Goal: Information Seeking & Learning: Learn about a topic

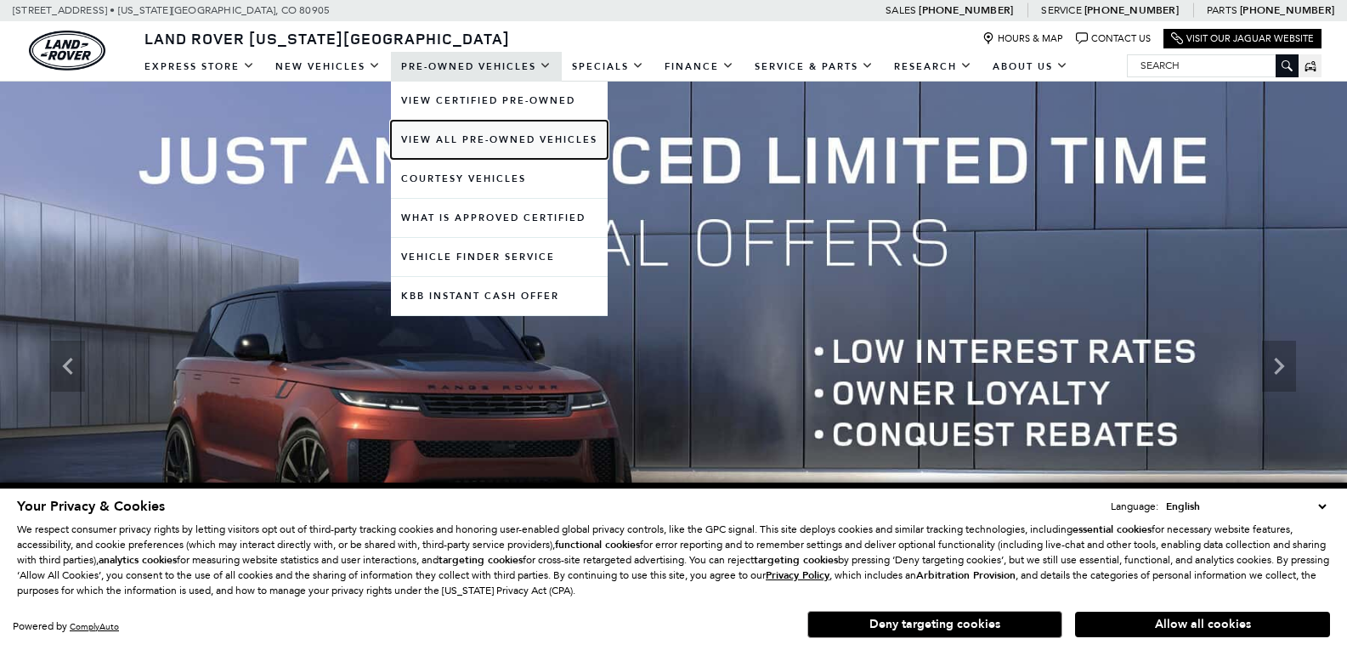
click at [470, 140] on link "View All Pre-Owned Vehicles" at bounding box center [499, 140] width 217 height 38
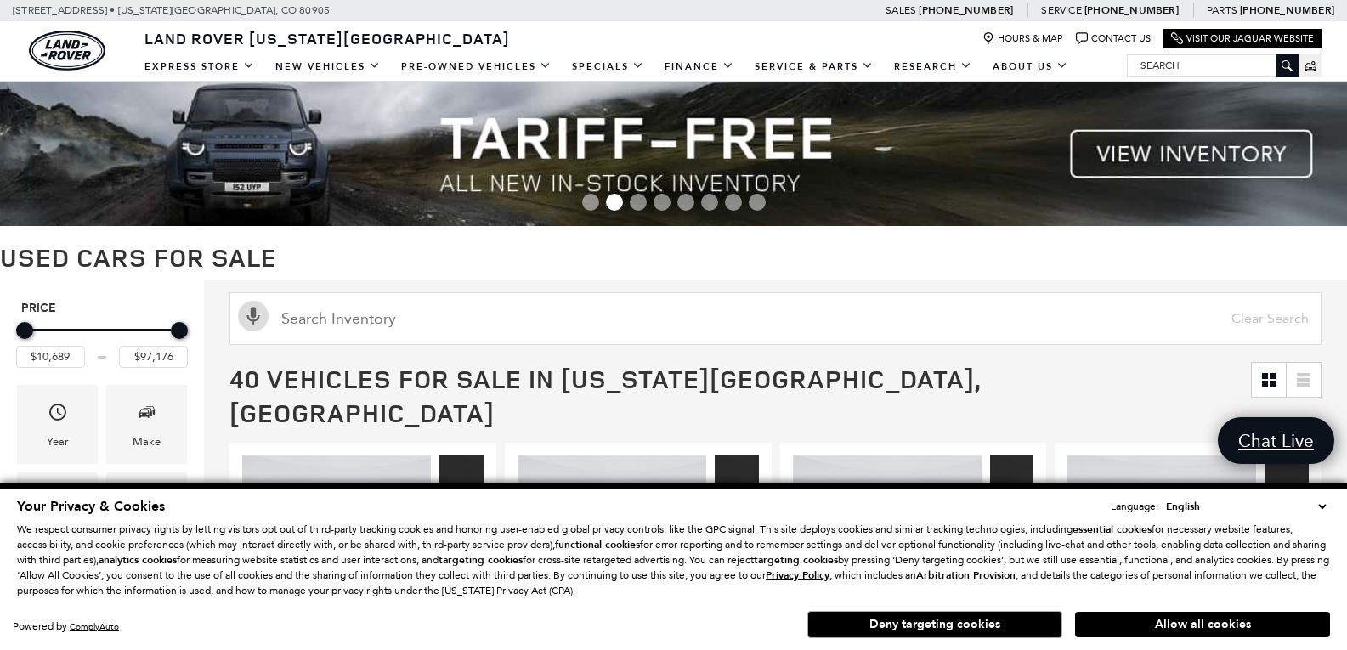
click at [1323, 500] on select "English Spanish / Español English / United Kingdom Korean / 한국어 Vietnamese / Ti…" at bounding box center [1246, 506] width 168 height 17
click at [1321, 498] on select "English Spanish / Español English / United Kingdom Korean / 한국어 Vietnamese / Ti…" at bounding box center [1246, 506] width 168 height 17
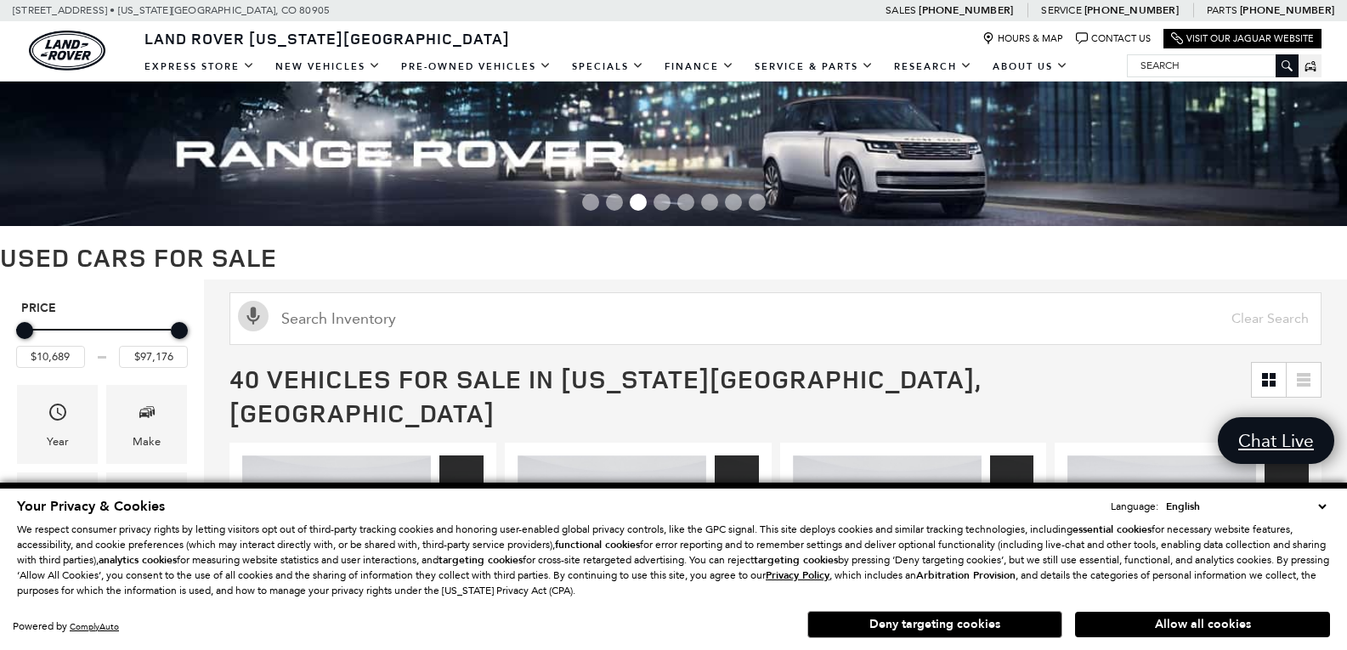
click at [1014, 368] on span "40 Vehicles for Sale in Colorado Springs, CO" at bounding box center [739, 396] width 1021 height 68
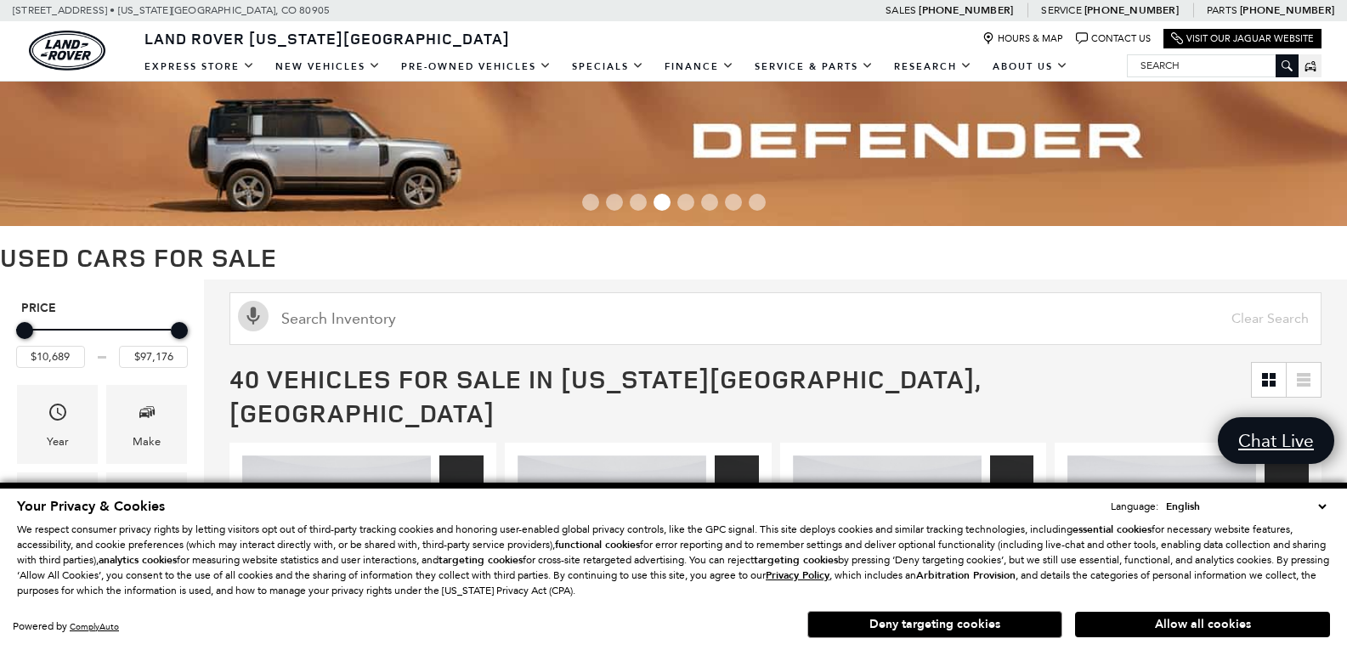
drag, startPoint x: 956, startPoint y: 624, endPoint x: 943, endPoint y: 626, distance: 13.0
click at [956, 625] on button "Deny targeting cookies" at bounding box center [934, 624] width 255 height 27
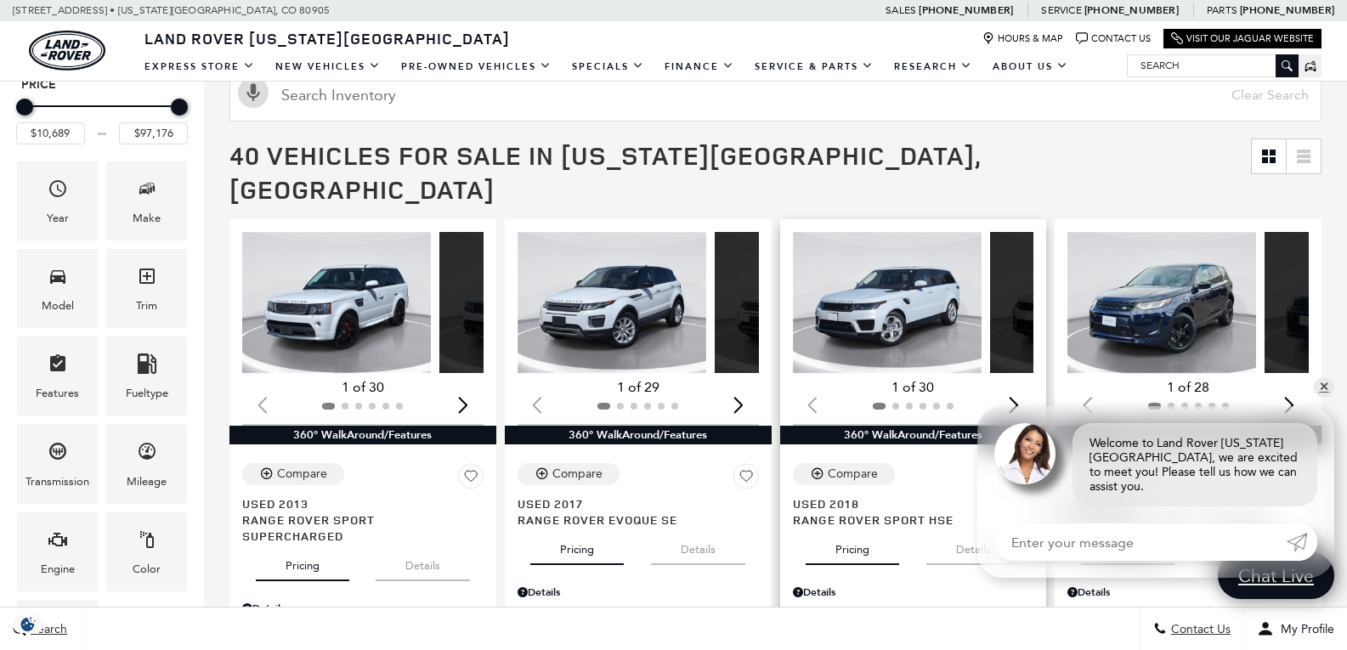
scroll to position [255, 0]
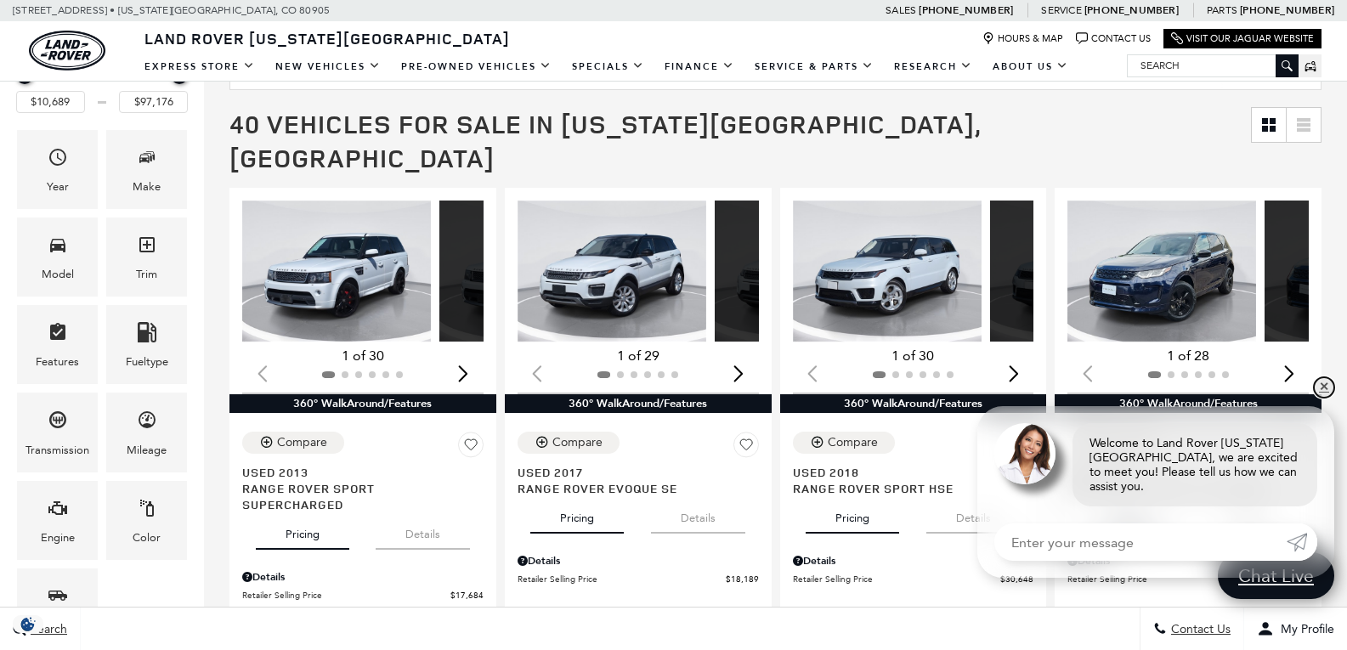
click at [1322, 398] on link "✕" at bounding box center [1324, 387] width 20 height 20
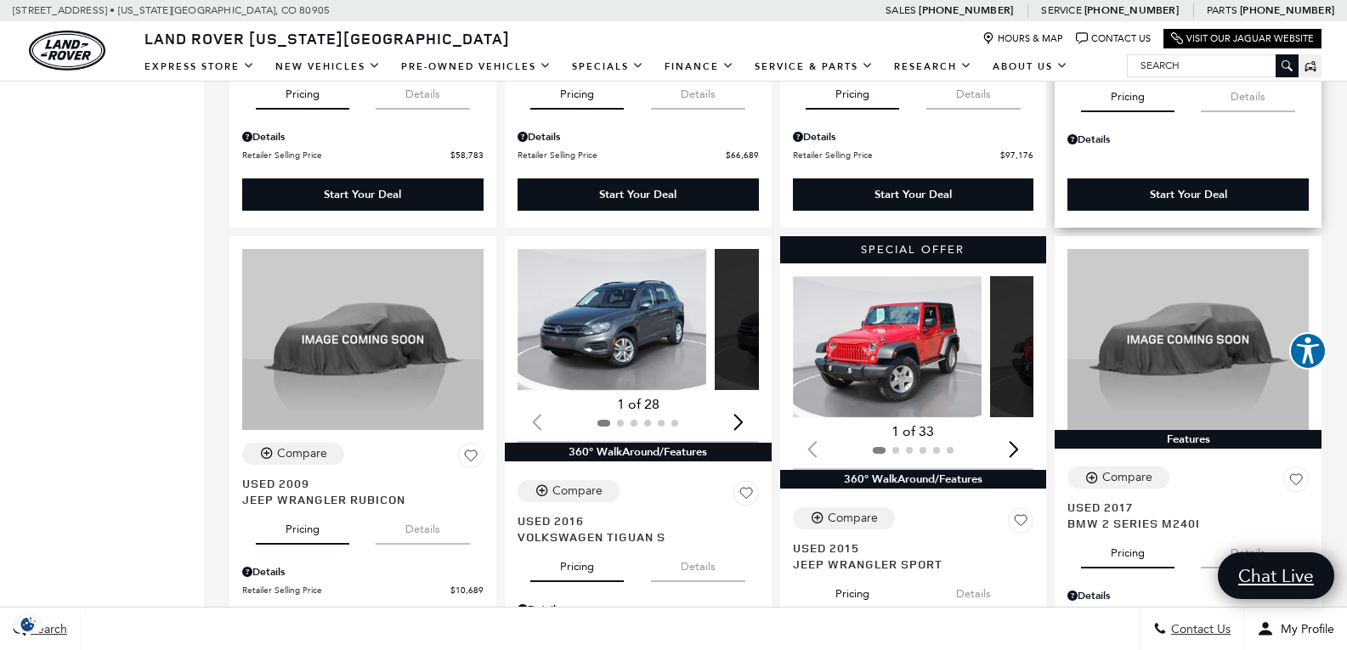
scroll to position [2209, 0]
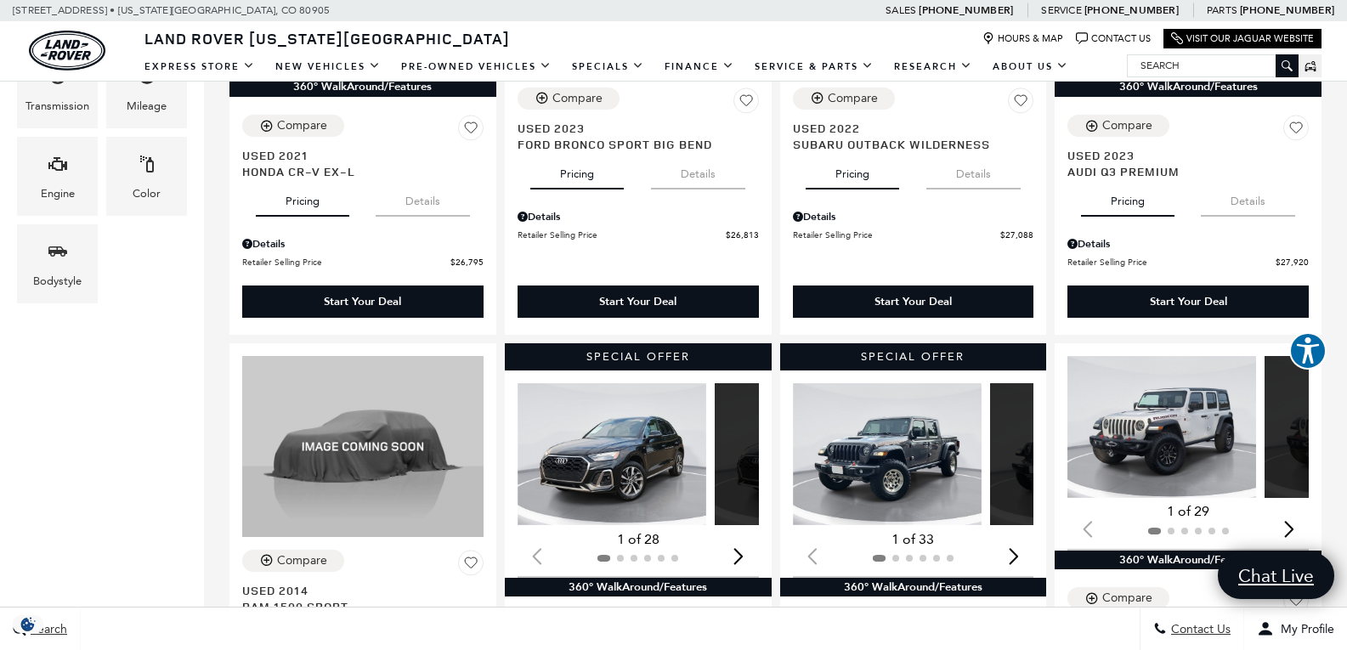
scroll to position [595, 0]
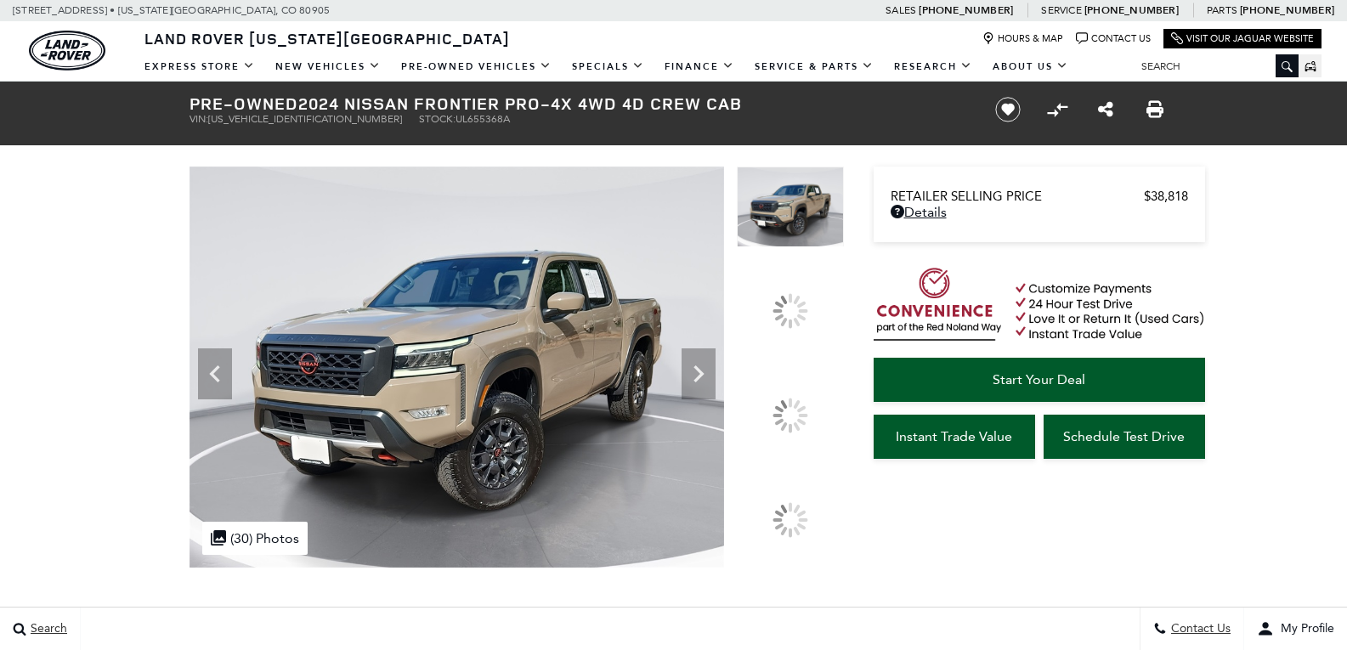
click at [704, 382] on icon at bounding box center [698, 373] width 10 height 17
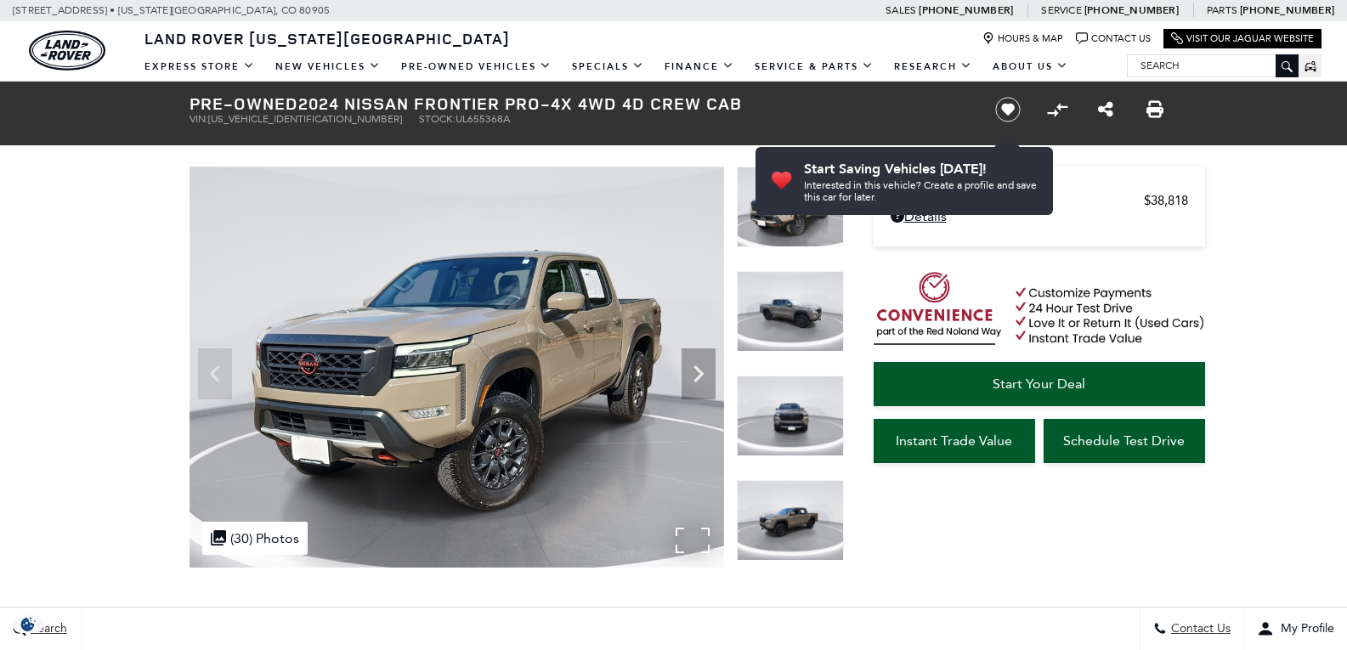
click at [274, 539] on div ".cls-1, .cls-3 { fill: #c50033; } .cls-1 { clip-rule: evenodd; } .cls-2 { clip-…" at bounding box center [254, 538] width 105 height 33
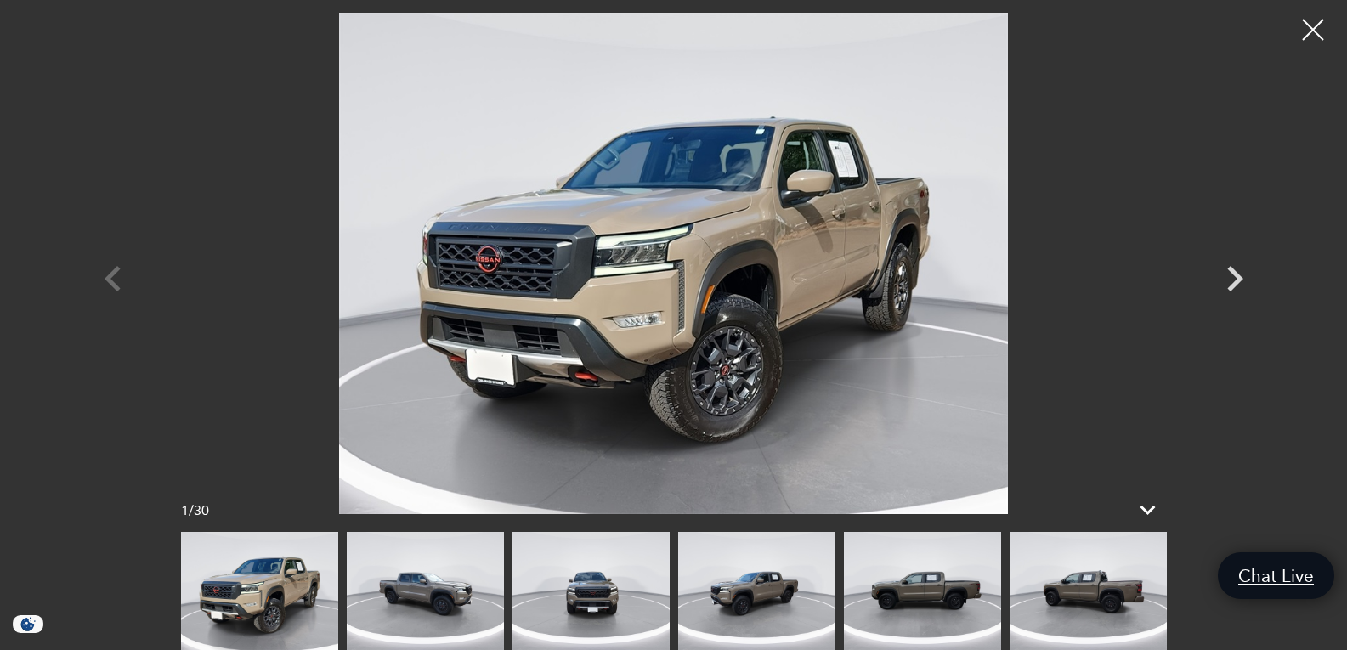
click at [885, 322] on img at bounding box center [674, 263] width 1020 height 501
click at [1230, 274] on icon "Next" at bounding box center [1234, 278] width 51 height 51
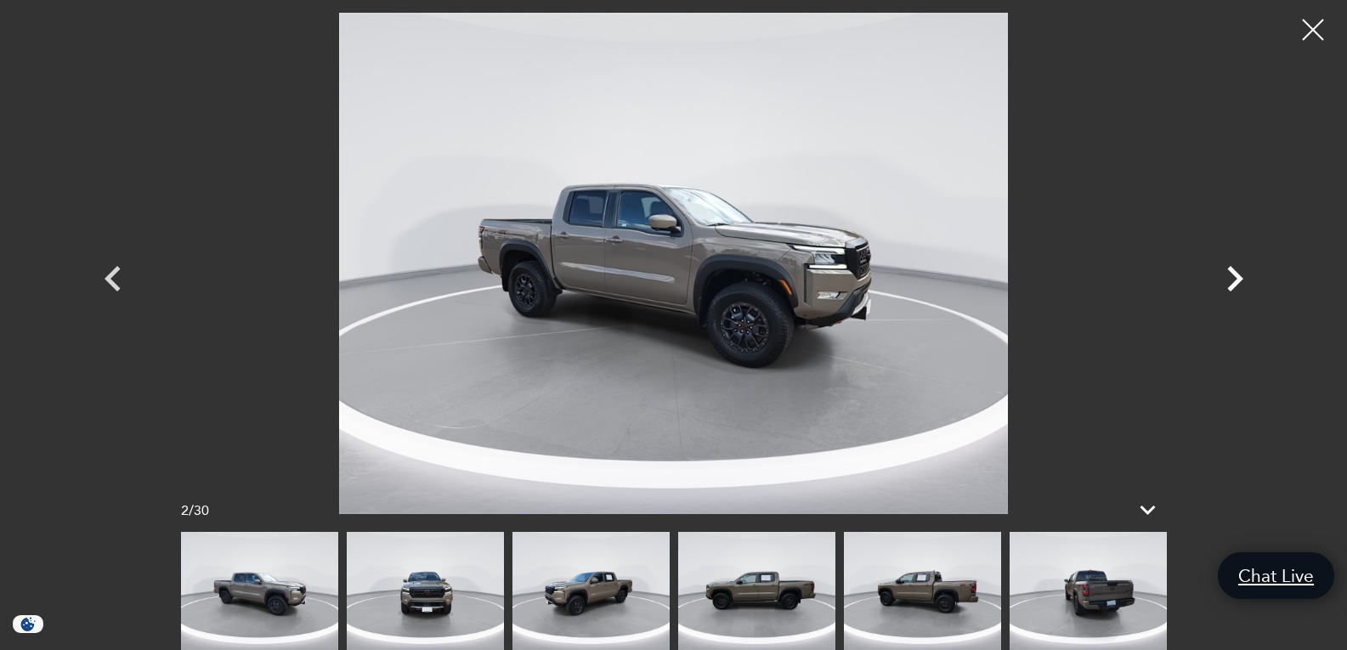
click at [1230, 274] on icon "Next" at bounding box center [1234, 278] width 51 height 51
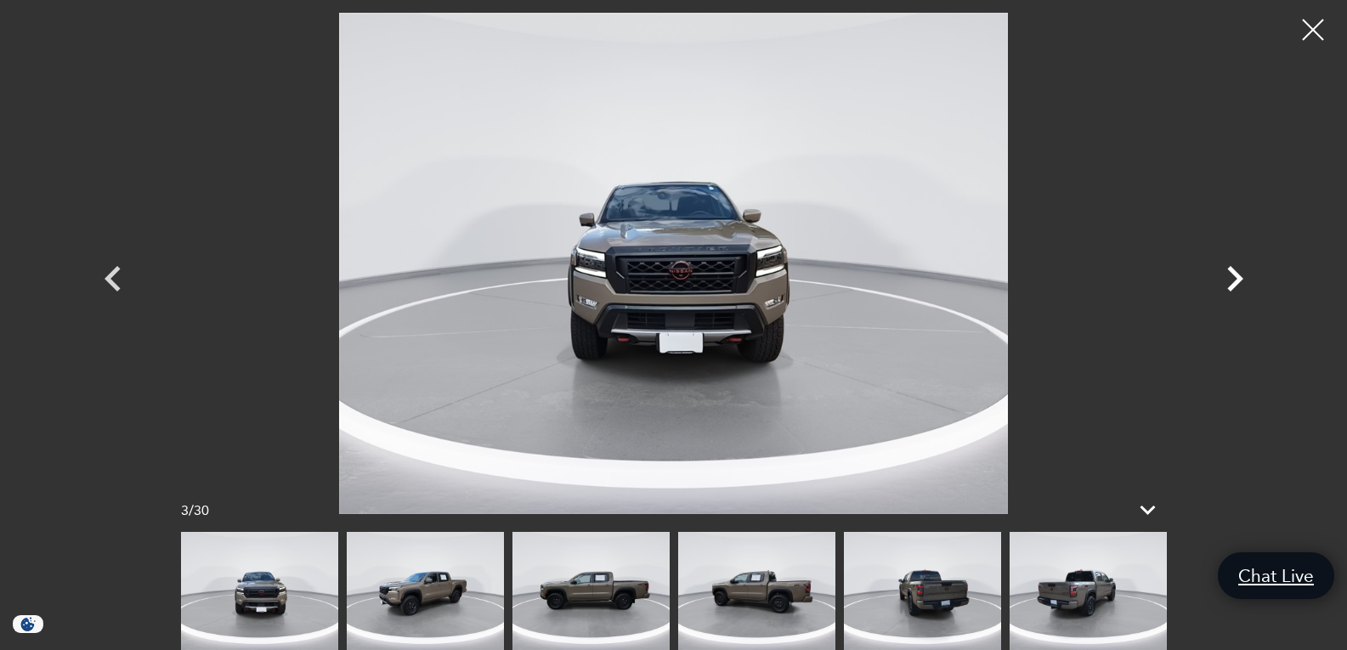
click at [1230, 274] on icon "Next" at bounding box center [1234, 278] width 51 height 51
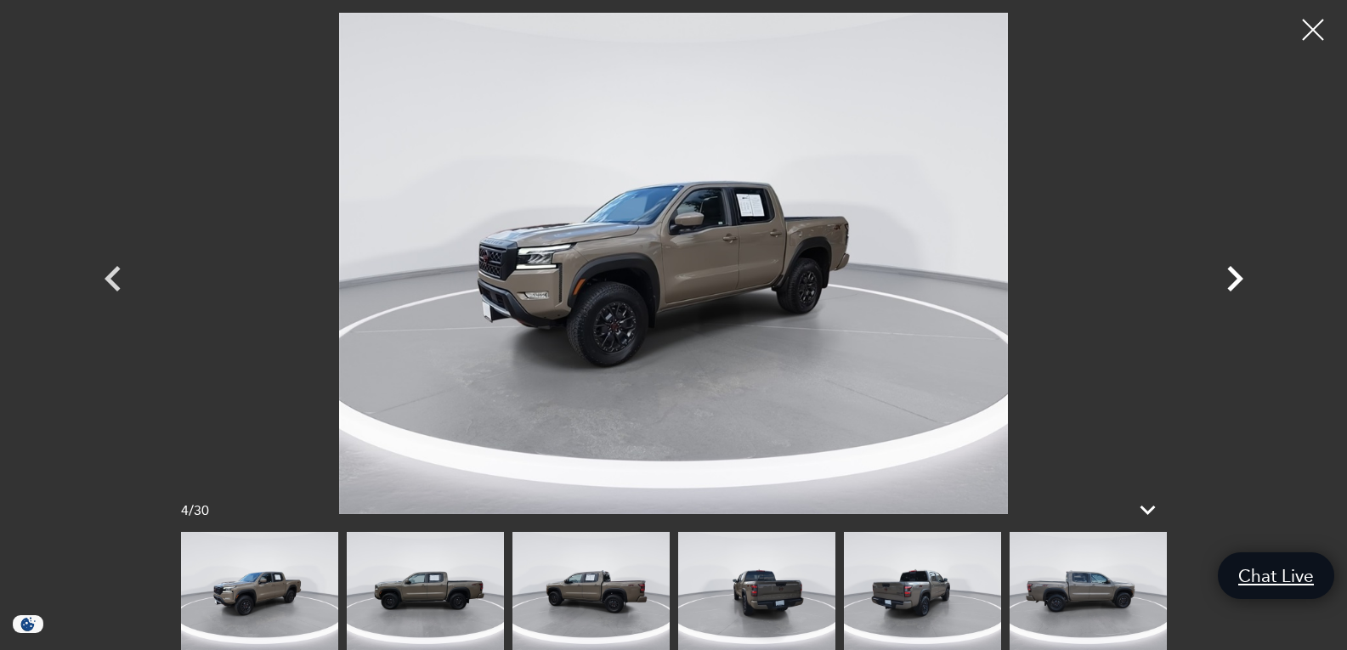
click at [1230, 274] on icon "Next" at bounding box center [1234, 278] width 51 height 51
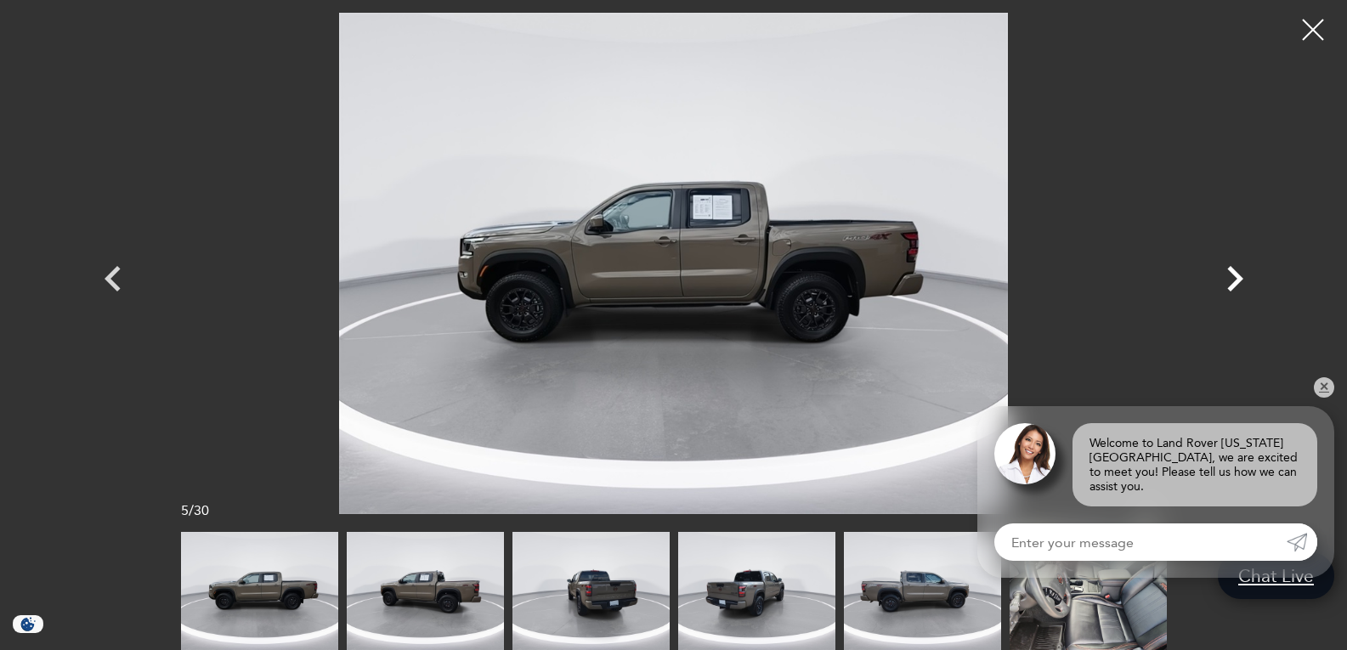
click at [1230, 274] on icon "Next" at bounding box center [1234, 278] width 51 height 51
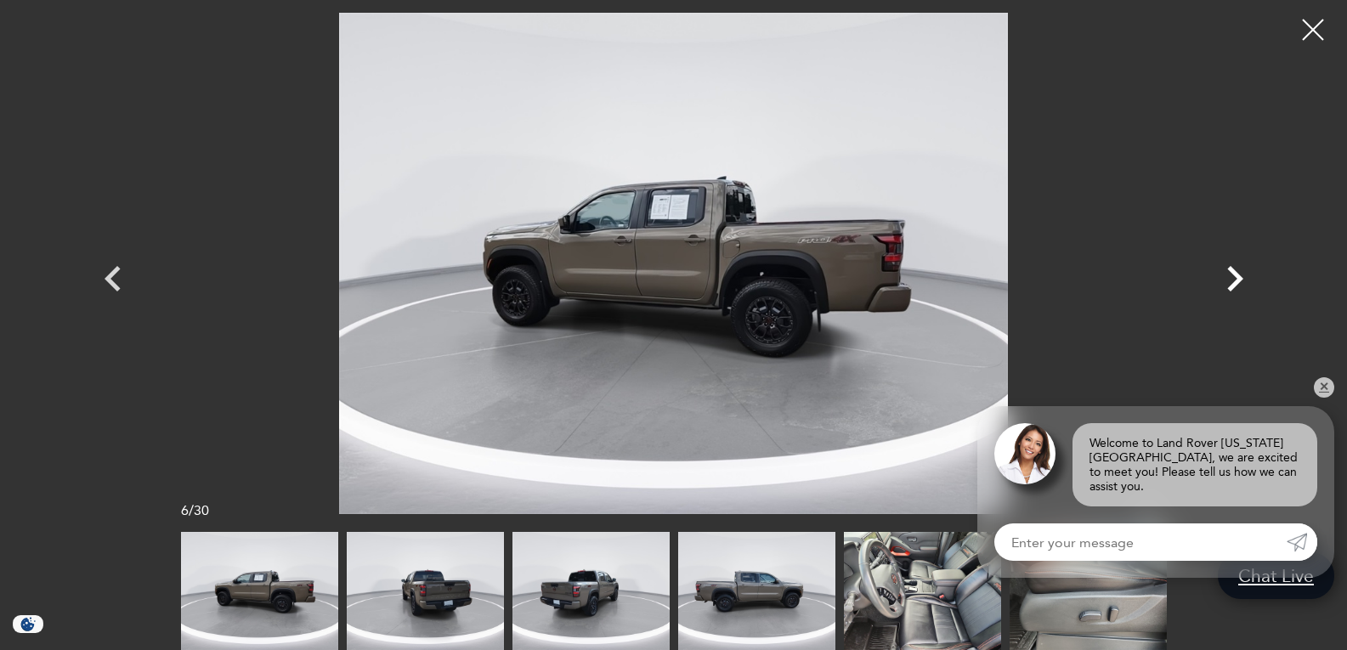
click at [1230, 274] on icon "Next" at bounding box center [1234, 278] width 51 height 51
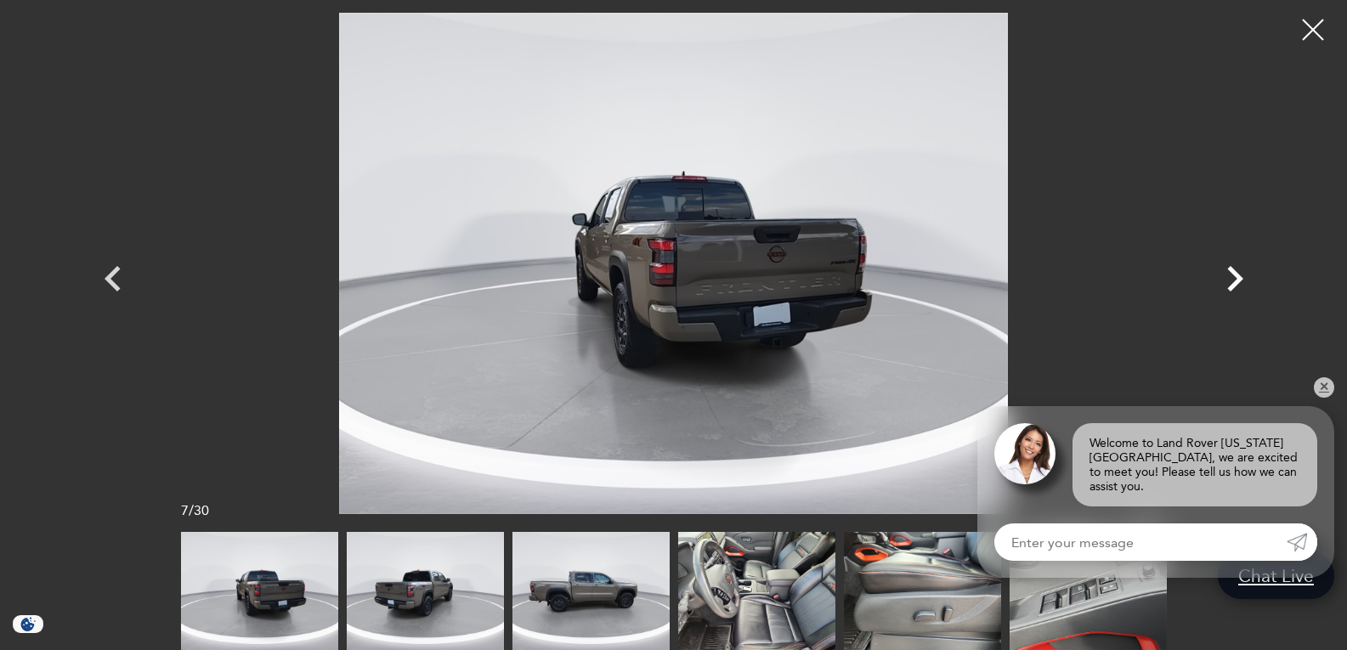
click at [1230, 274] on icon "Next" at bounding box center [1234, 278] width 51 height 51
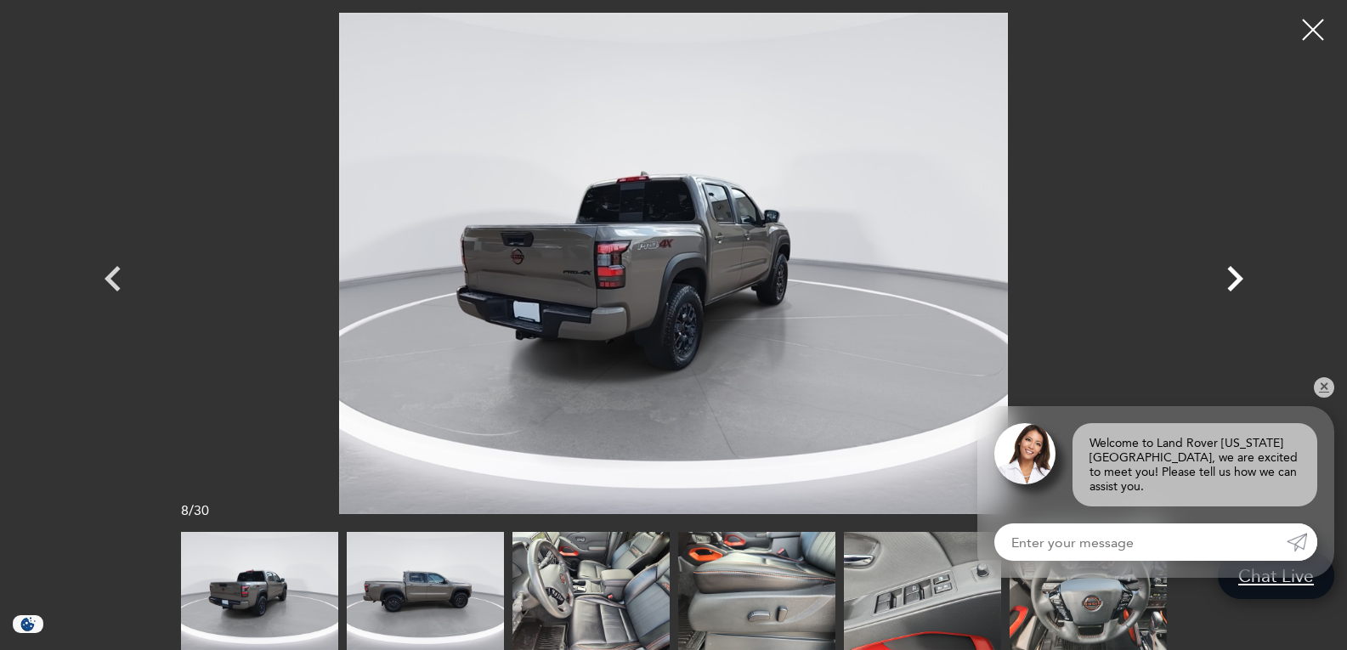
click at [1230, 274] on icon "Next" at bounding box center [1234, 278] width 51 height 51
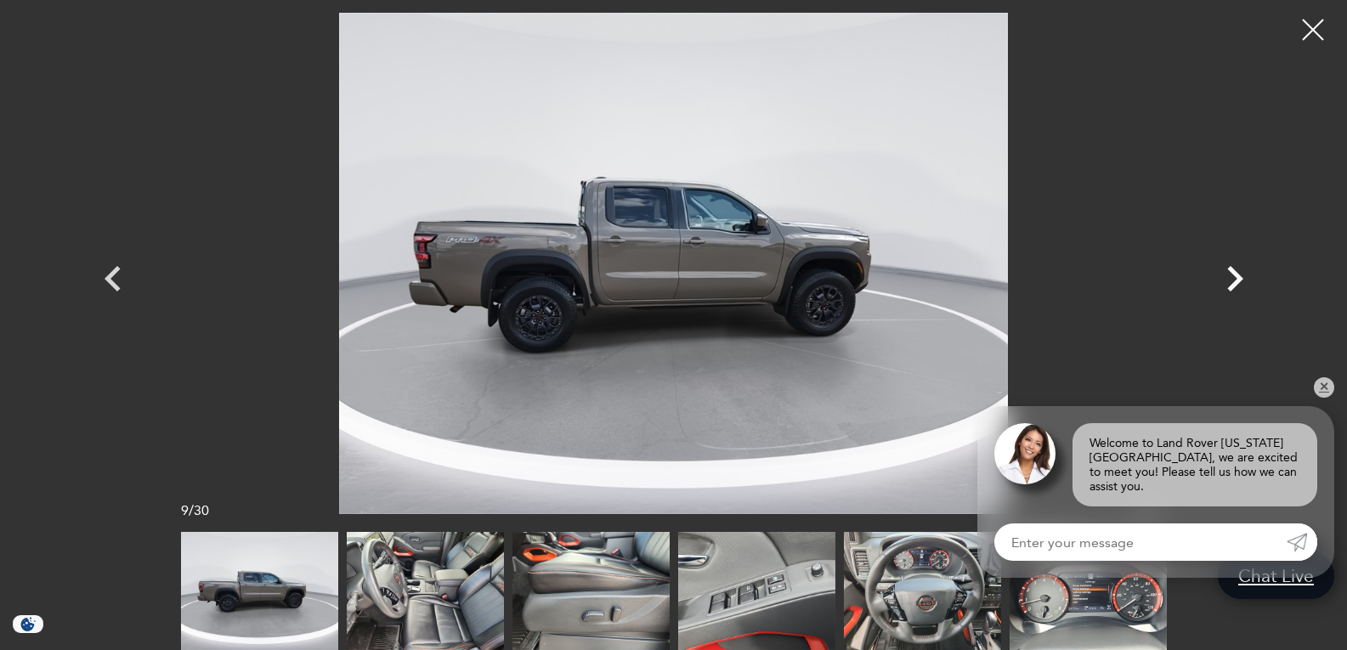
click at [1230, 274] on icon "Next" at bounding box center [1234, 278] width 51 height 51
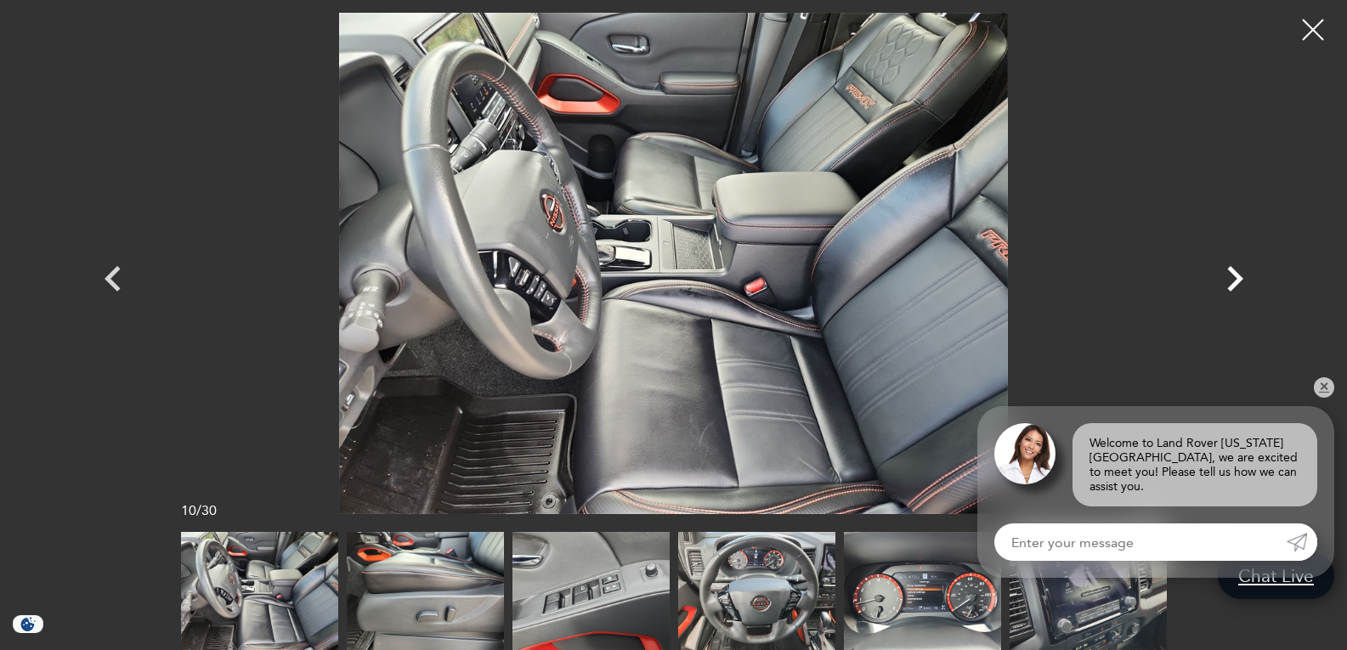
click at [1230, 274] on icon "Next" at bounding box center [1234, 278] width 51 height 51
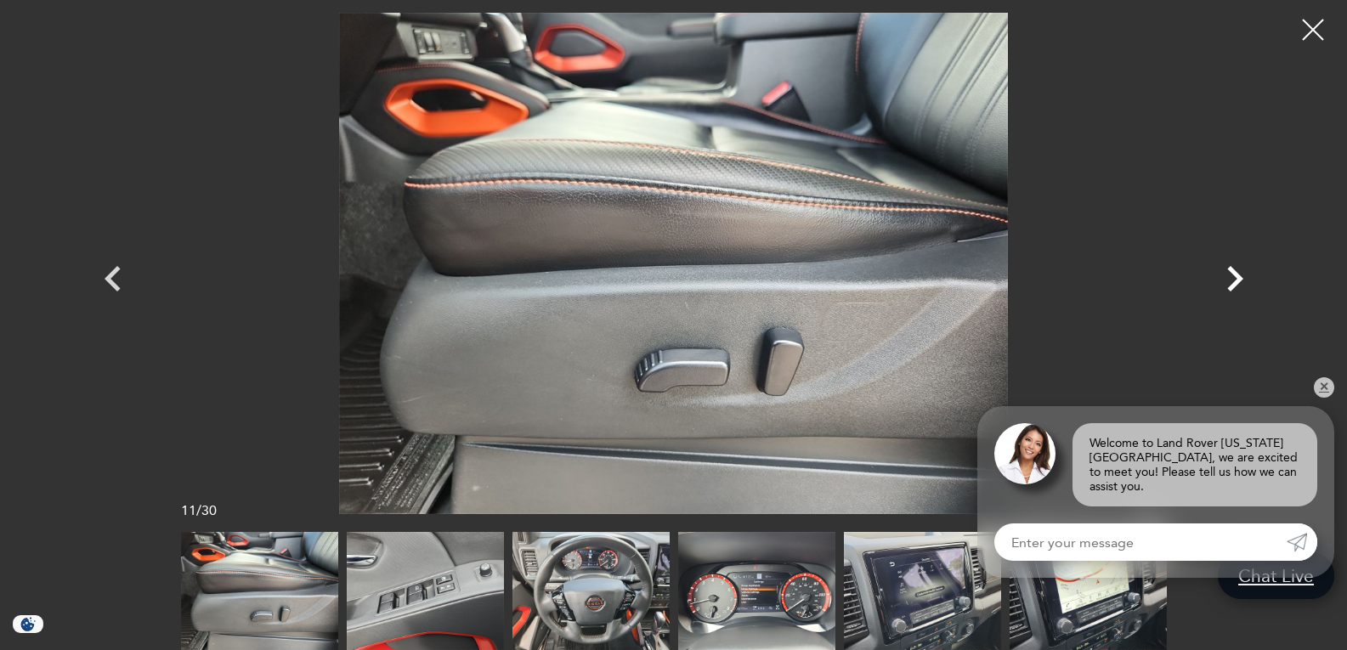
click at [1230, 274] on icon "Next" at bounding box center [1234, 278] width 51 height 51
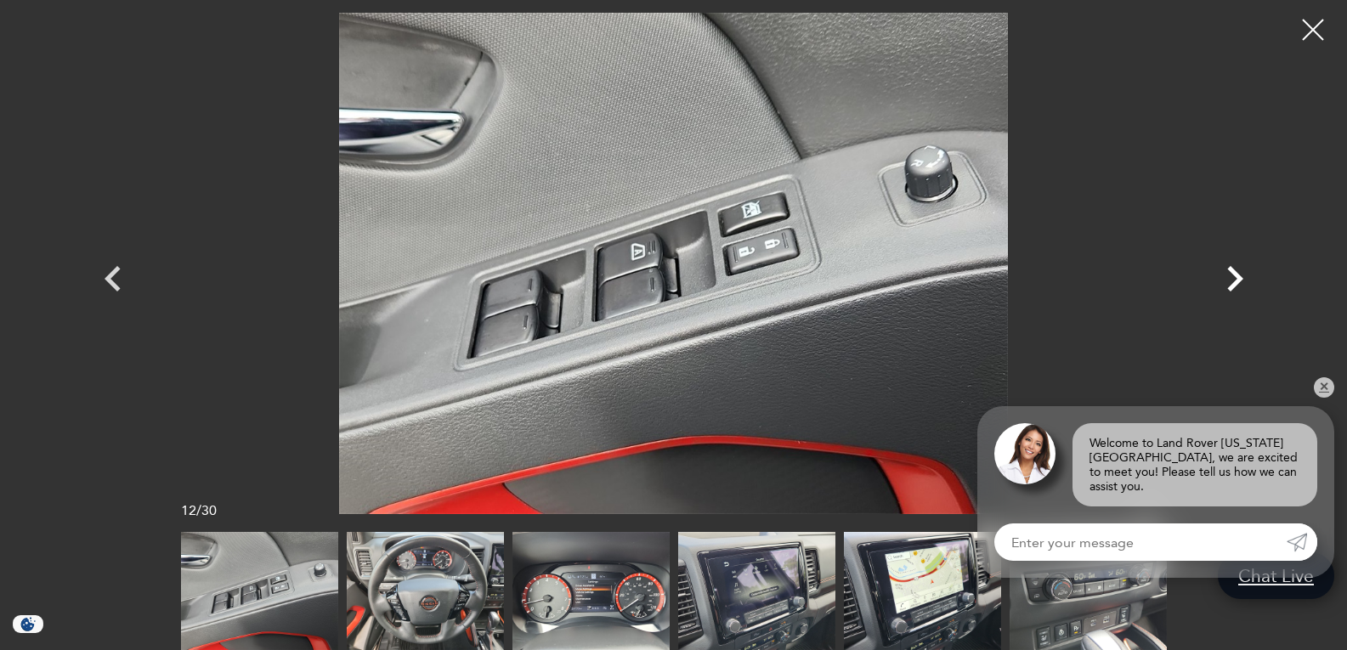
click at [1230, 274] on icon "Next" at bounding box center [1234, 278] width 51 height 51
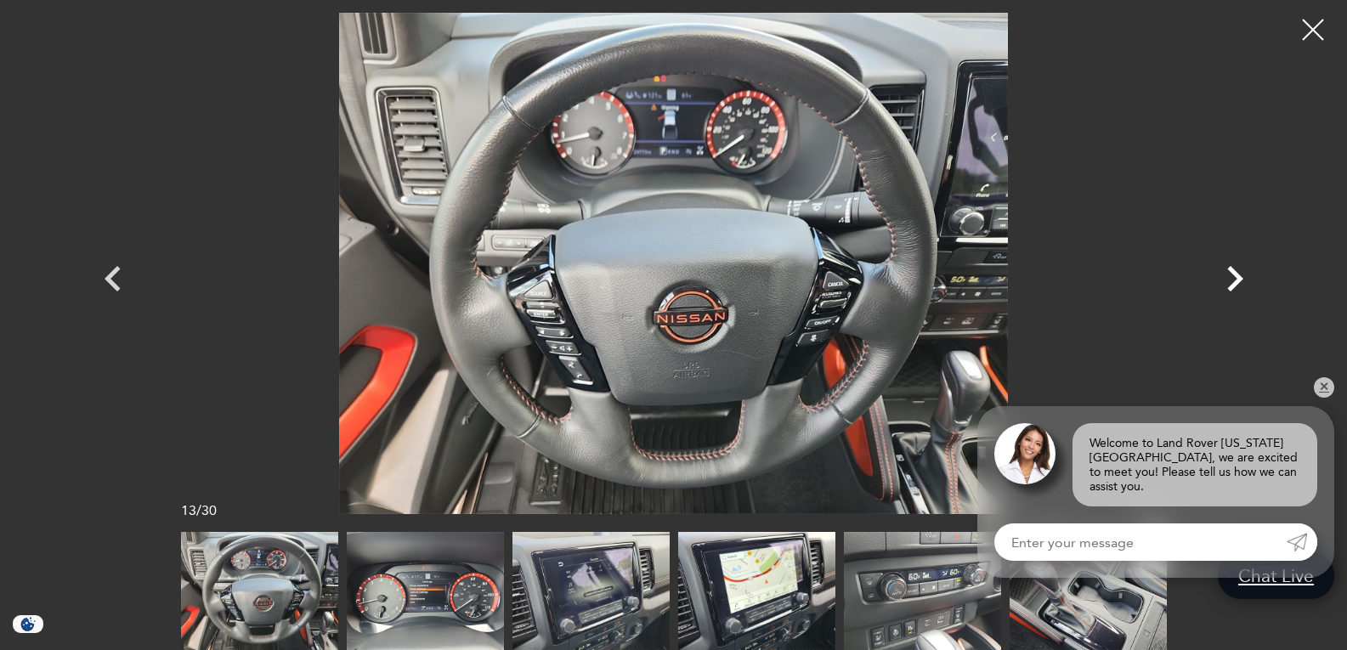
click at [1230, 274] on icon "Next" at bounding box center [1234, 278] width 51 height 51
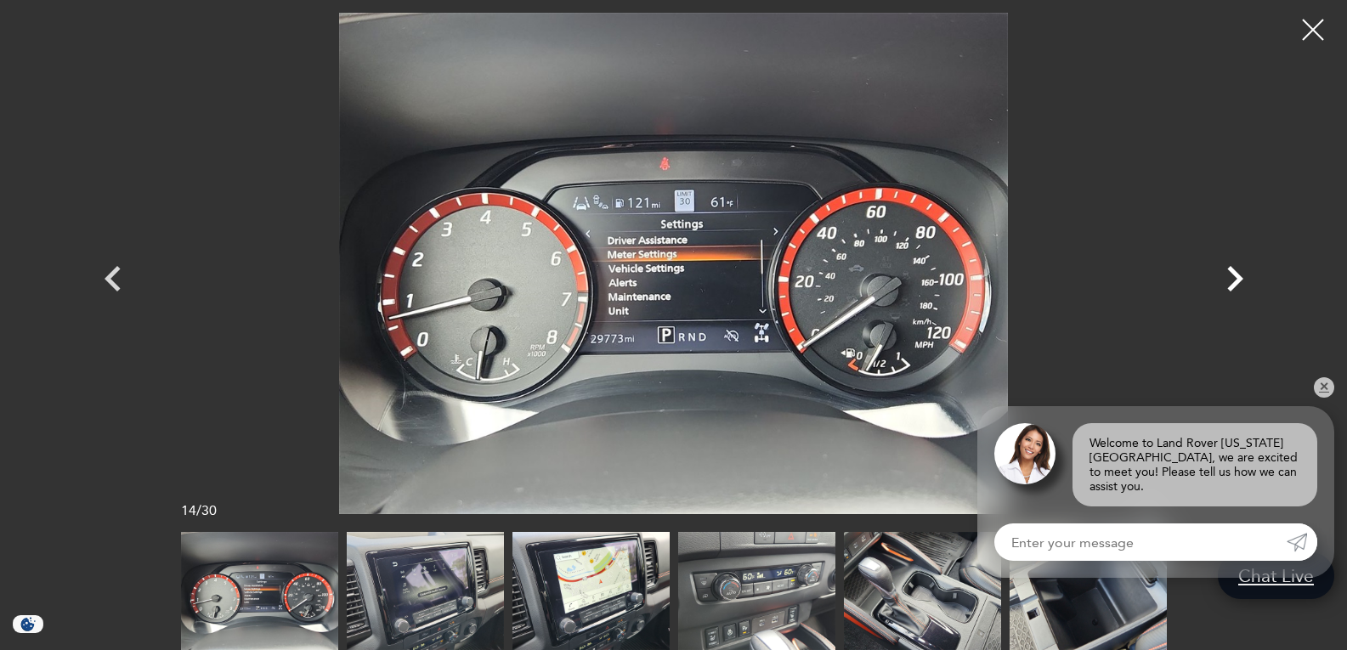
click at [1230, 274] on icon "Next" at bounding box center [1234, 278] width 51 height 51
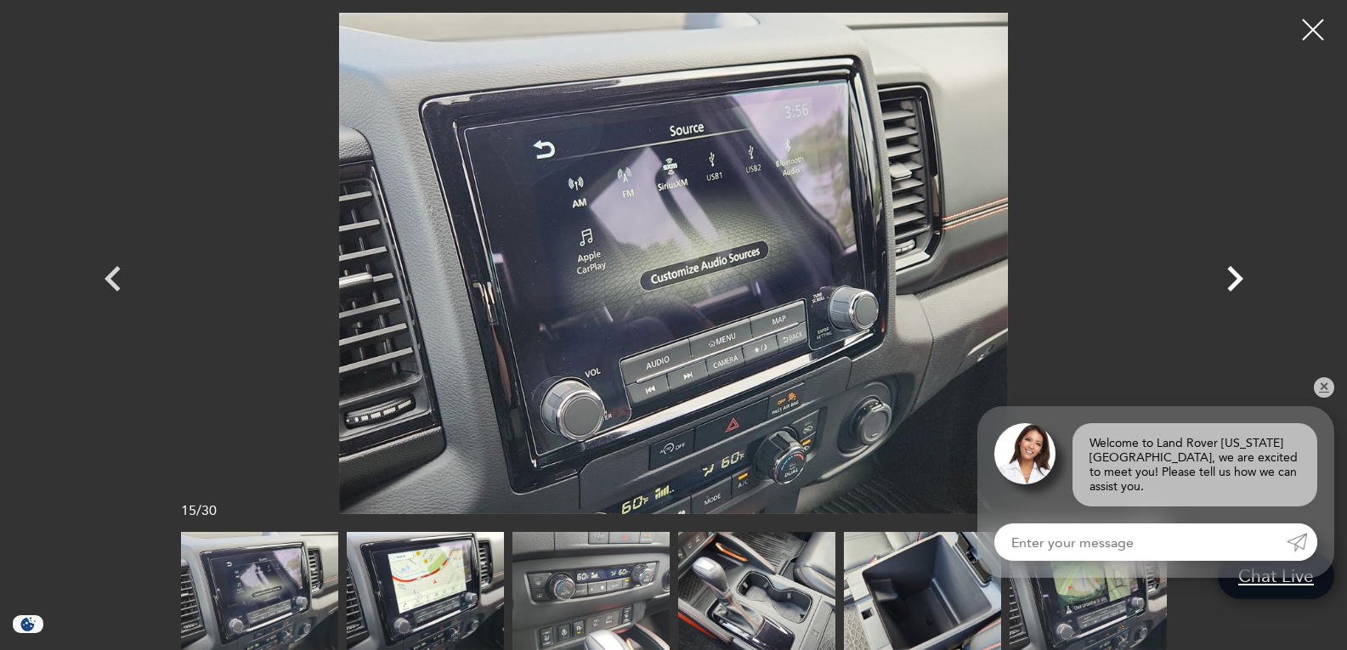
click at [1230, 274] on icon "Next" at bounding box center [1234, 278] width 51 height 51
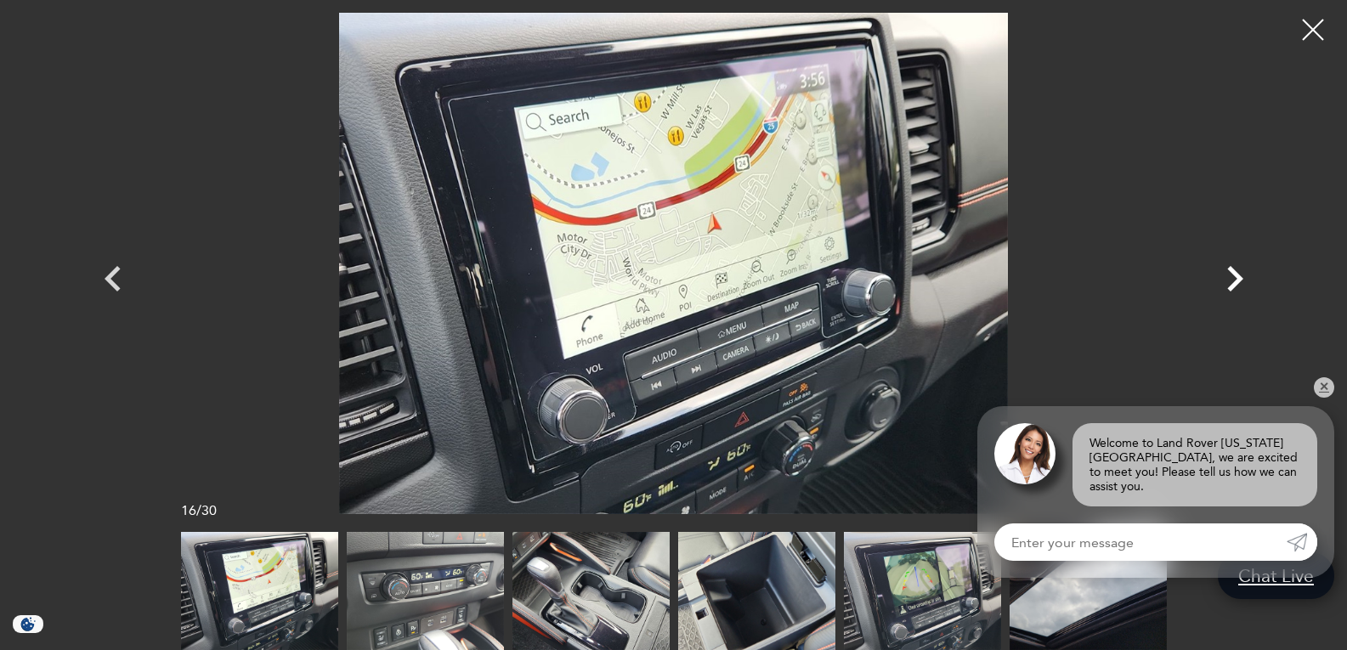
click at [1230, 274] on icon "Next" at bounding box center [1234, 278] width 51 height 51
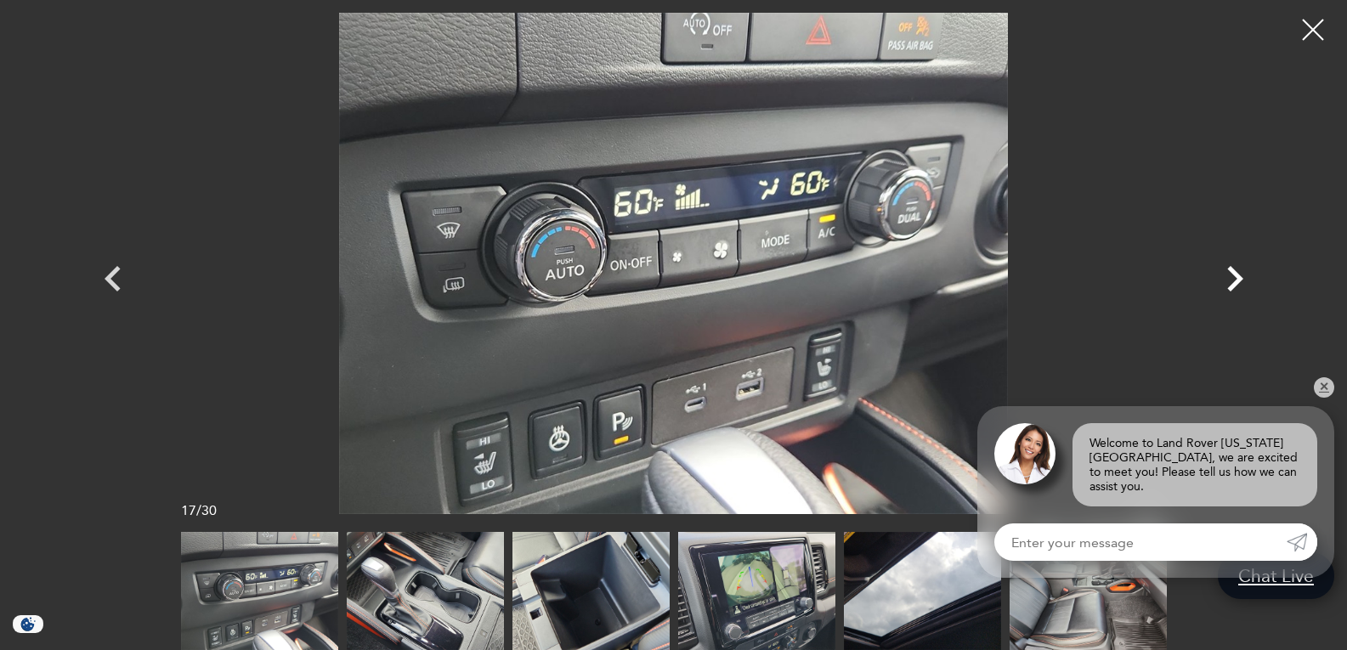
click at [1230, 274] on icon "Next" at bounding box center [1234, 278] width 51 height 51
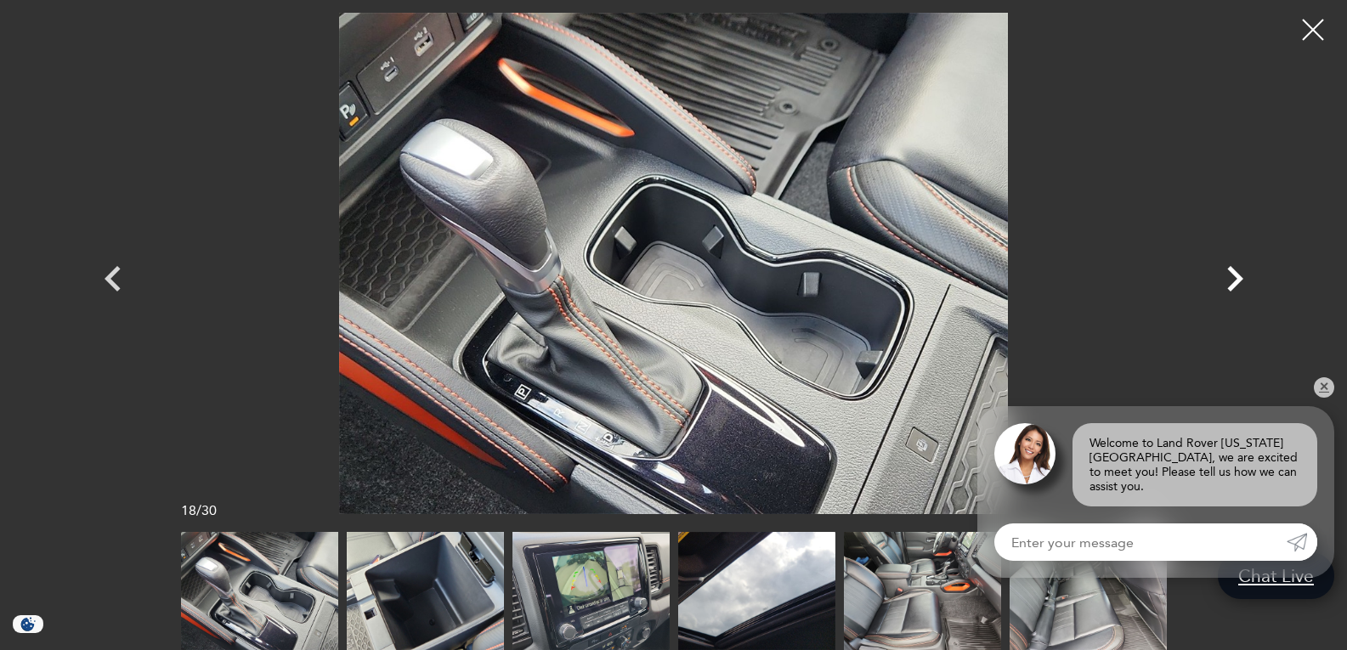
click at [1230, 274] on icon "Next" at bounding box center [1234, 278] width 51 height 51
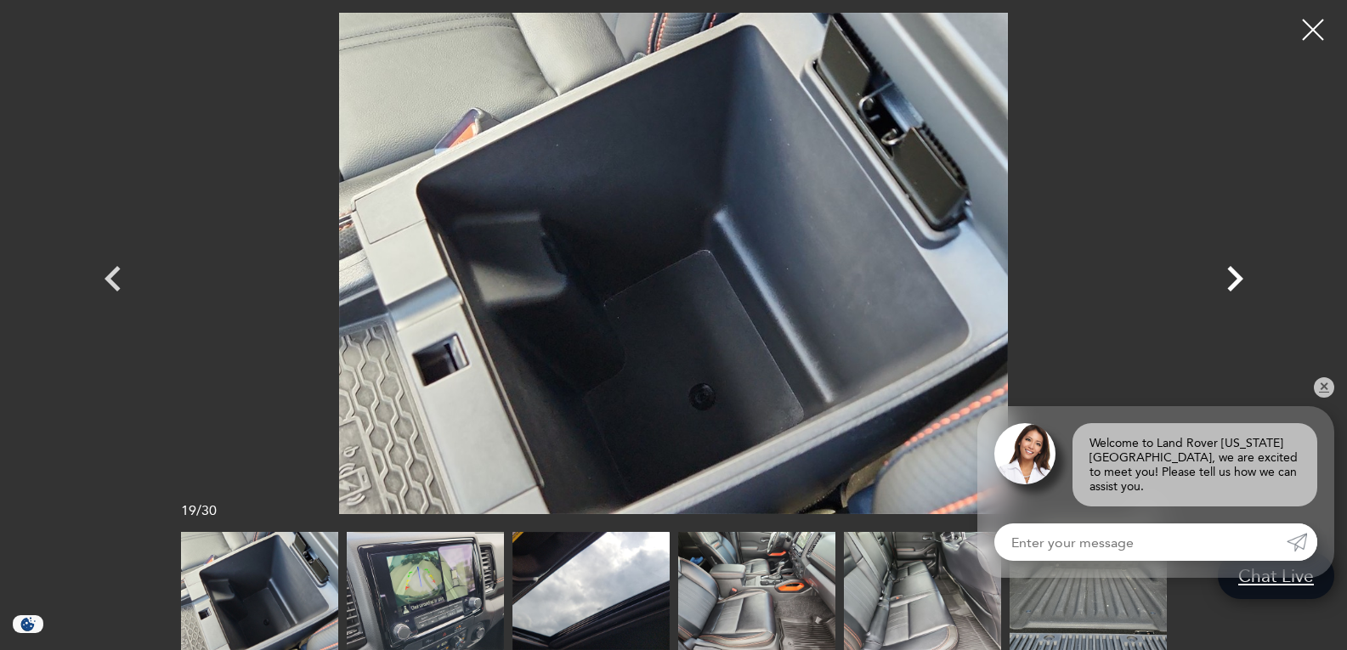
click at [1230, 274] on icon "Next" at bounding box center [1234, 278] width 51 height 51
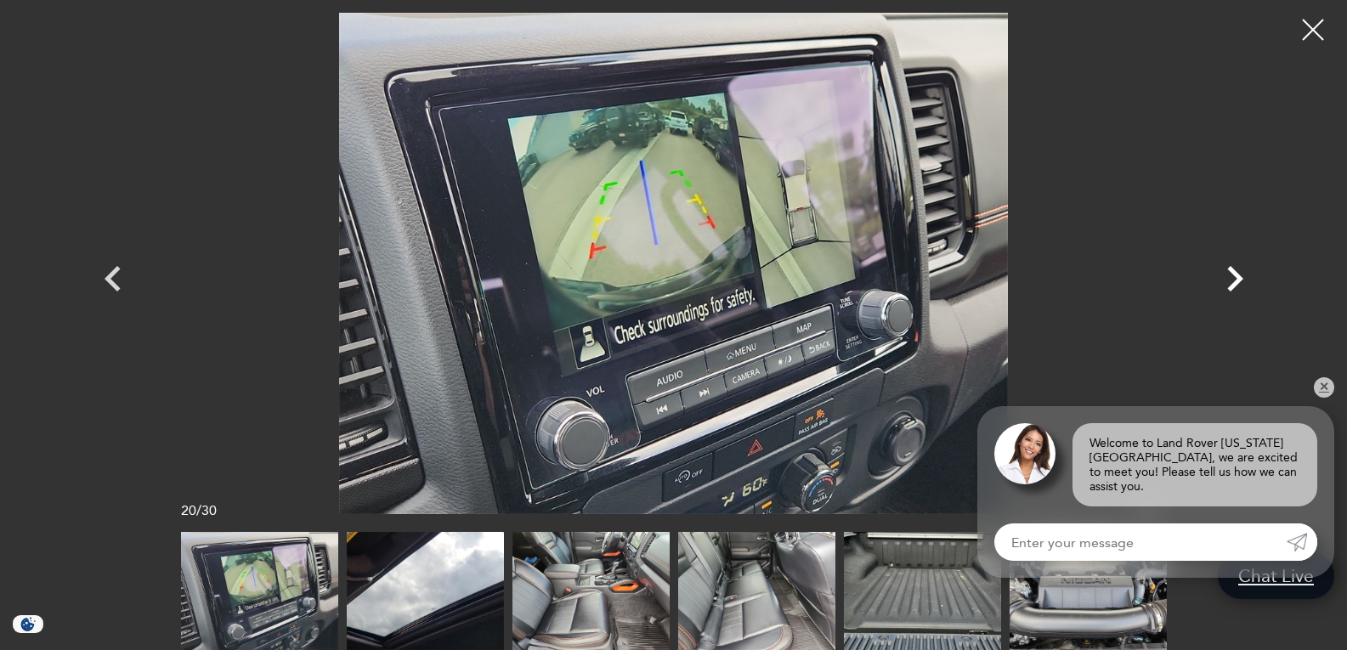
click at [1230, 274] on icon "Next" at bounding box center [1234, 278] width 51 height 51
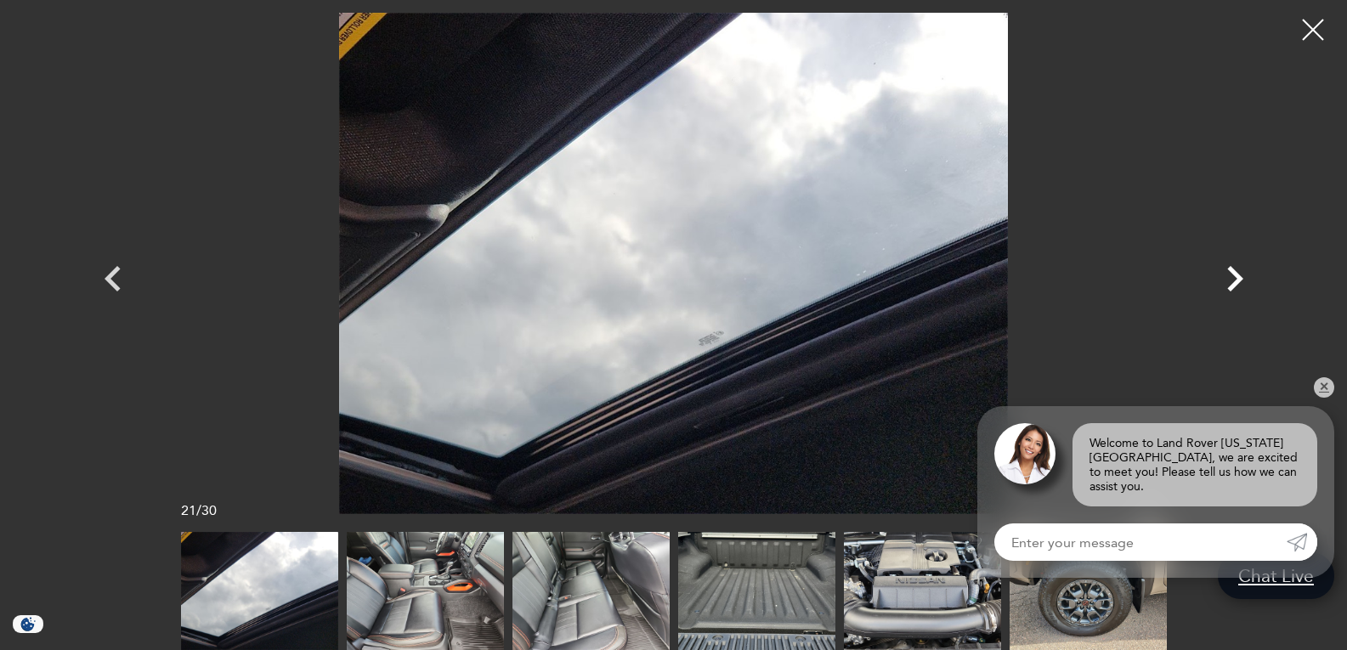
click at [1230, 274] on icon "Next" at bounding box center [1234, 278] width 51 height 51
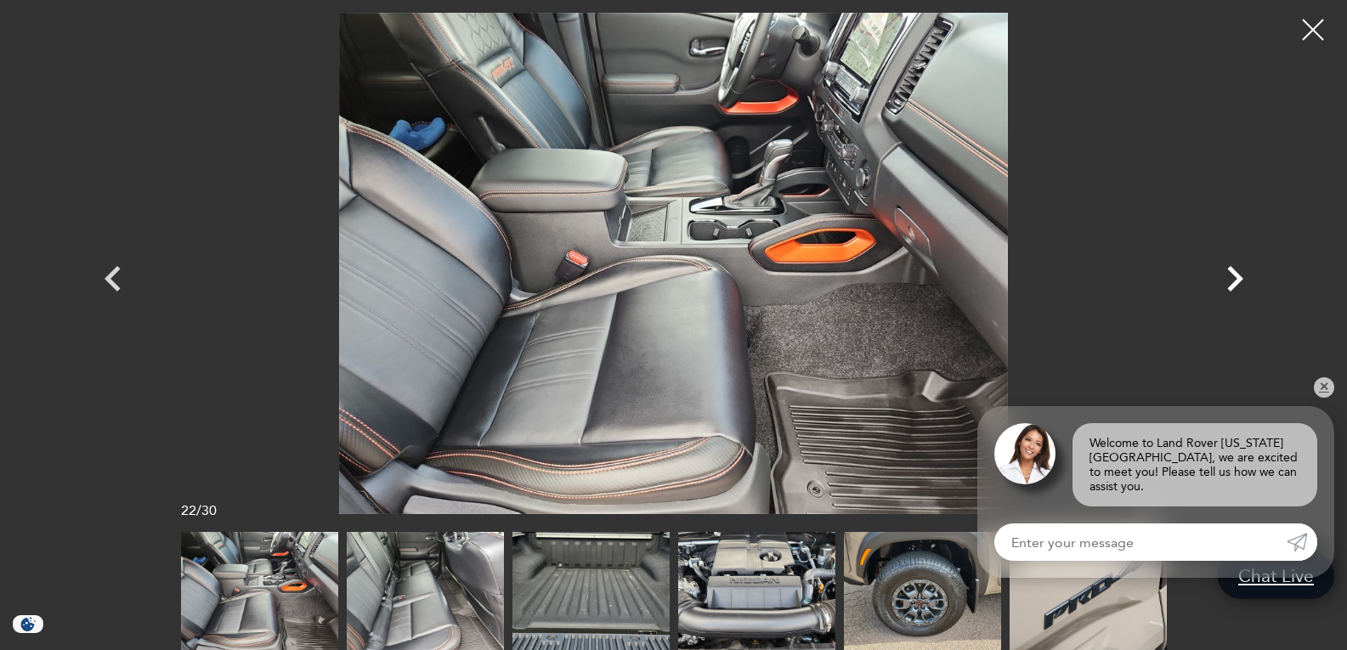
click at [1230, 274] on icon "Next" at bounding box center [1234, 278] width 51 height 51
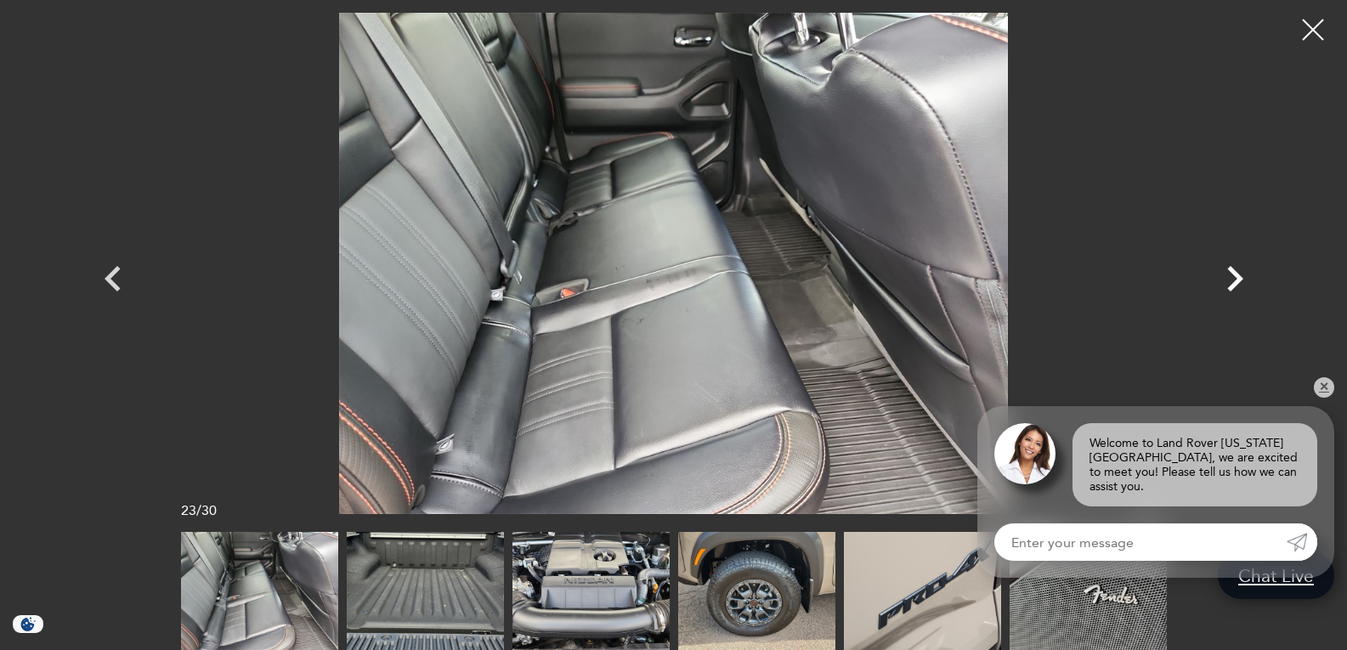
click at [1230, 274] on icon "Next" at bounding box center [1234, 278] width 51 height 51
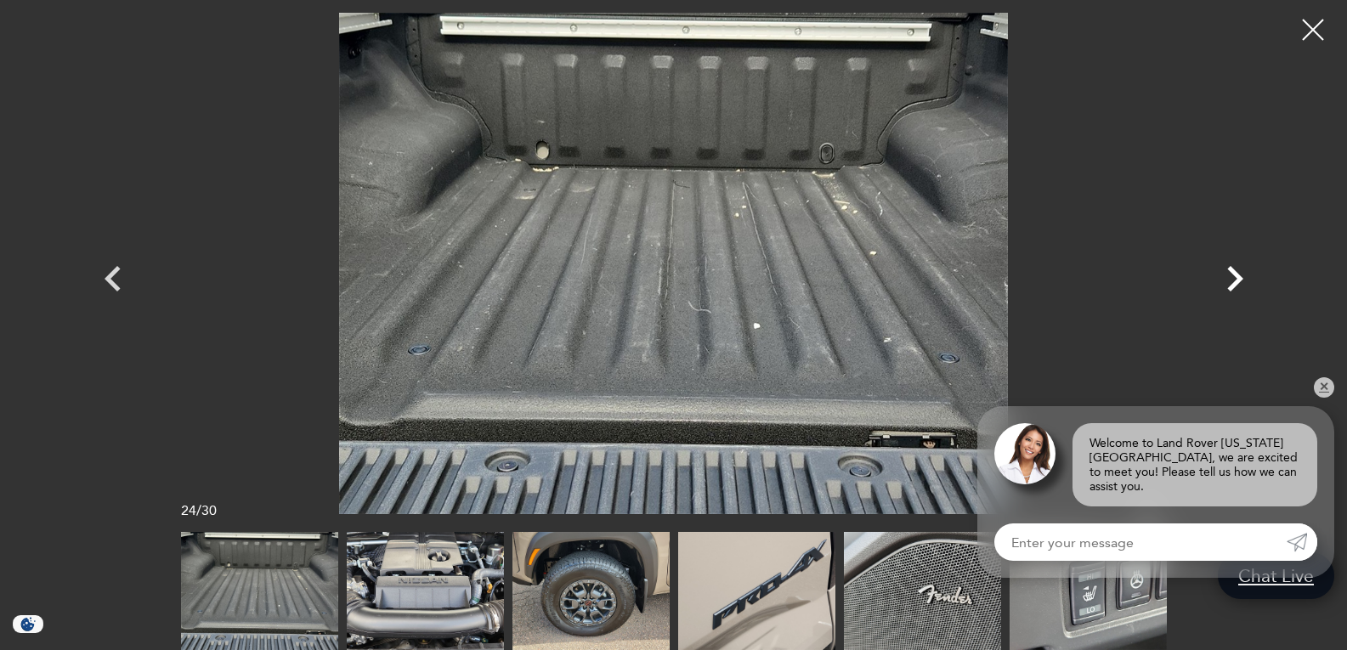
click at [1230, 274] on icon "Next" at bounding box center [1234, 278] width 51 height 51
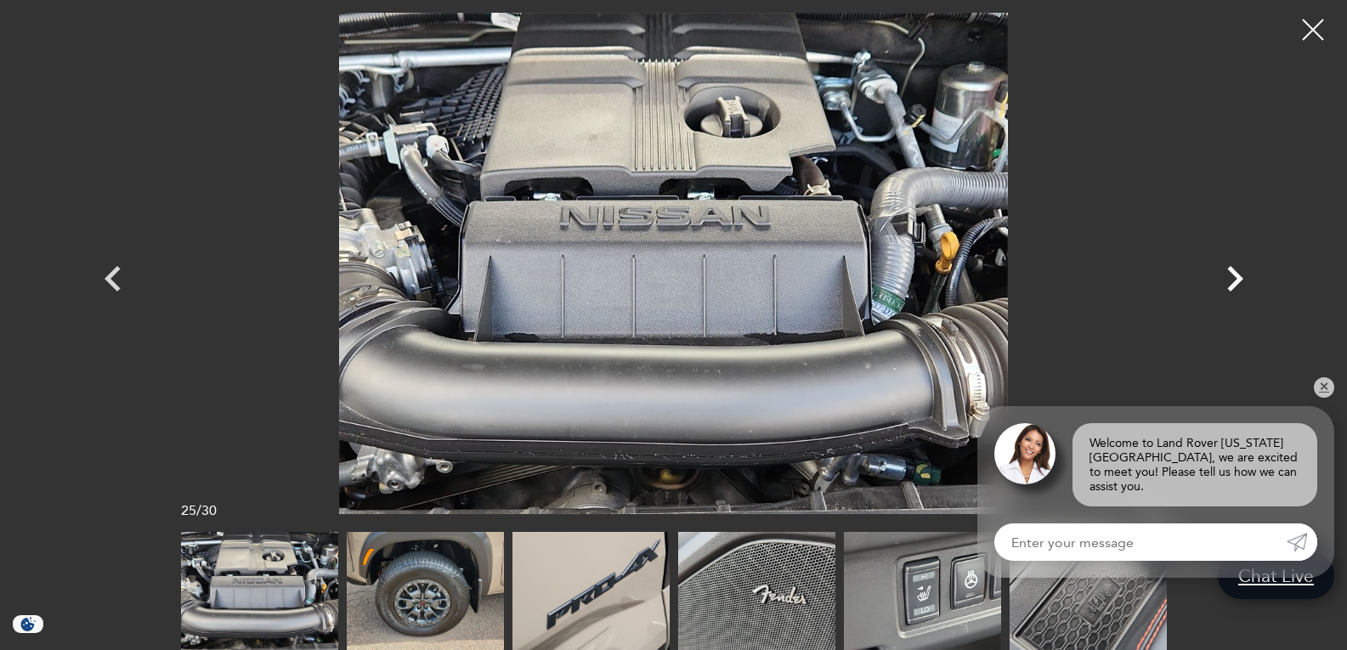
click at [1230, 274] on icon "Next" at bounding box center [1234, 278] width 51 height 51
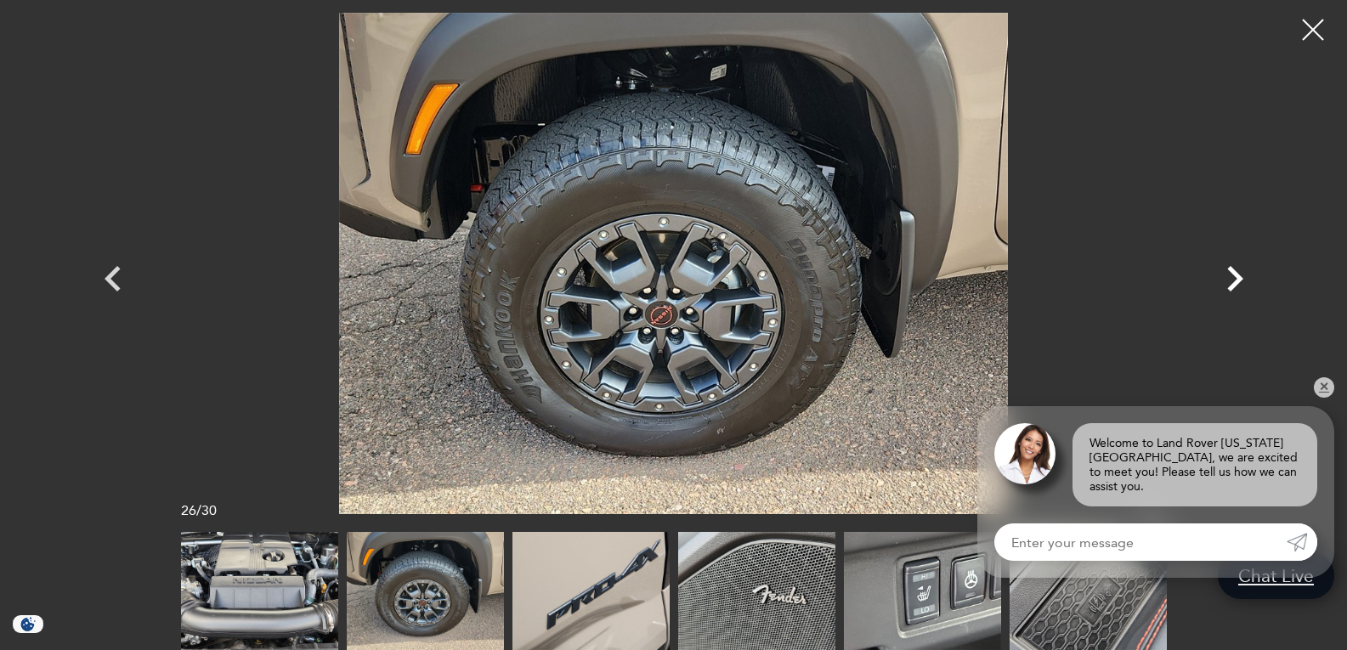
click at [1230, 274] on icon "Next" at bounding box center [1234, 278] width 51 height 51
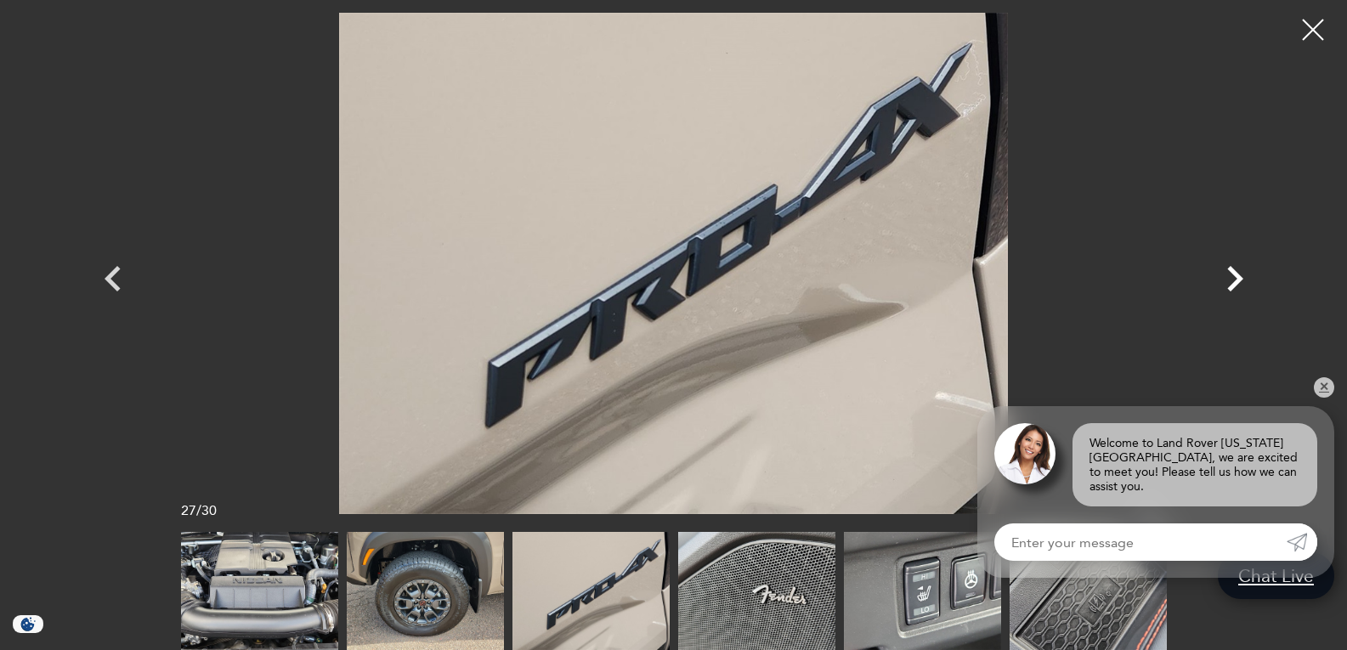
click at [1230, 274] on icon "Next" at bounding box center [1234, 278] width 51 height 51
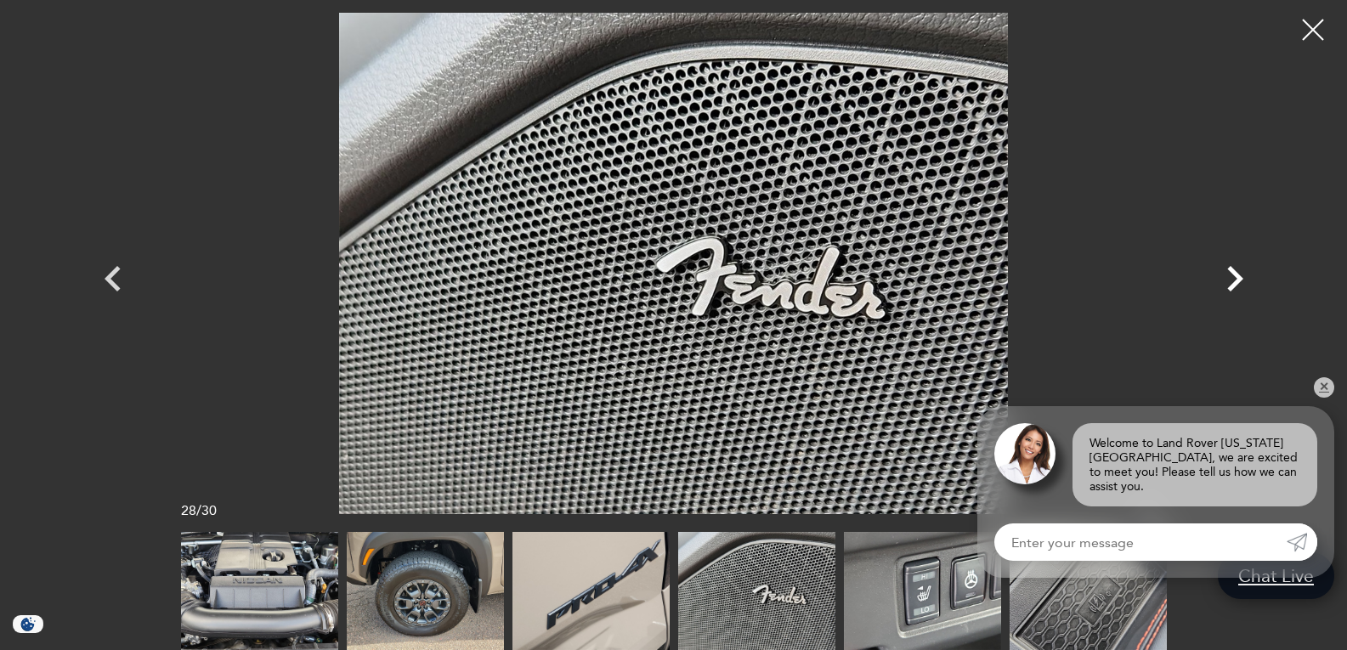
click at [1230, 274] on icon "Next" at bounding box center [1234, 278] width 51 height 51
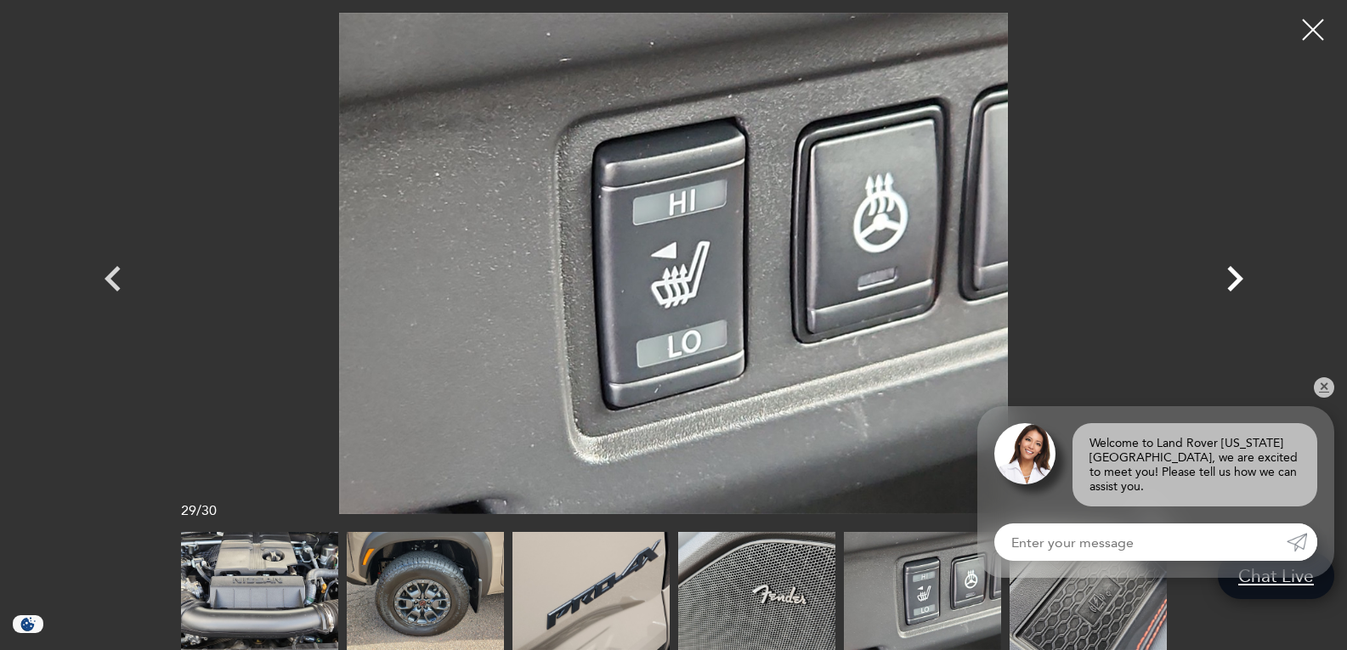
click at [1230, 274] on icon "Next" at bounding box center [1234, 278] width 51 height 51
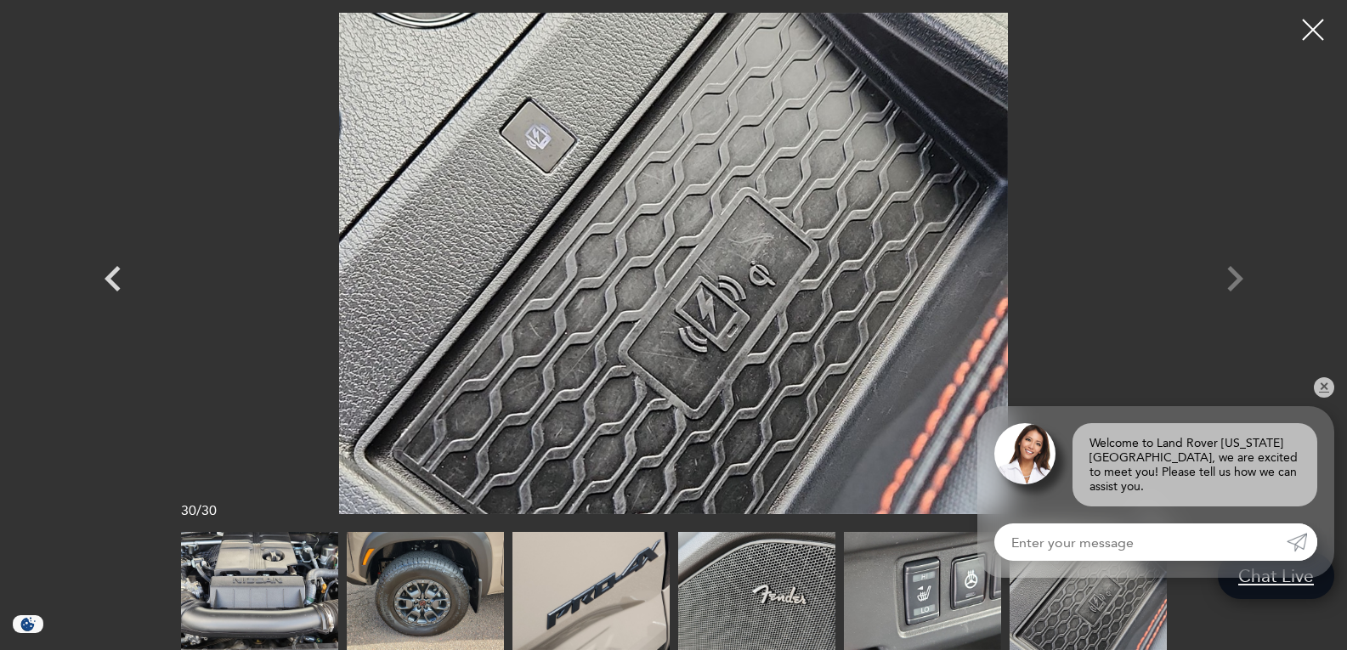
click at [1230, 274] on div at bounding box center [674, 263] width 1190 height 501
click at [1307, 25] on div at bounding box center [1313, 30] width 45 height 45
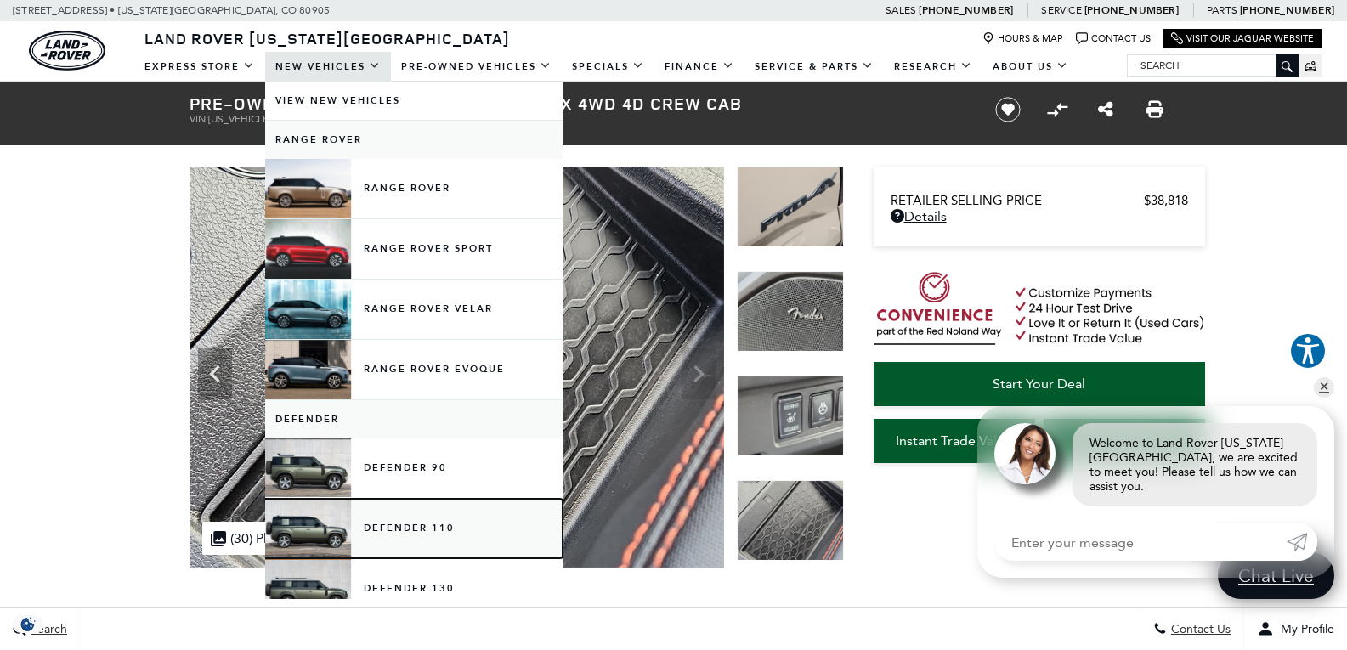
click at [403, 532] on link "Defender 110" at bounding box center [413, 528] width 297 height 59
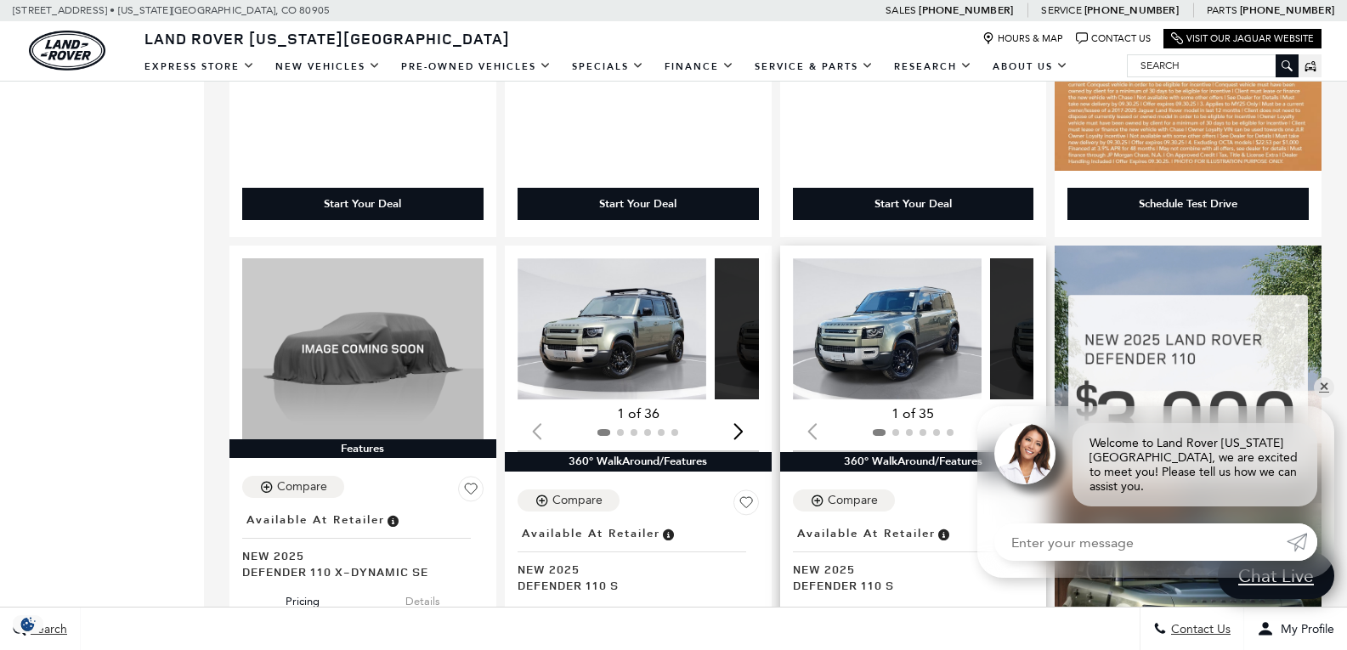
scroll to position [935, 0]
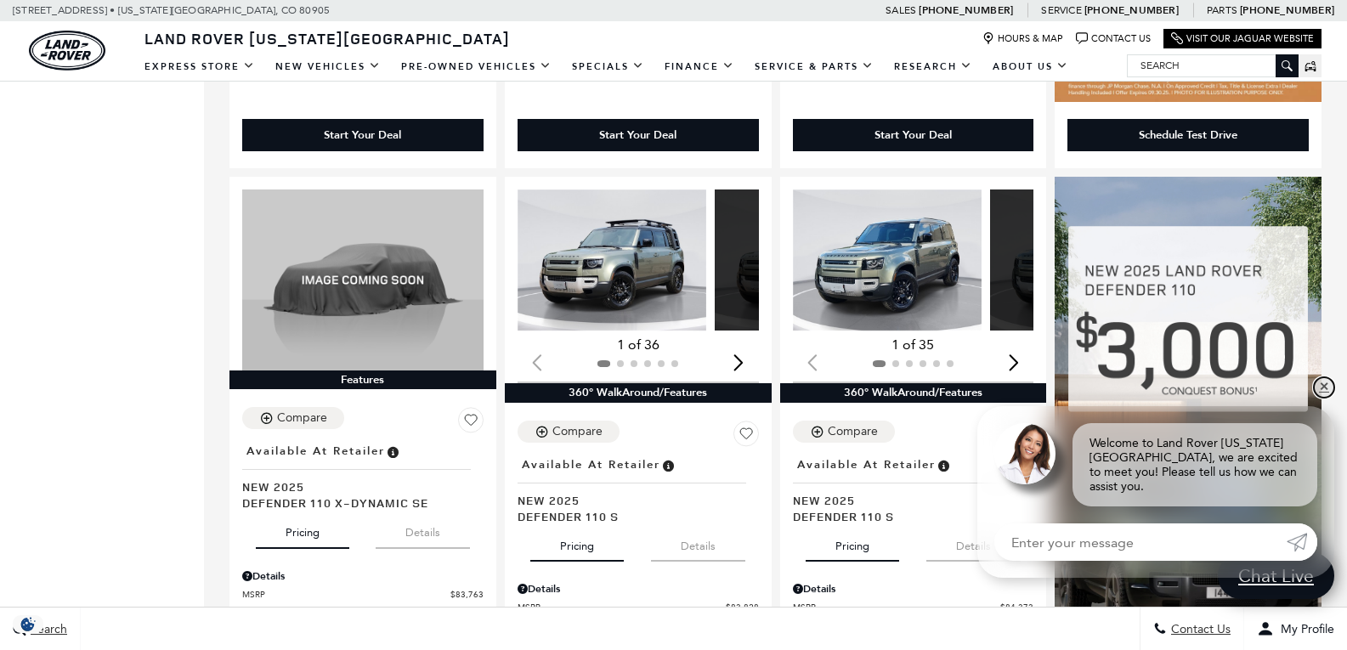
click at [1323, 398] on link "✕" at bounding box center [1324, 387] width 20 height 20
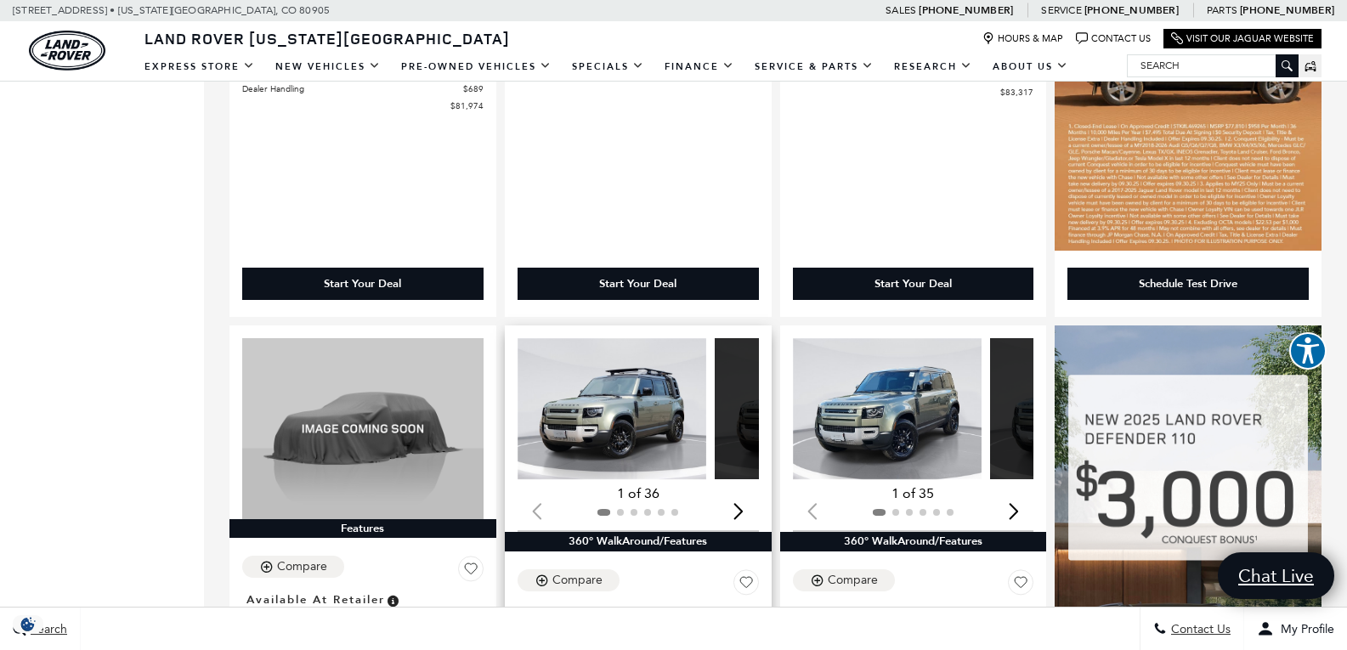
scroll to position [765, 0]
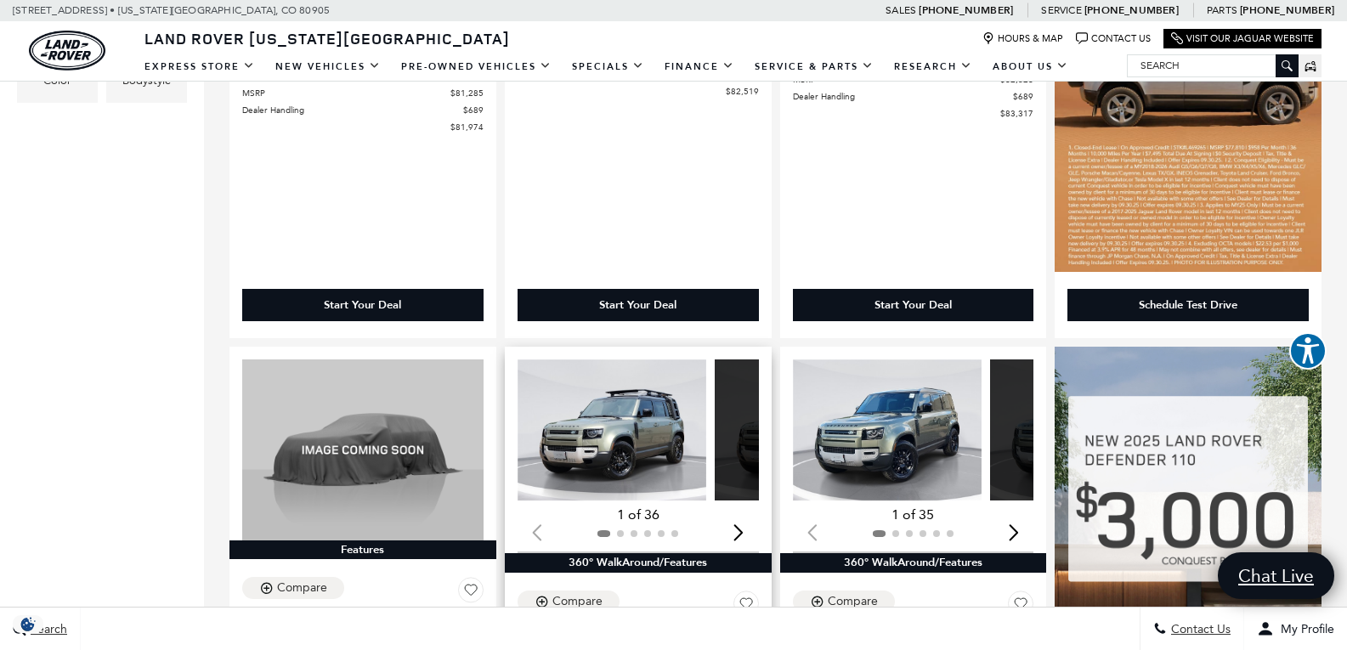
click at [727, 513] on div "Next slide" at bounding box center [738, 531] width 23 height 37
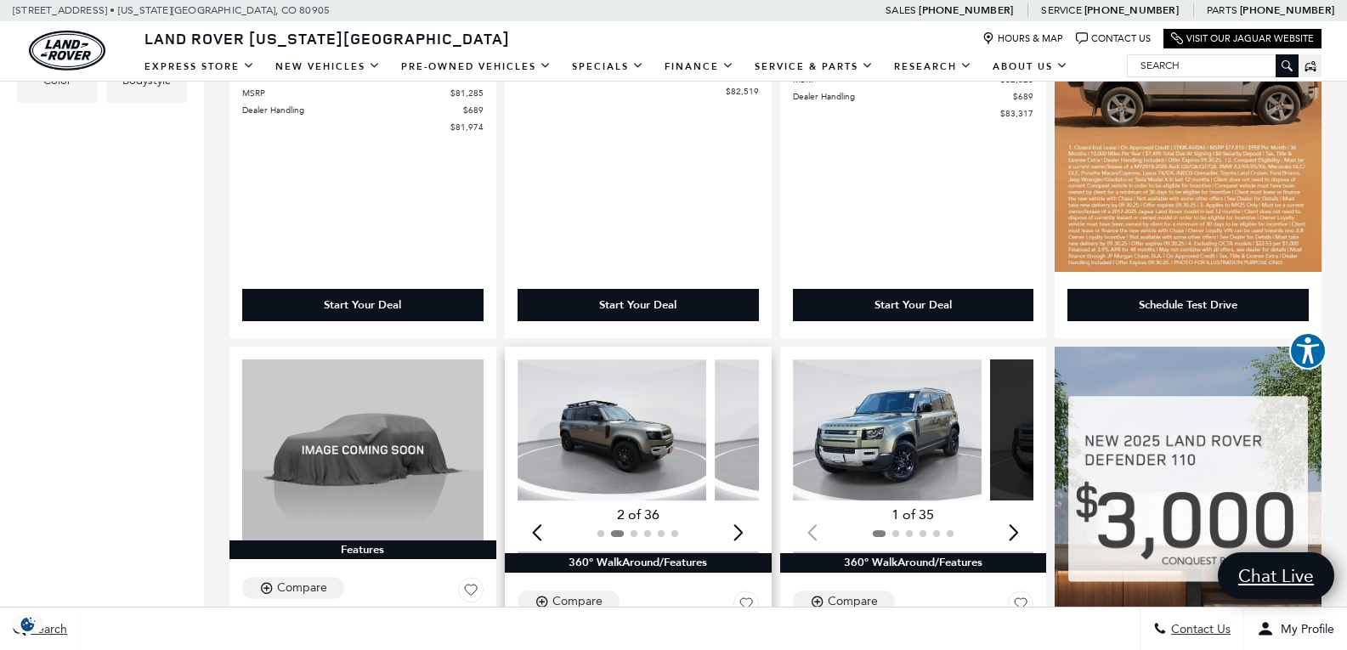
click at [727, 513] on div "Next slide" at bounding box center [738, 531] width 23 height 37
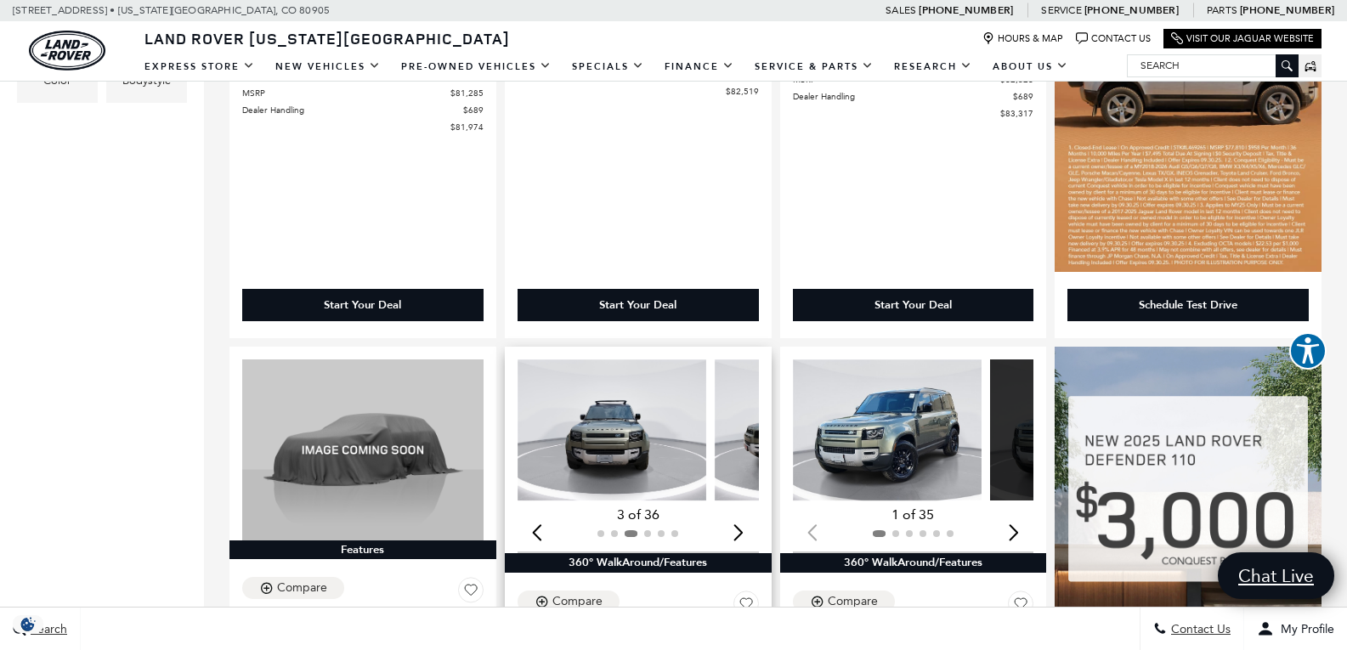
click at [727, 513] on div "Next slide" at bounding box center [738, 531] width 23 height 37
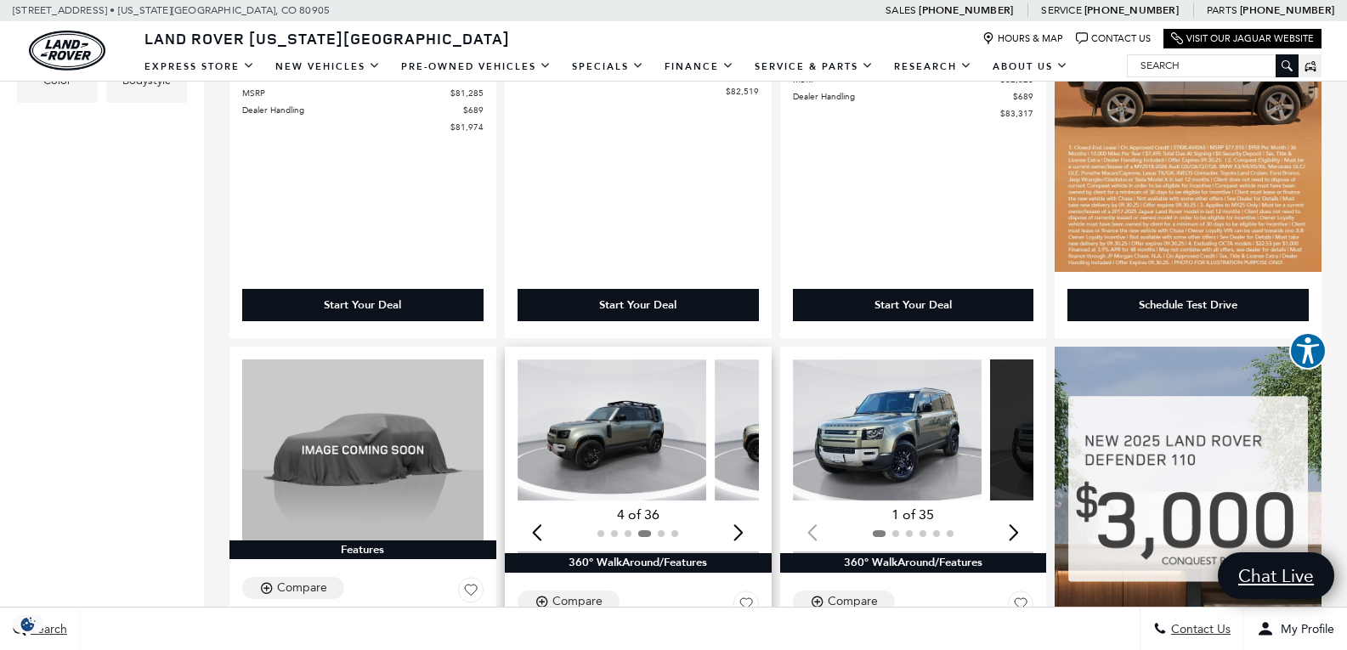
click at [727, 513] on div "Next slide" at bounding box center [738, 531] width 23 height 37
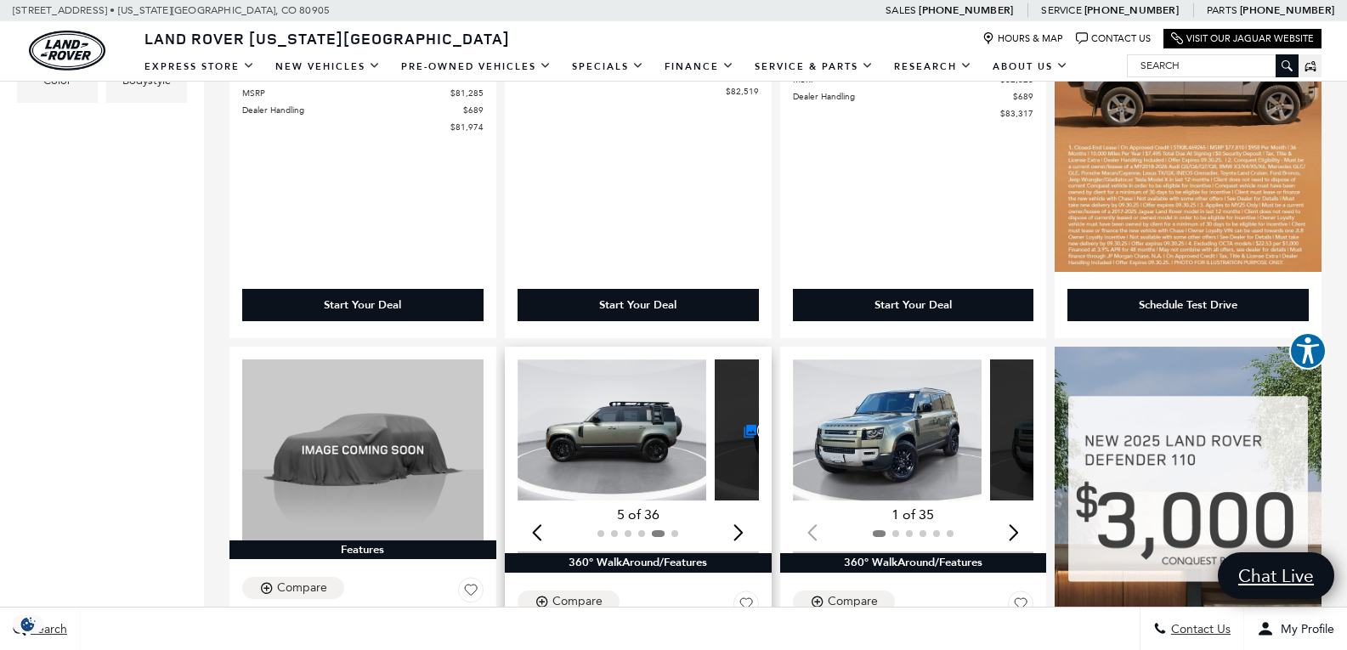
click at [727, 513] on div "Next slide" at bounding box center [738, 531] width 23 height 37
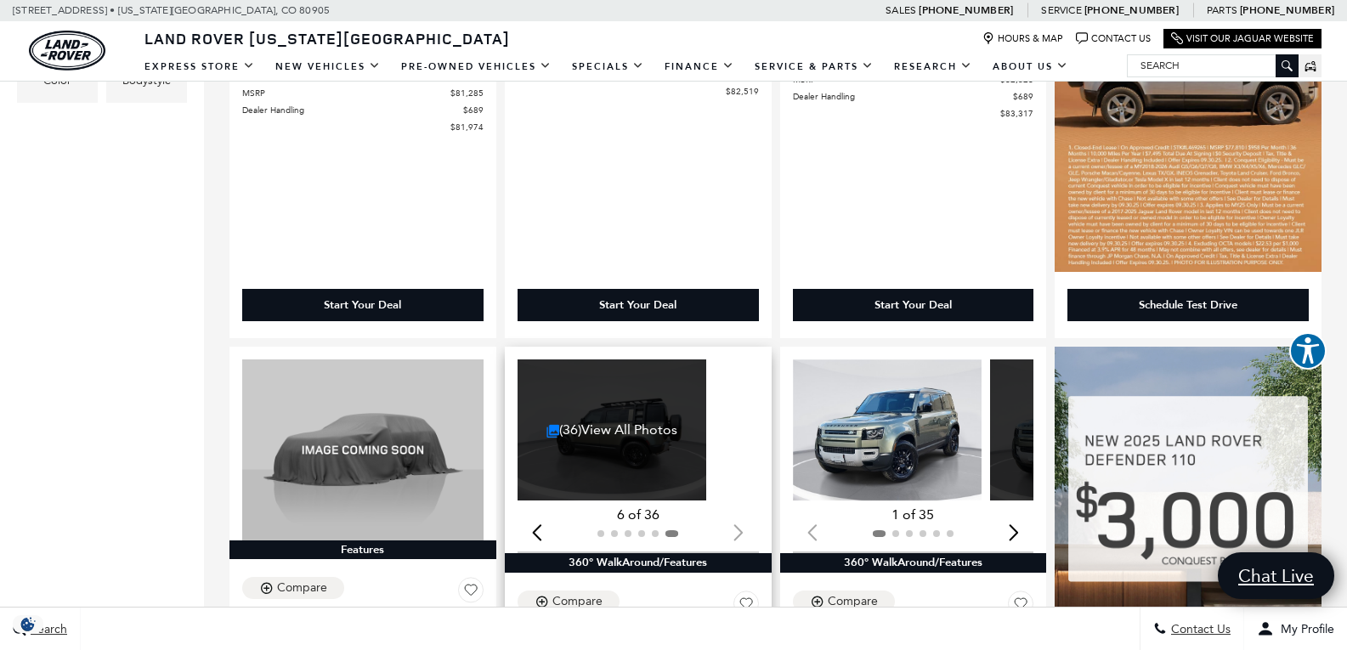
click at [518, 524] on div at bounding box center [638, 533] width 241 height 19
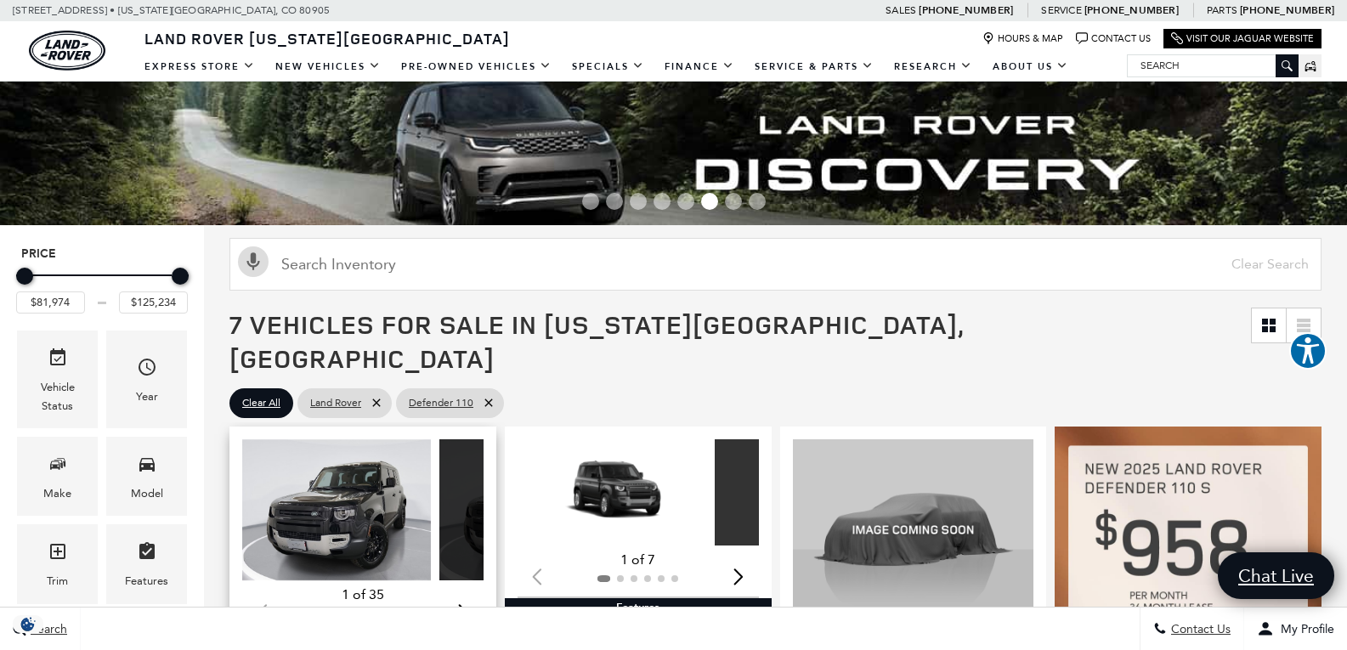
scroll to position [0, 0]
click at [355, 487] on img "1 / 2" at bounding box center [336, 511] width 189 height 142
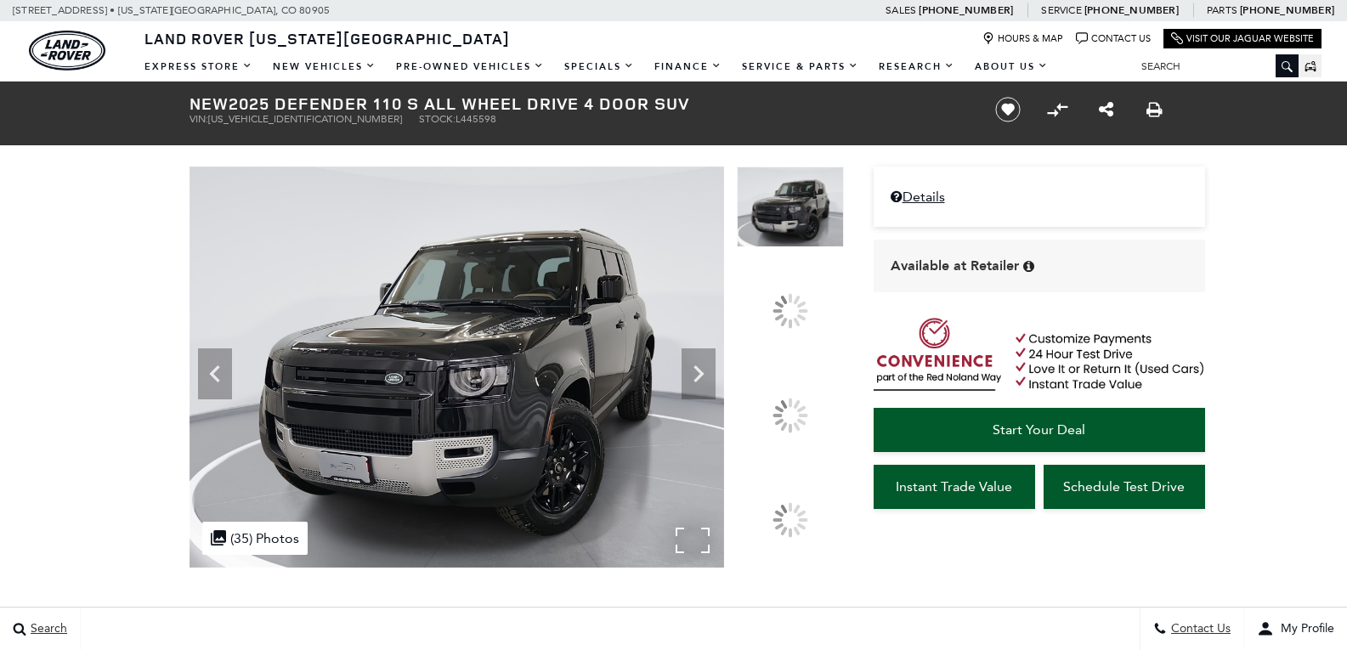
click at [521, 428] on img at bounding box center [457, 367] width 535 height 401
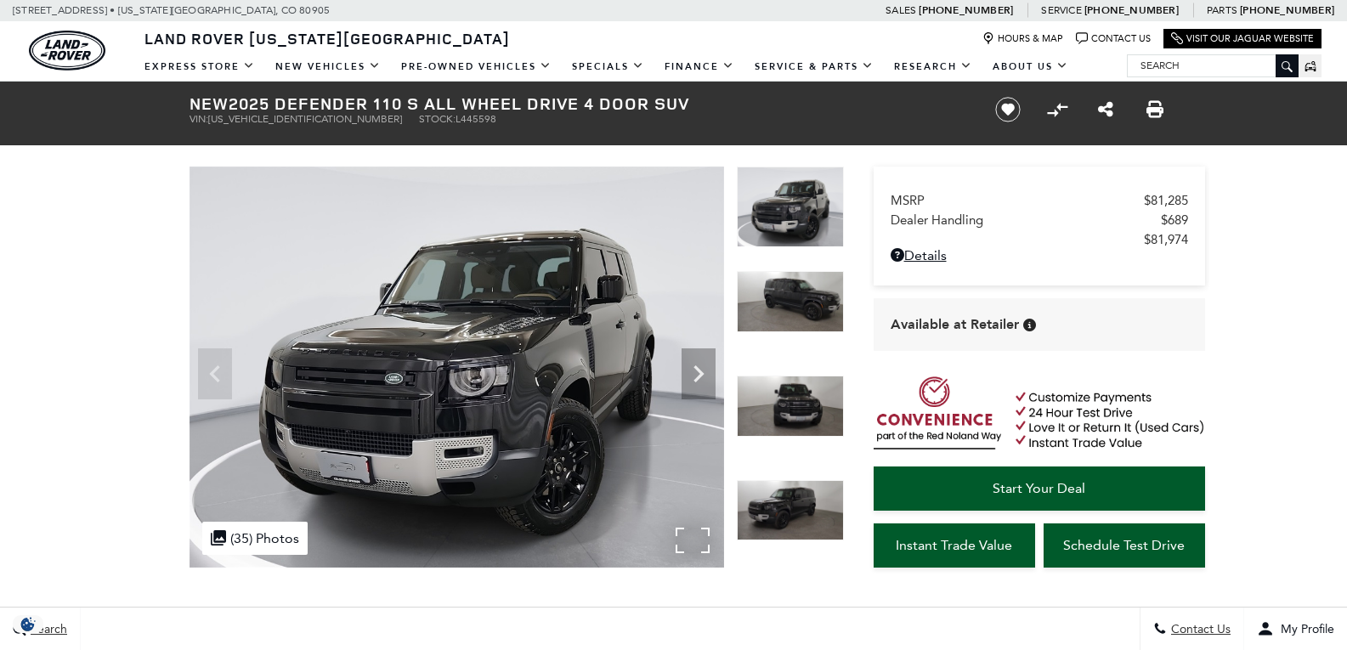
click at [281, 544] on div ".cls-1, .cls-3 { fill: #c50033; } .cls-1 { clip-rule: evenodd; } .cls-2 { clip-…" at bounding box center [254, 538] width 105 height 33
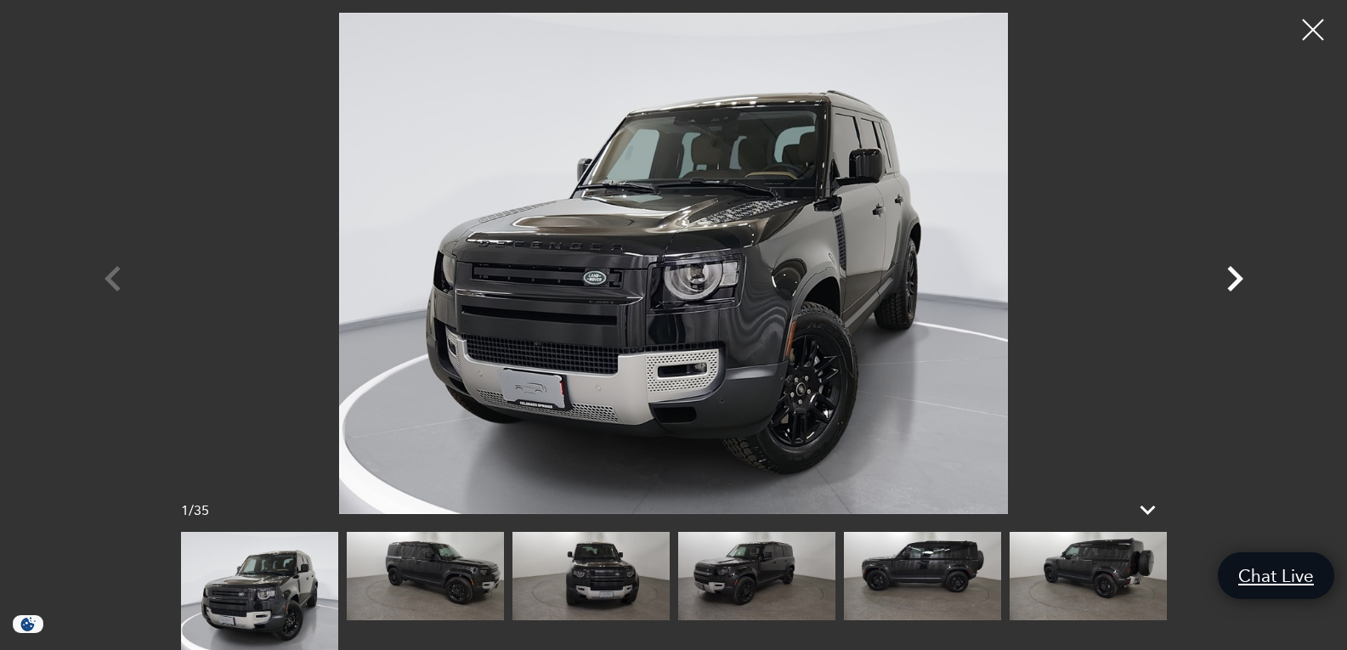
click at [1231, 283] on icon "Next" at bounding box center [1234, 278] width 51 height 51
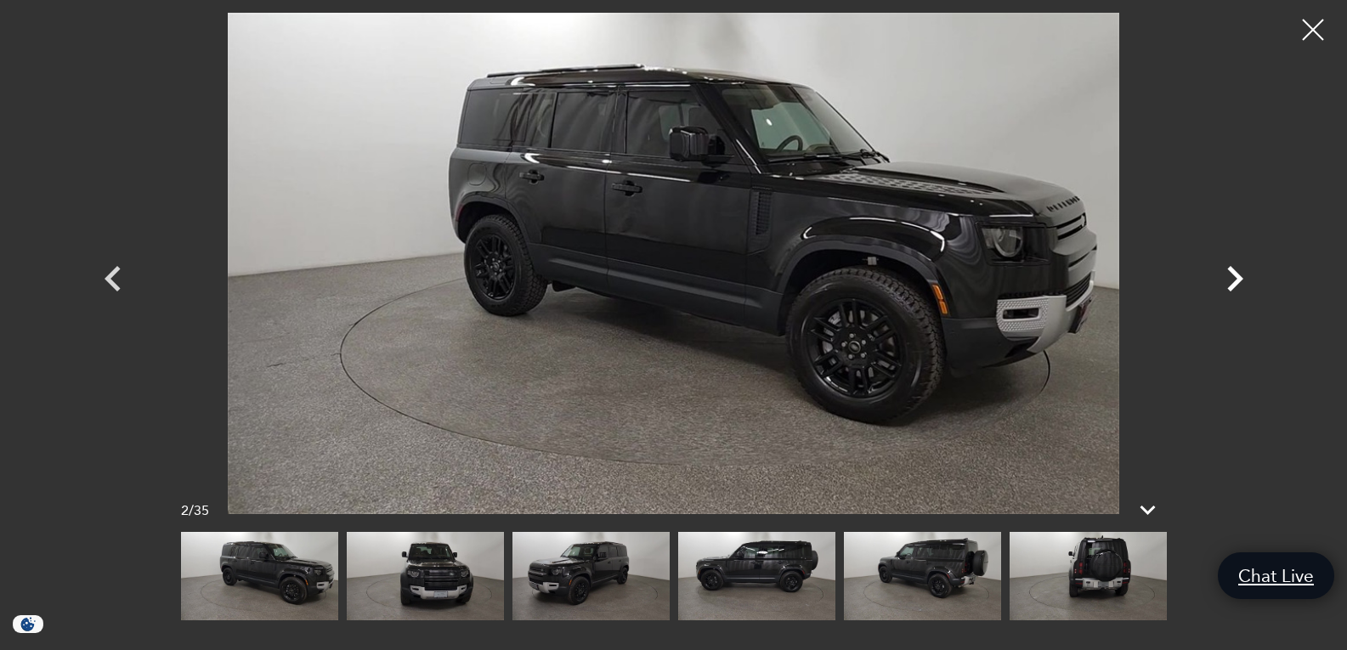
click at [1230, 283] on icon "Next" at bounding box center [1234, 278] width 51 height 51
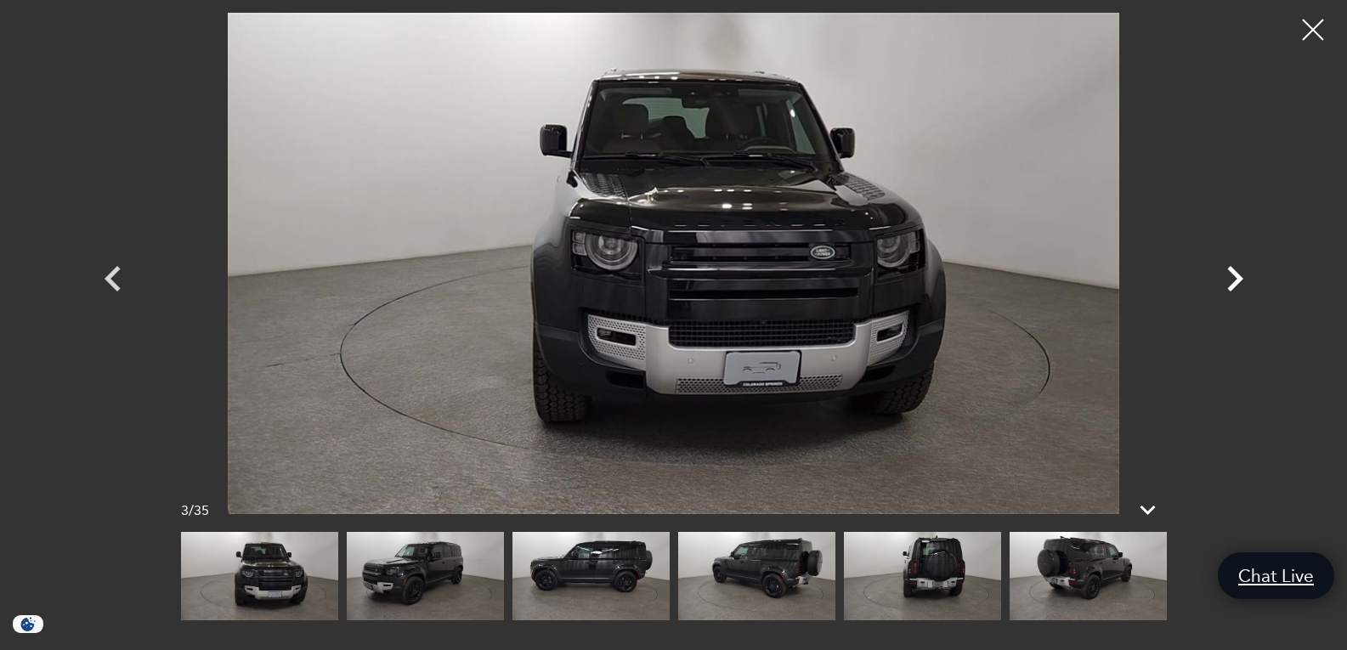
click at [1230, 283] on icon "Next" at bounding box center [1234, 278] width 51 height 51
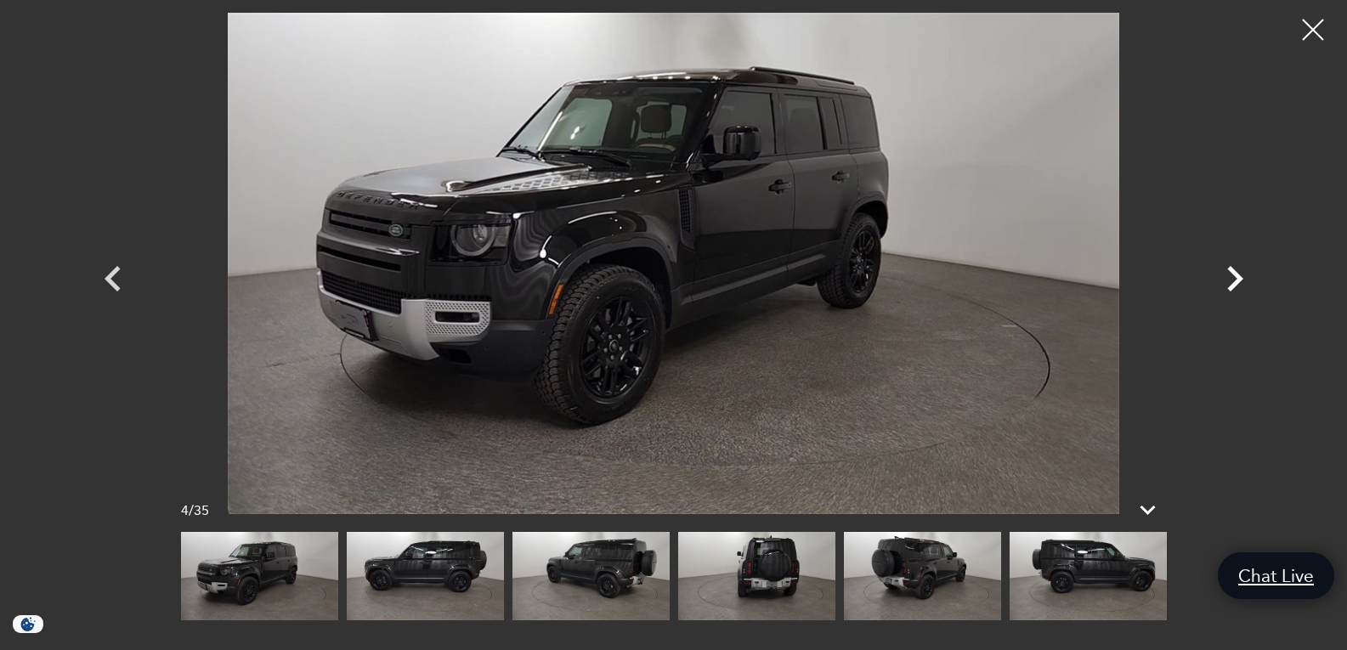
click at [1230, 283] on icon "Next" at bounding box center [1234, 278] width 51 height 51
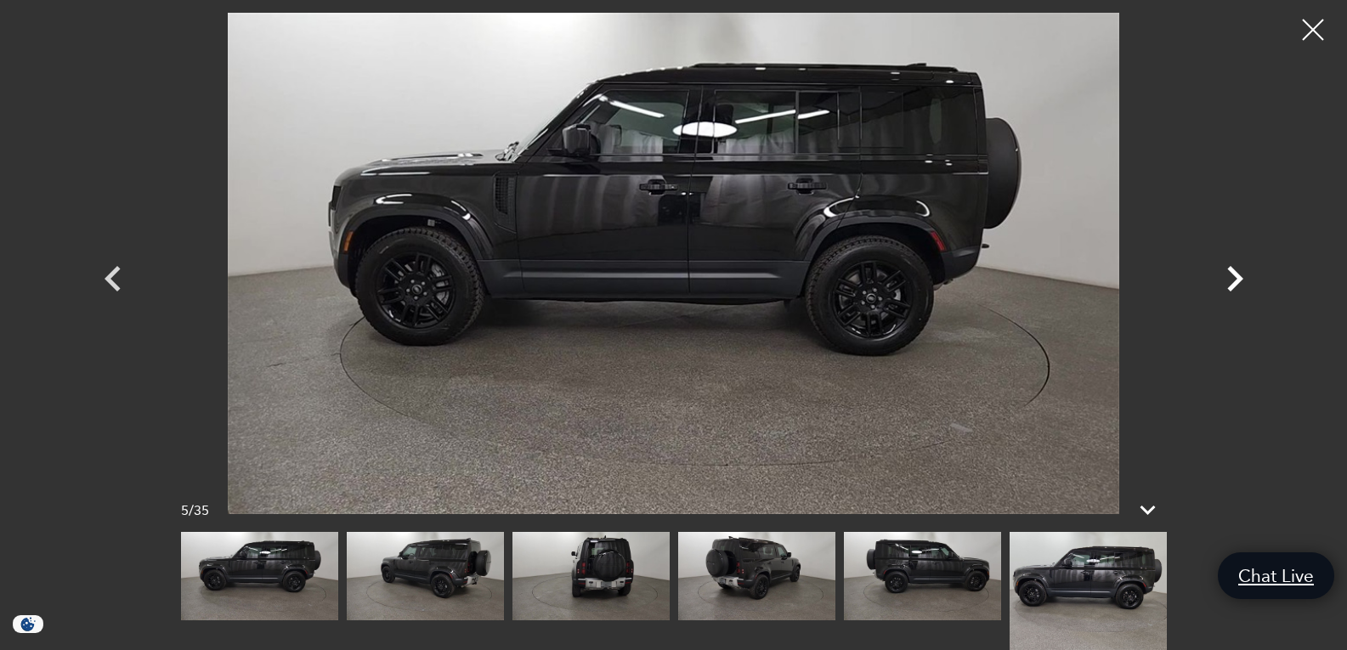
click at [1230, 283] on icon "Next" at bounding box center [1234, 278] width 51 height 51
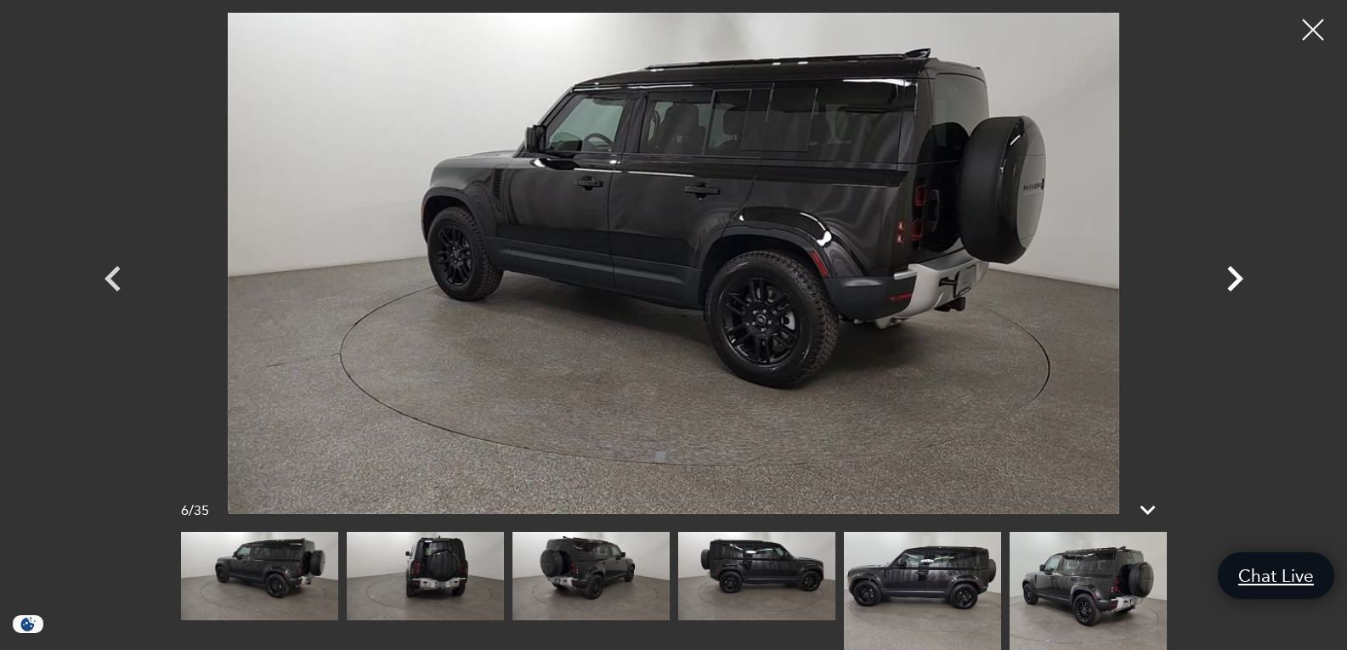
click at [1230, 283] on icon "Next" at bounding box center [1234, 278] width 51 height 51
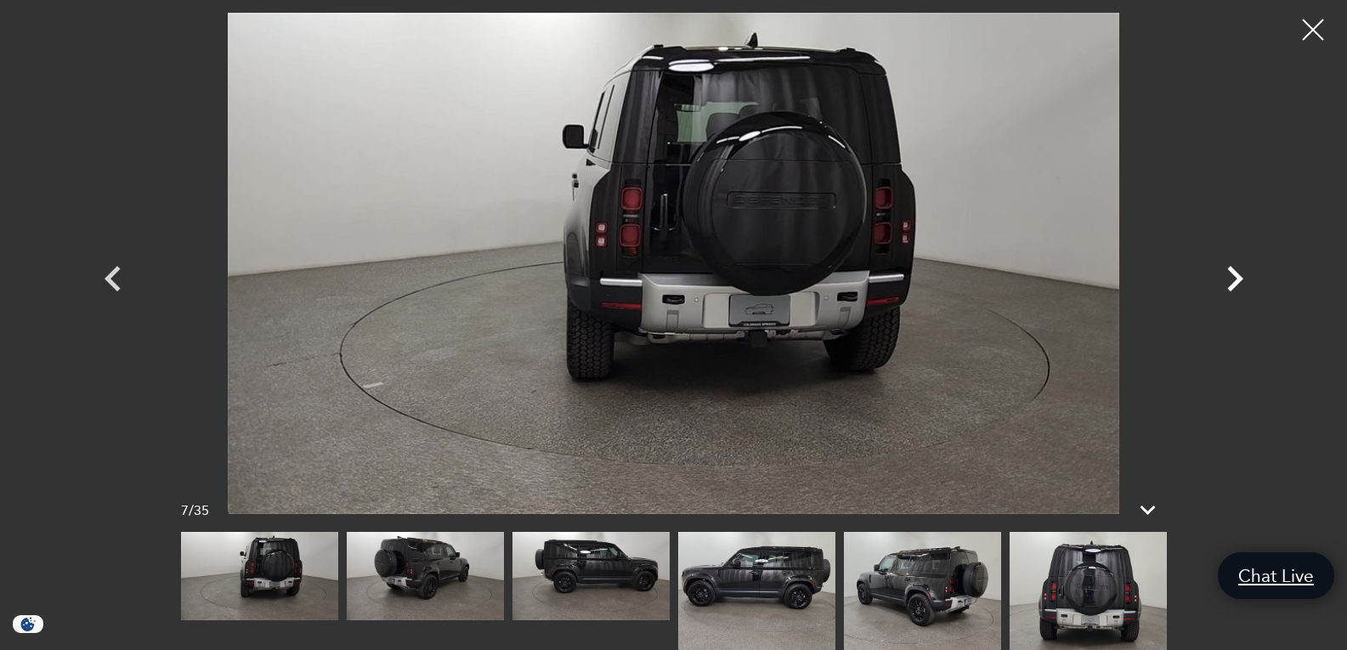
click at [1230, 283] on icon "Next" at bounding box center [1234, 278] width 51 height 51
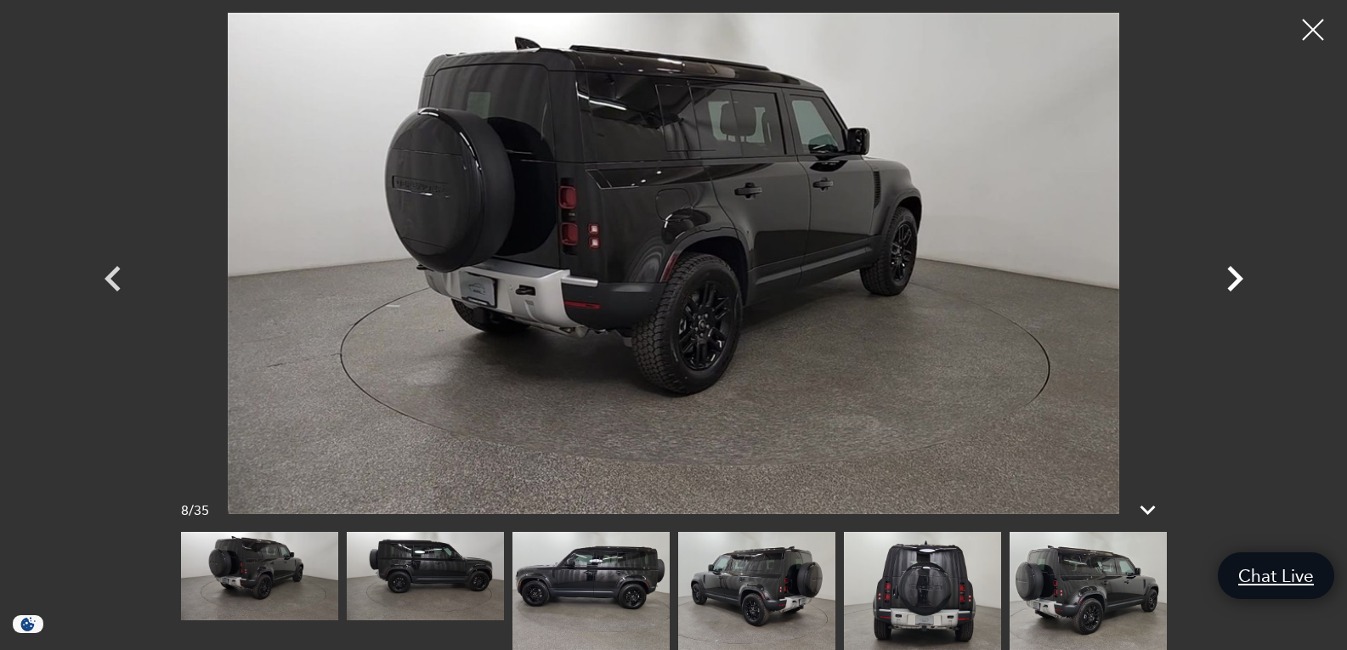
click at [1230, 283] on icon "Next" at bounding box center [1234, 278] width 51 height 51
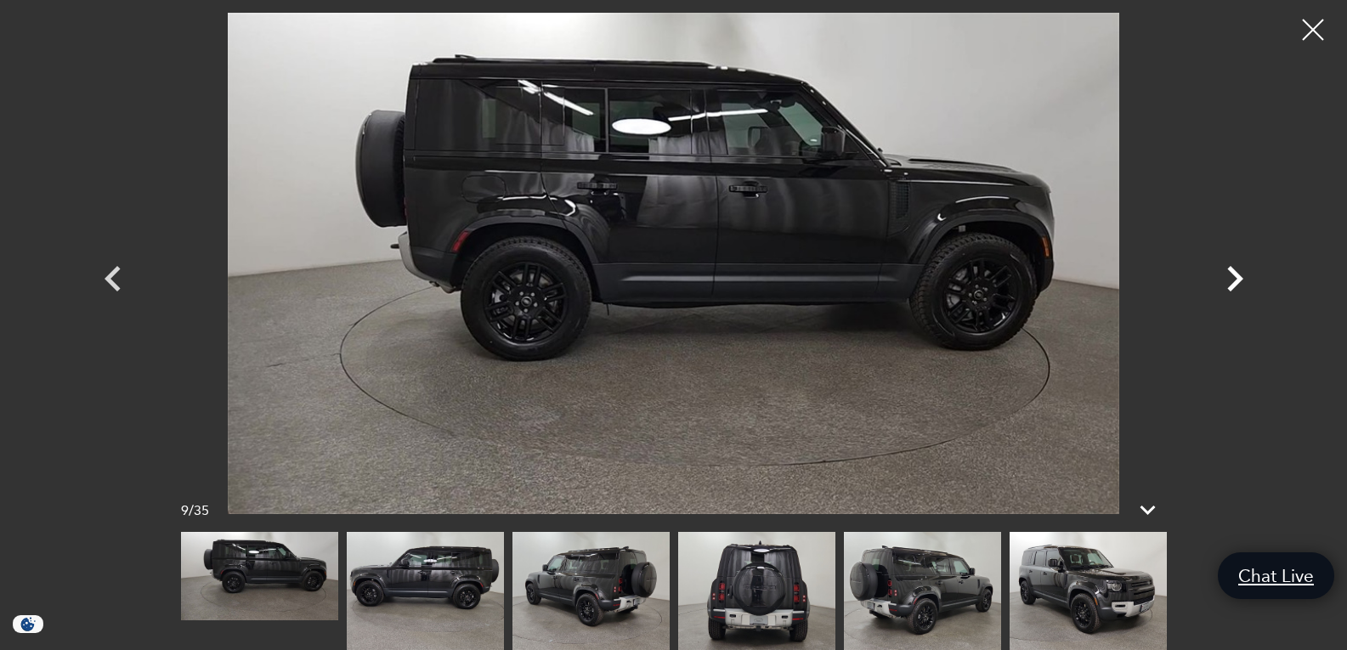
click at [1230, 283] on icon "Next" at bounding box center [1234, 278] width 51 height 51
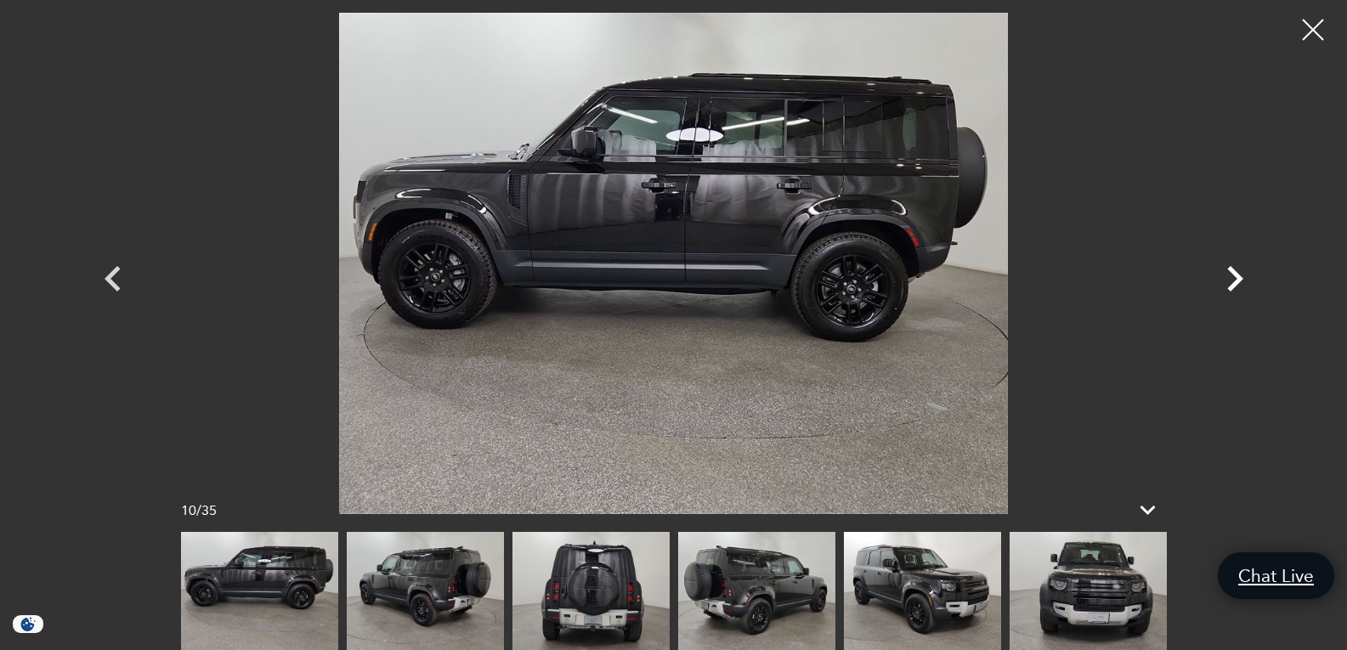
click at [1230, 283] on icon "Next" at bounding box center [1234, 278] width 51 height 51
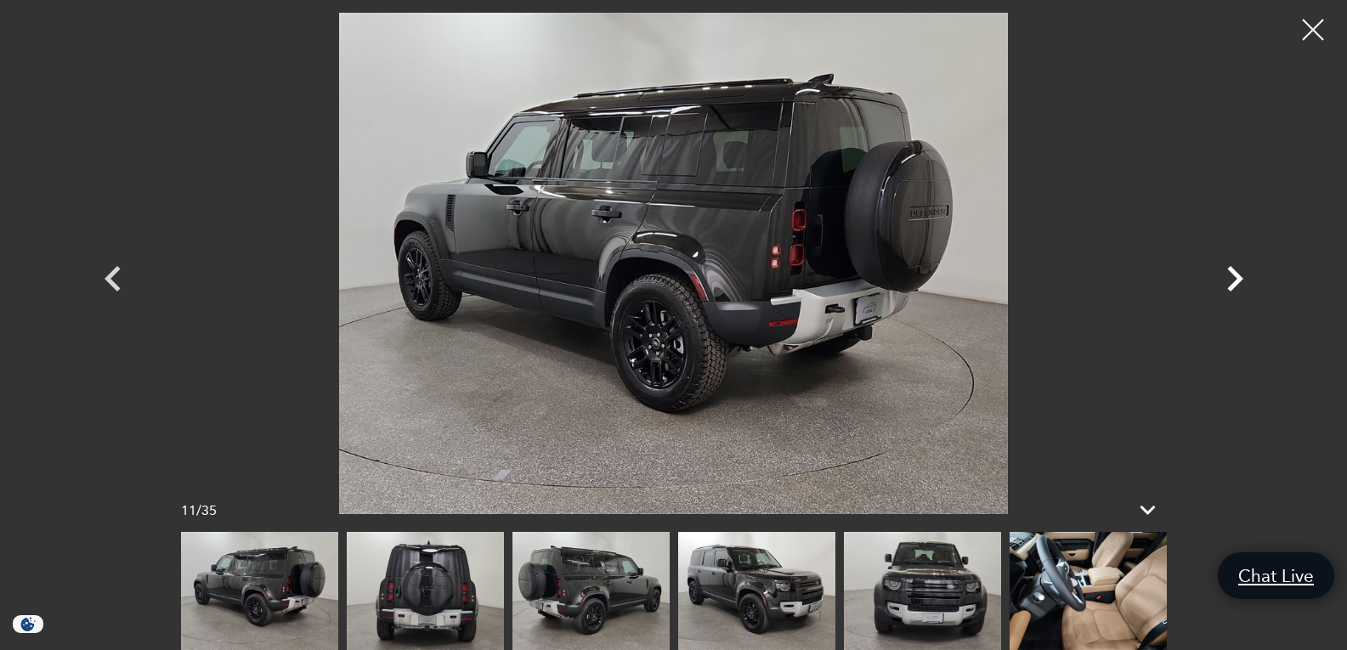
click at [1230, 283] on icon "Next" at bounding box center [1234, 278] width 51 height 51
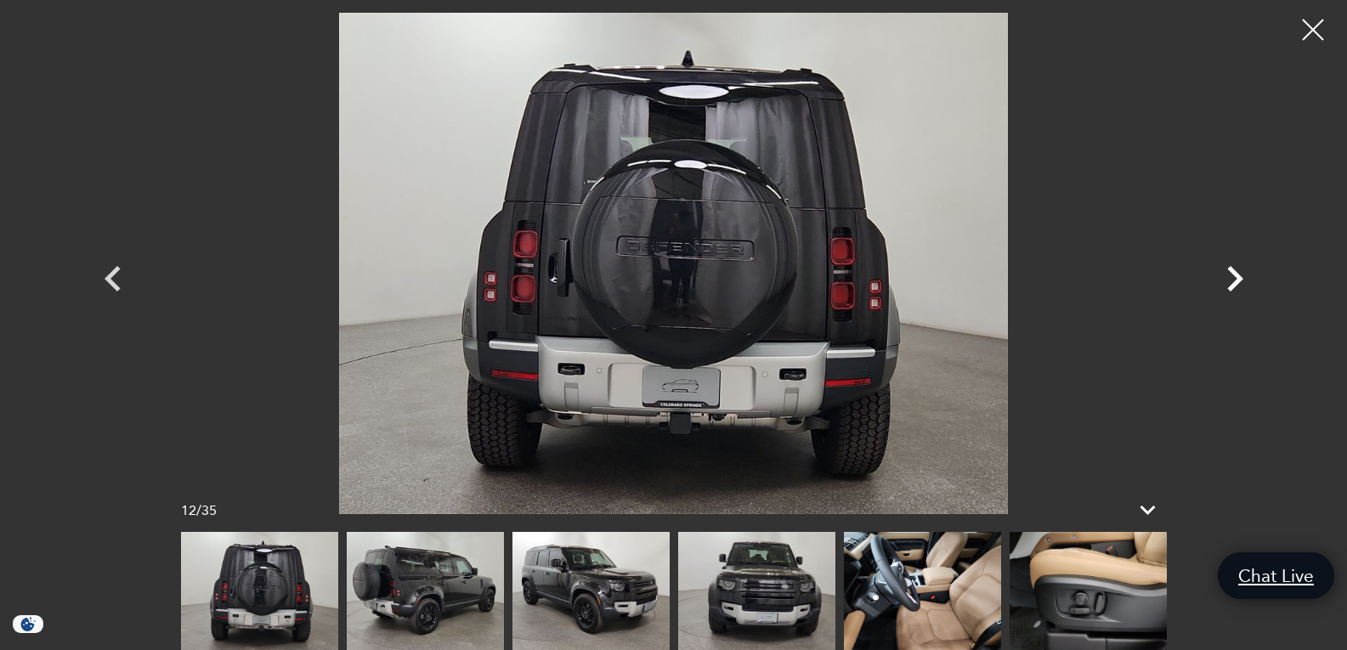
click at [1230, 283] on icon "Next" at bounding box center [1234, 278] width 51 height 51
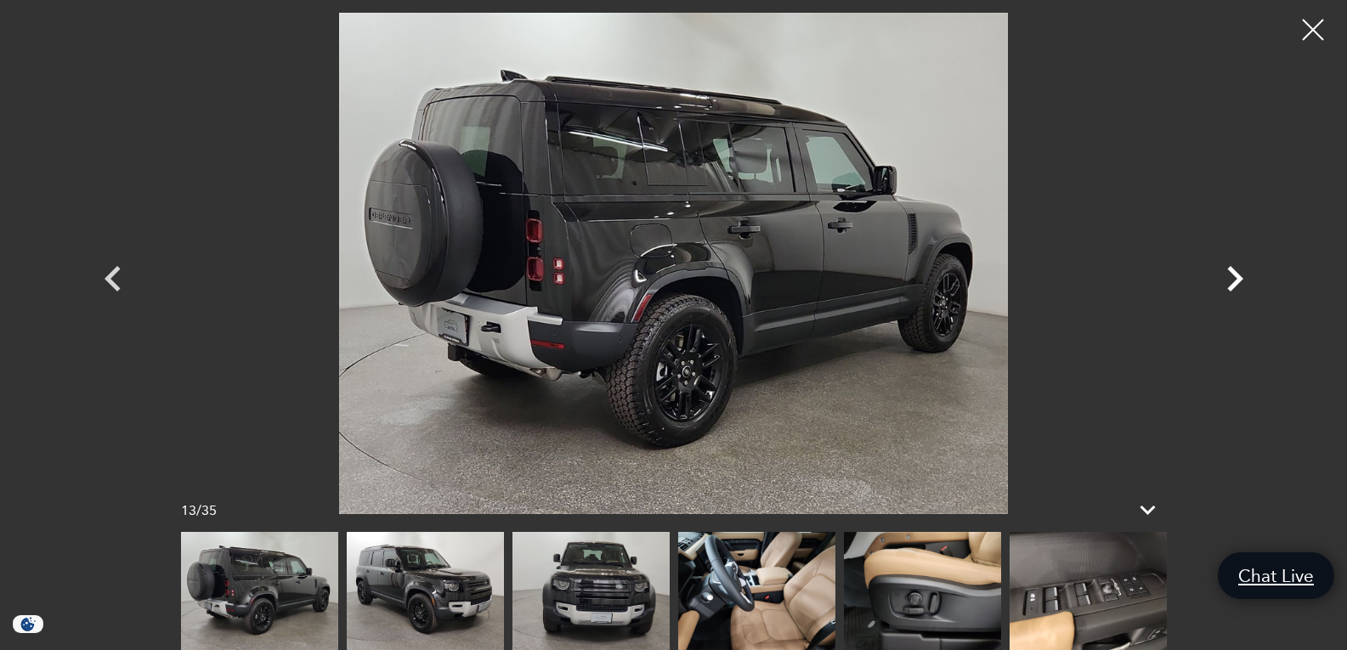
click at [1230, 283] on icon "Next" at bounding box center [1234, 278] width 51 height 51
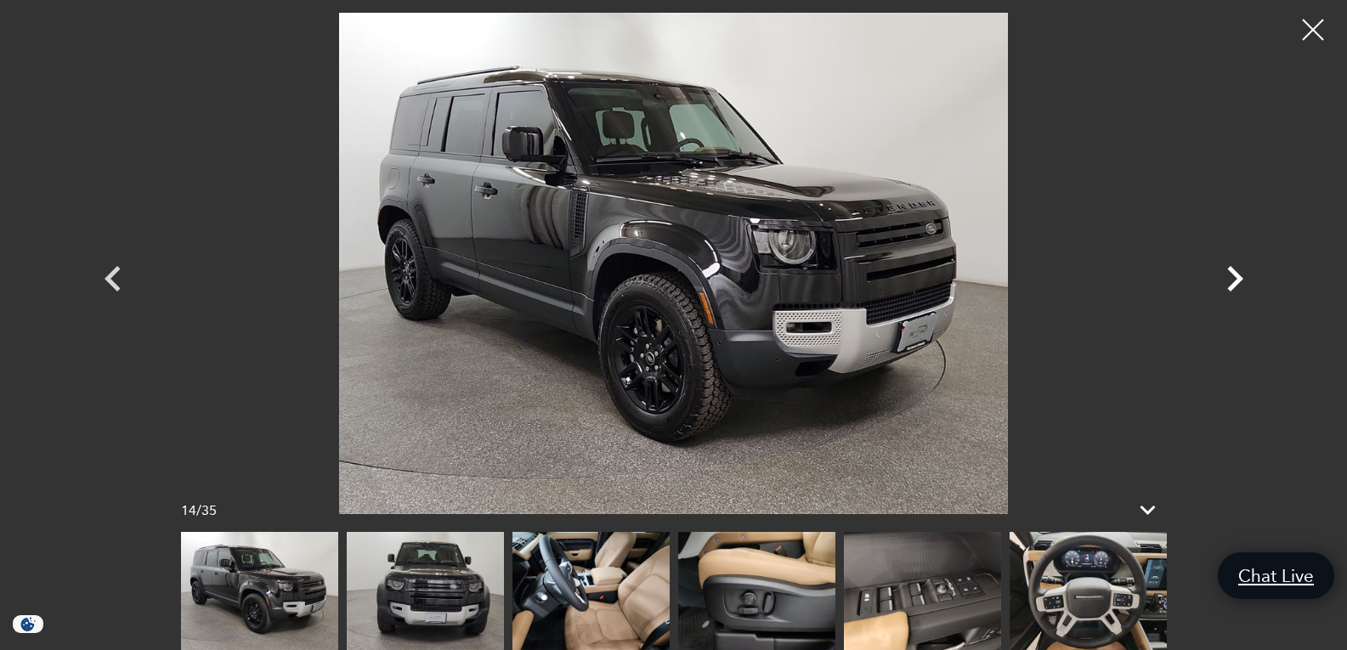
click at [1230, 283] on icon "Next" at bounding box center [1234, 278] width 51 height 51
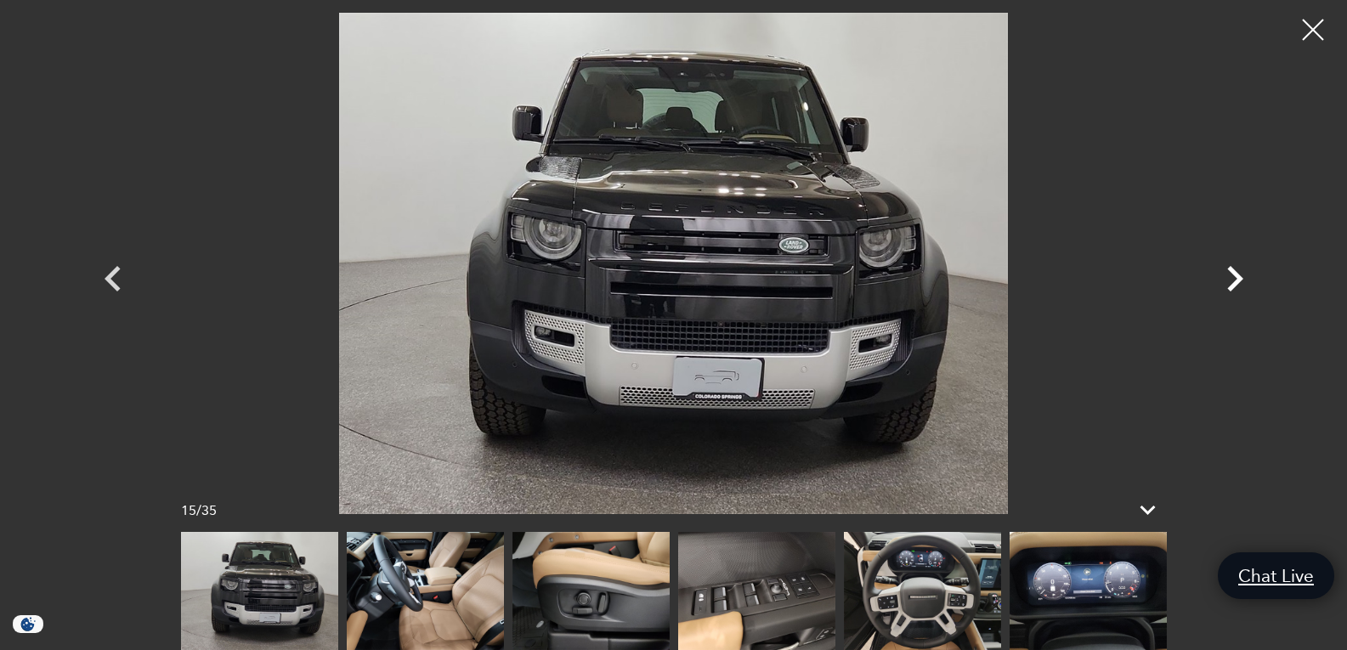
click at [1230, 283] on icon "Next" at bounding box center [1234, 278] width 51 height 51
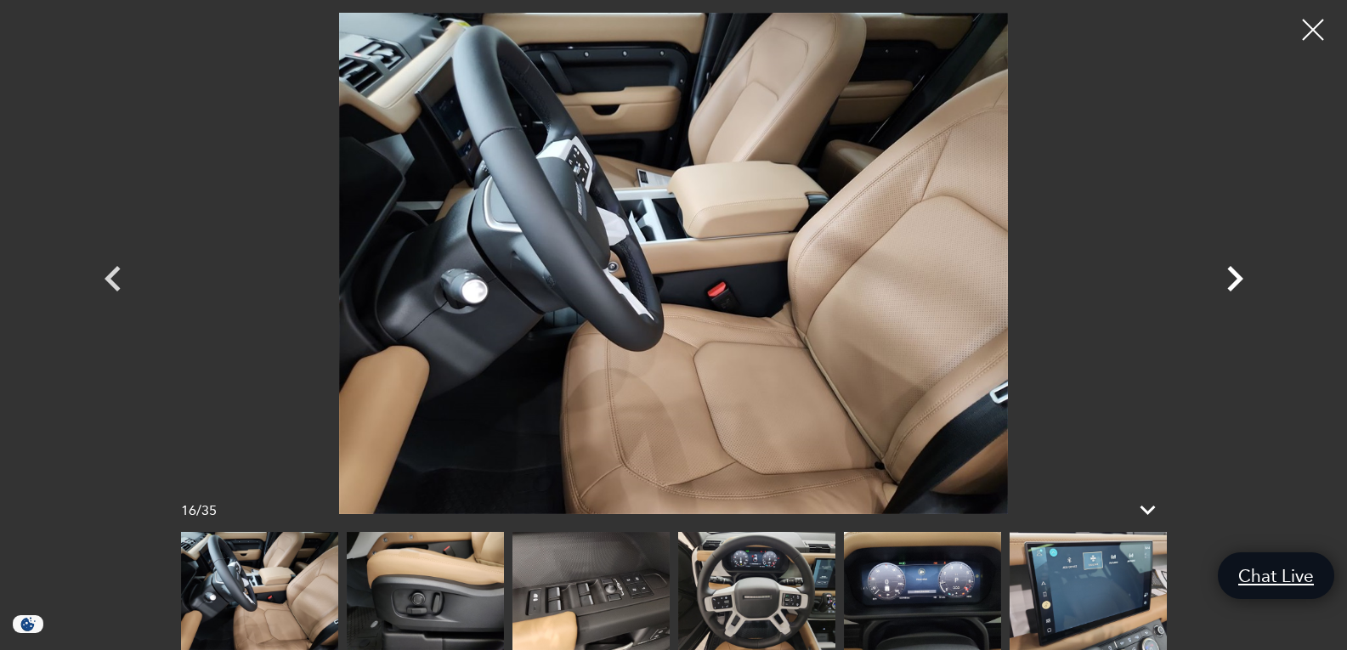
click at [1230, 283] on icon "Next" at bounding box center [1234, 278] width 51 height 51
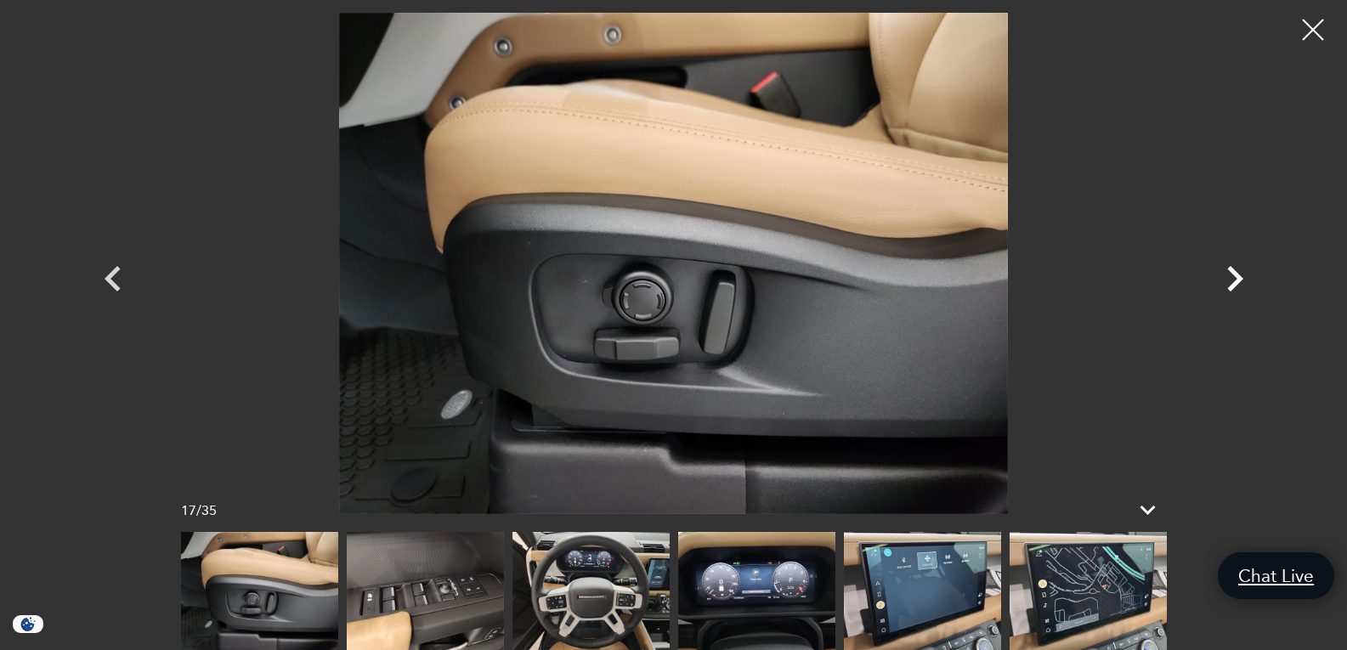
click at [1230, 283] on icon "Next" at bounding box center [1234, 278] width 51 height 51
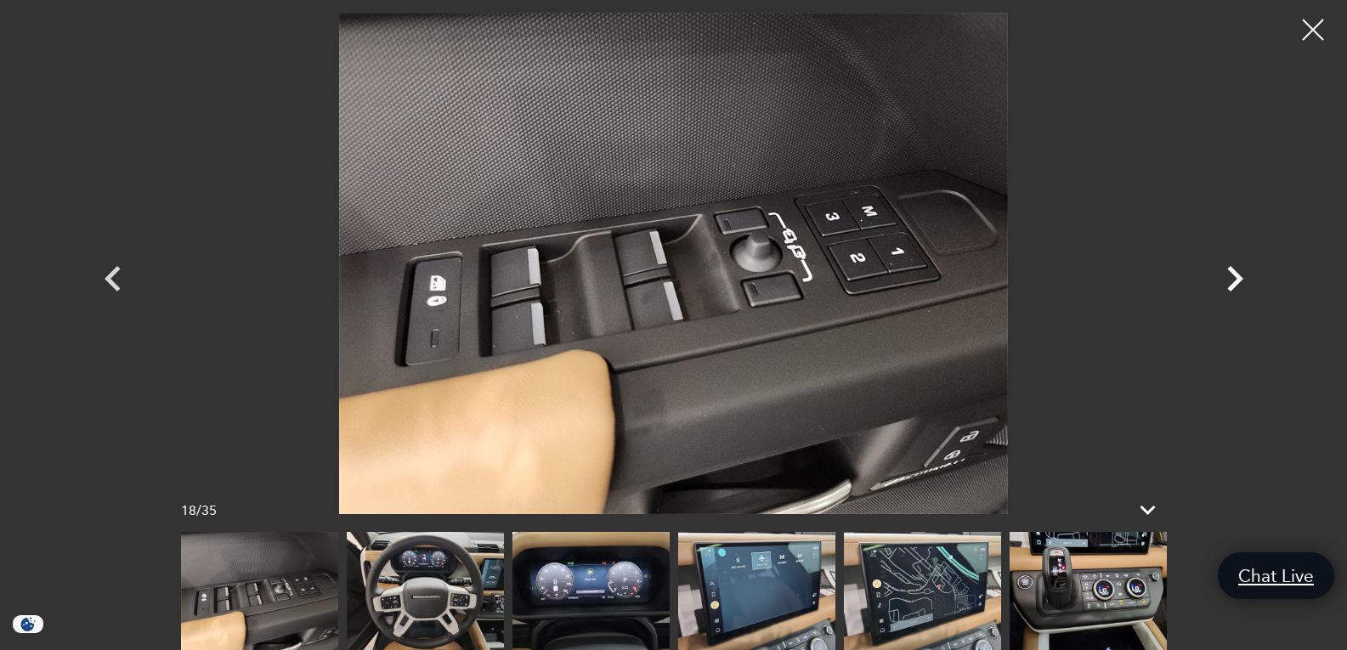
click at [1230, 283] on icon "Next" at bounding box center [1234, 278] width 51 height 51
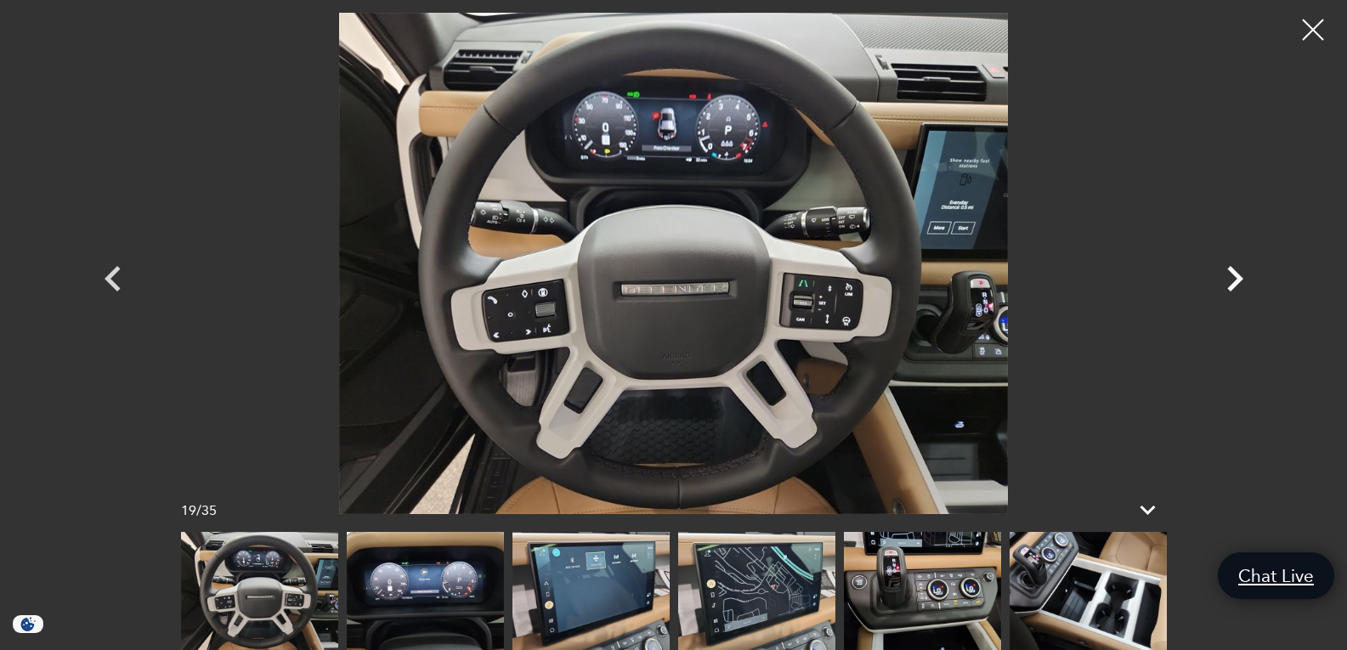
click at [1230, 283] on icon "Next" at bounding box center [1234, 278] width 51 height 51
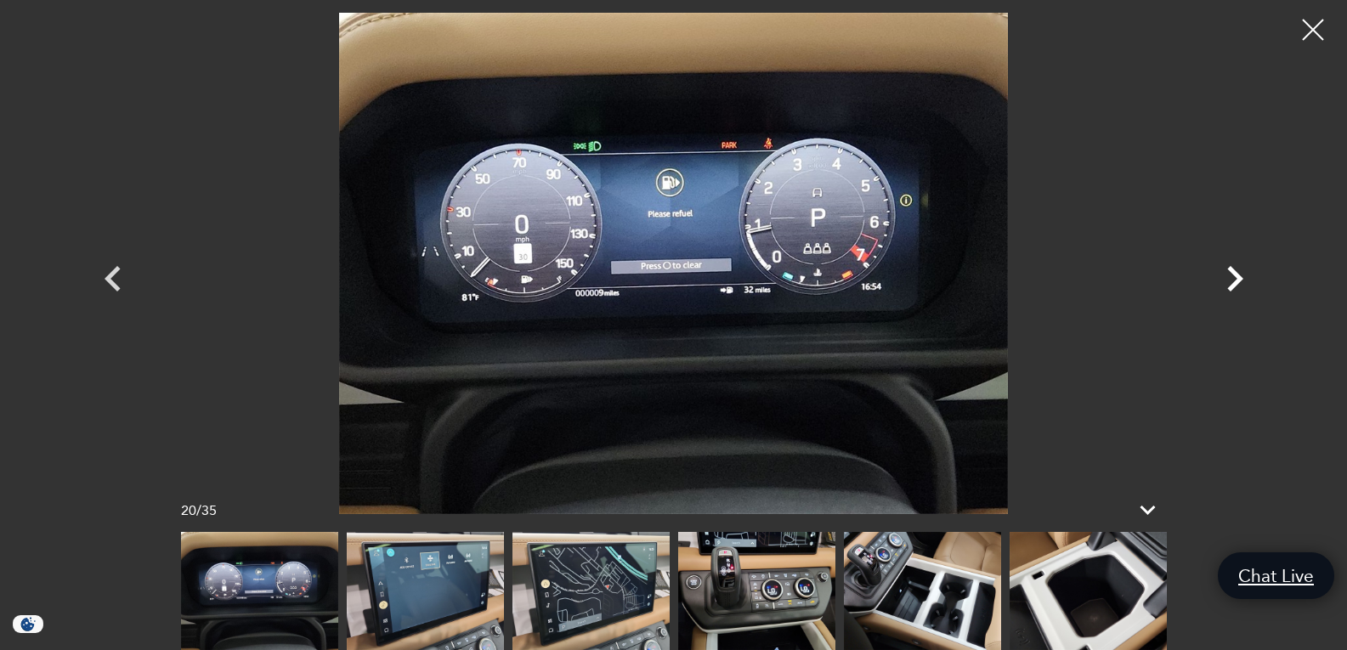
click at [1230, 283] on icon "Next" at bounding box center [1234, 278] width 51 height 51
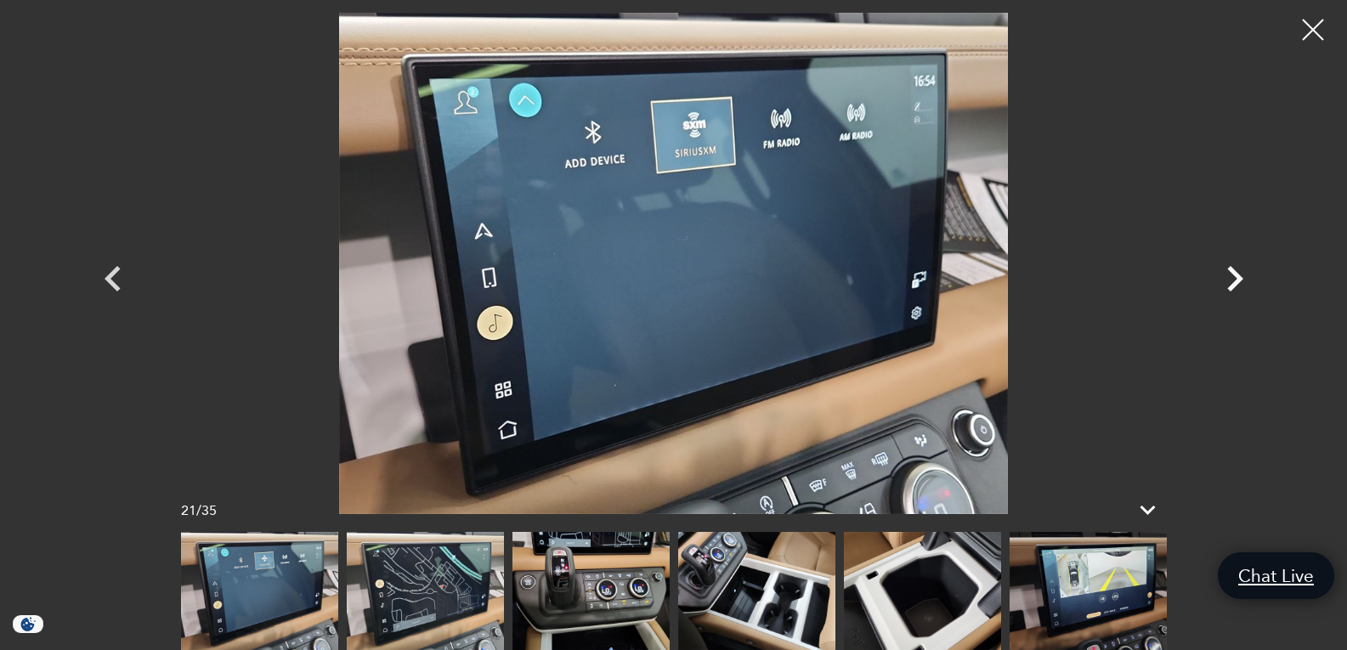
click at [1230, 283] on icon "Next" at bounding box center [1234, 278] width 51 height 51
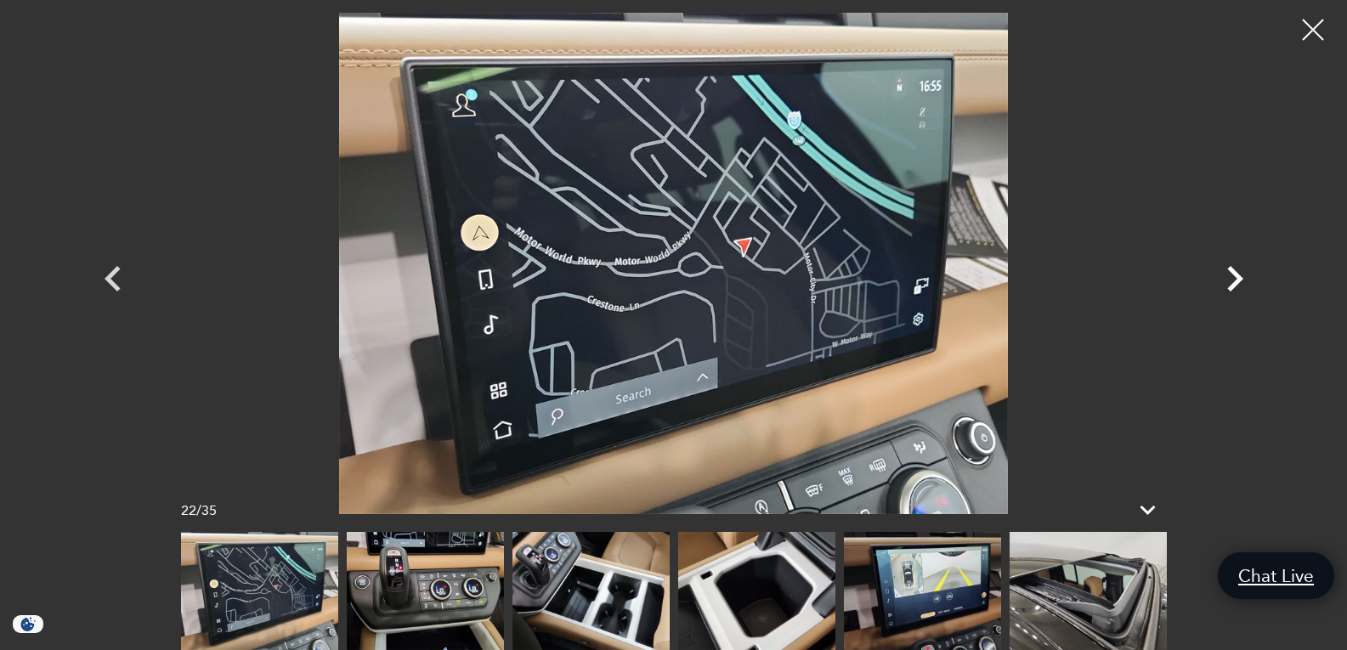
click at [1230, 283] on icon "Next" at bounding box center [1234, 278] width 51 height 51
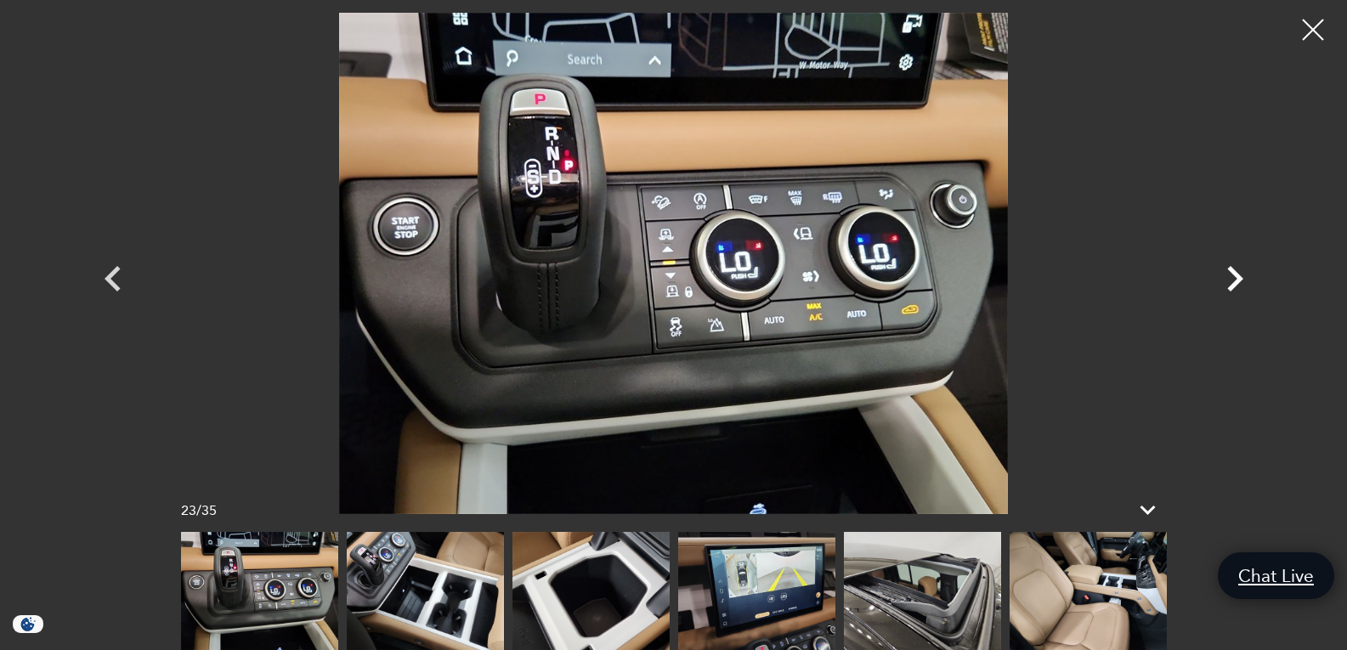
click at [1230, 283] on icon "Next" at bounding box center [1234, 278] width 51 height 51
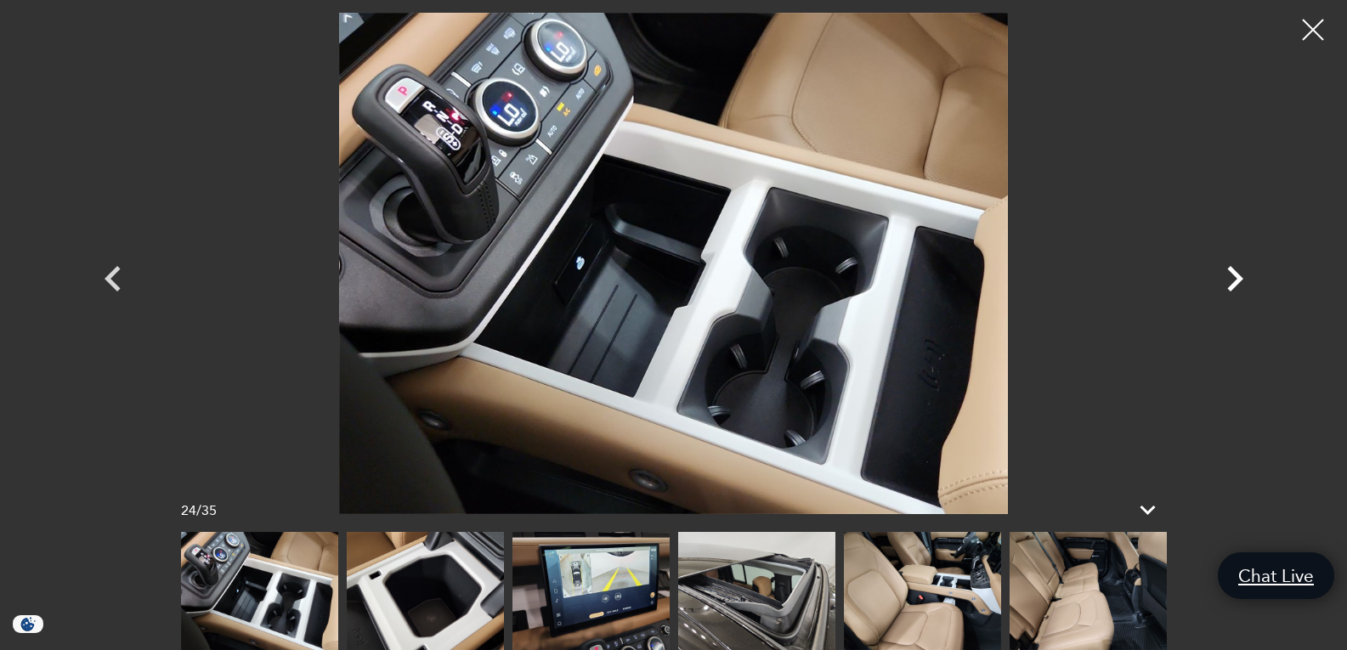
click at [1230, 283] on icon "Next" at bounding box center [1234, 278] width 51 height 51
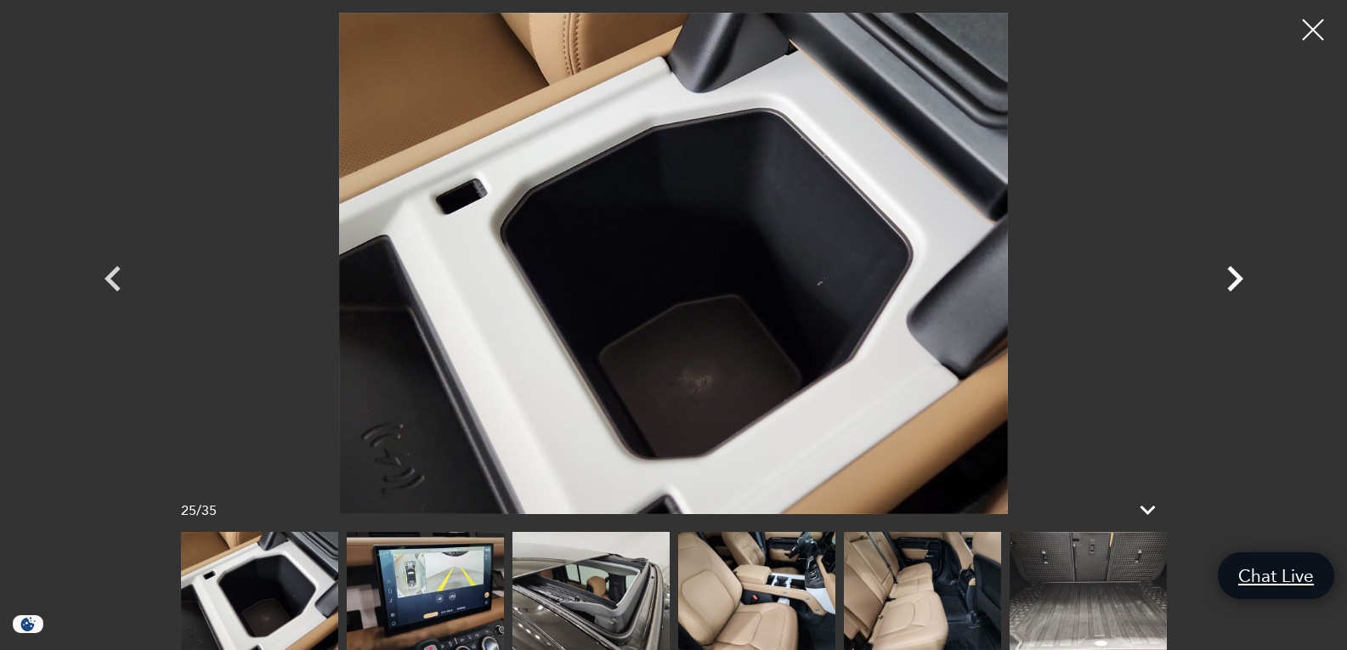
click at [1230, 283] on icon "Next" at bounding box center [1234, 278] width 51 height 51
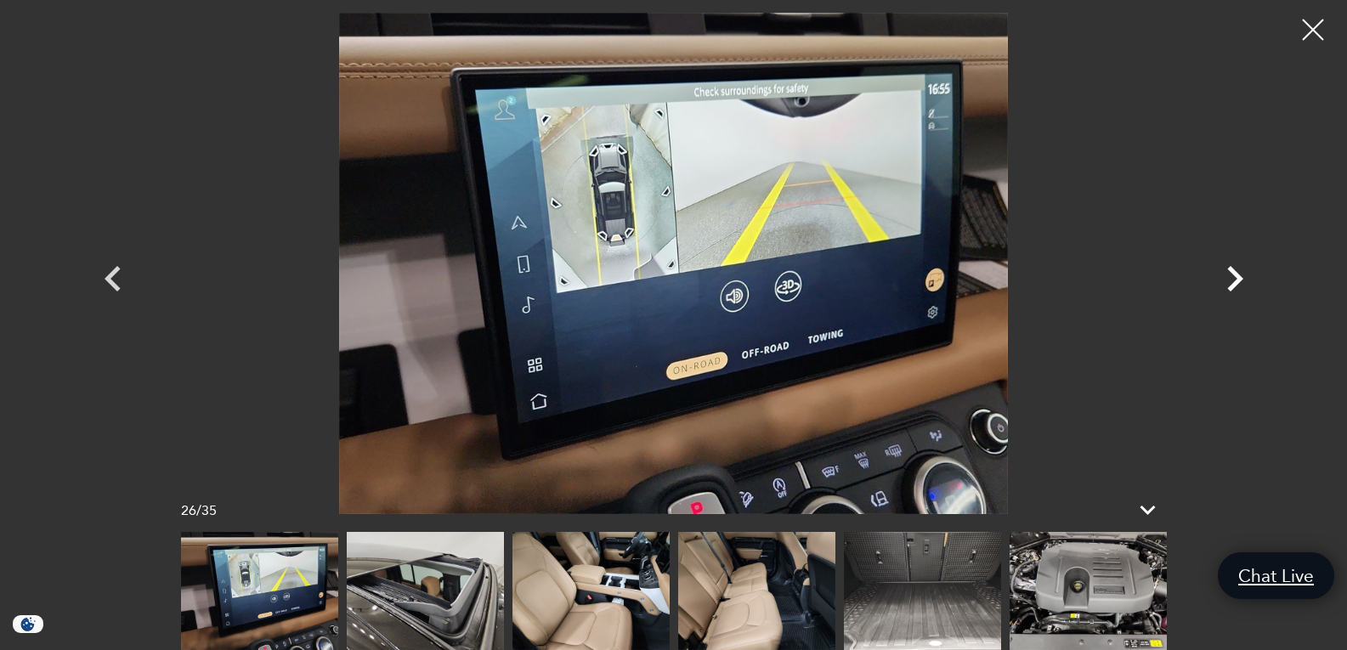
click at [1230, 283] on icon "Next" at bounding box center [1234, 278] width 51 height 51
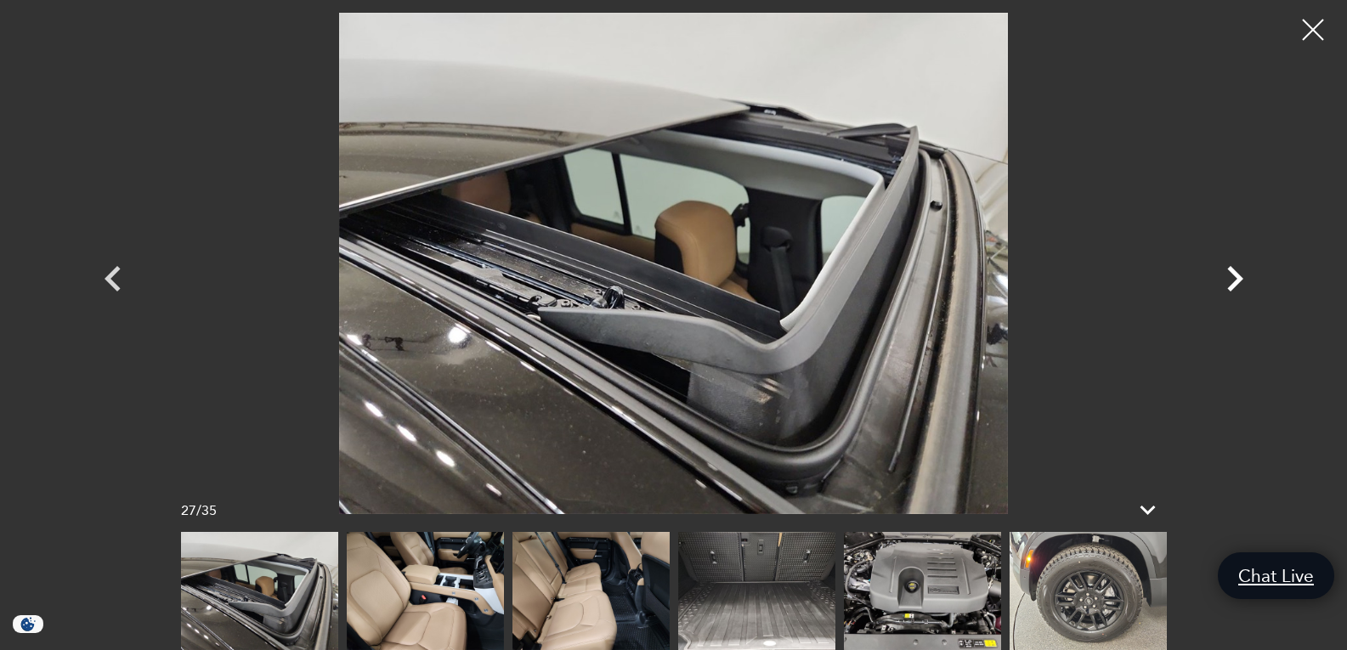
click at [1230, 283] on icon "Next" at bounding box center [1234, 278] width 51 height 51
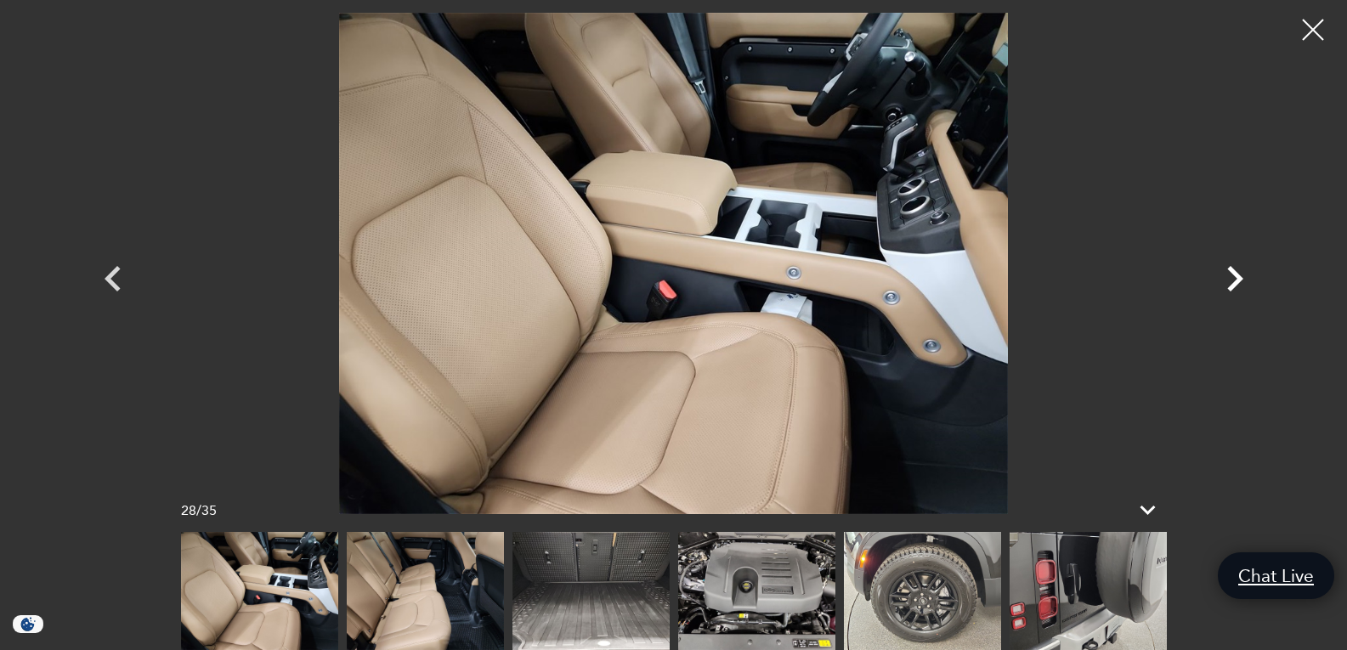
click at [1230, 283] on icon "Next" at bounding box center [1234, 278] width 51 height 51
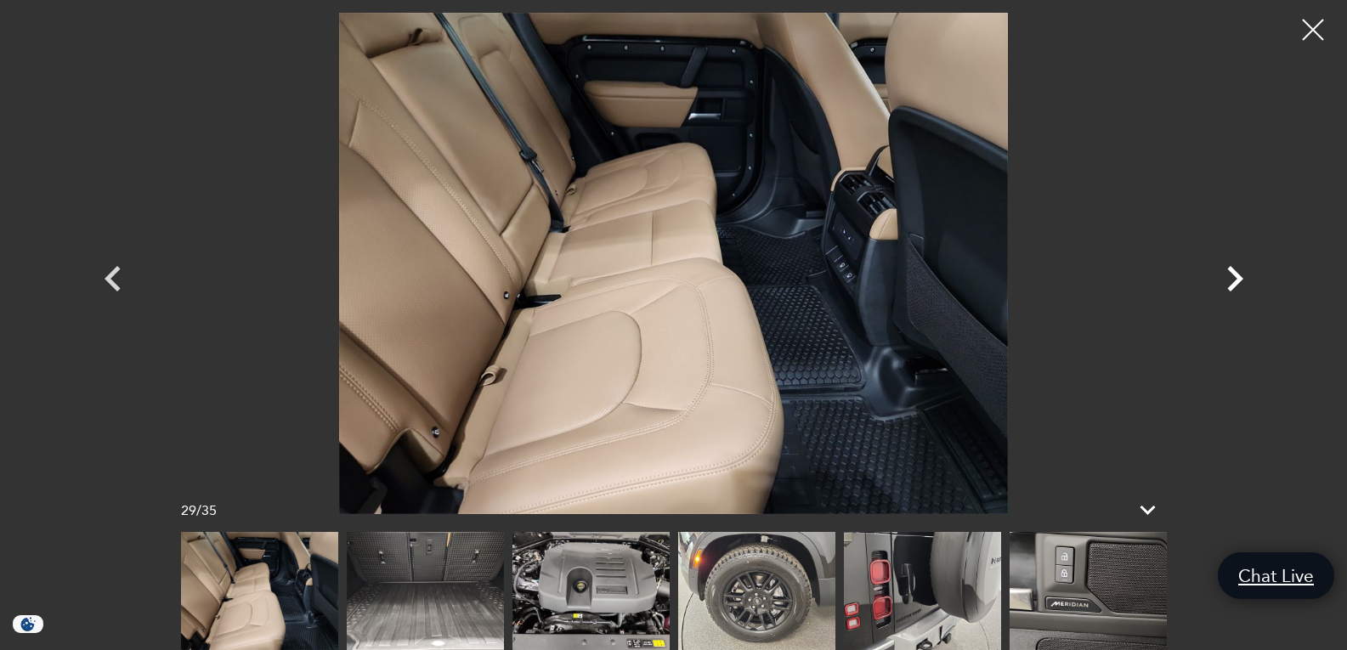
click at [1230, 283] on icon "Next" at bounding box center [1234, 278] width 51 height 51
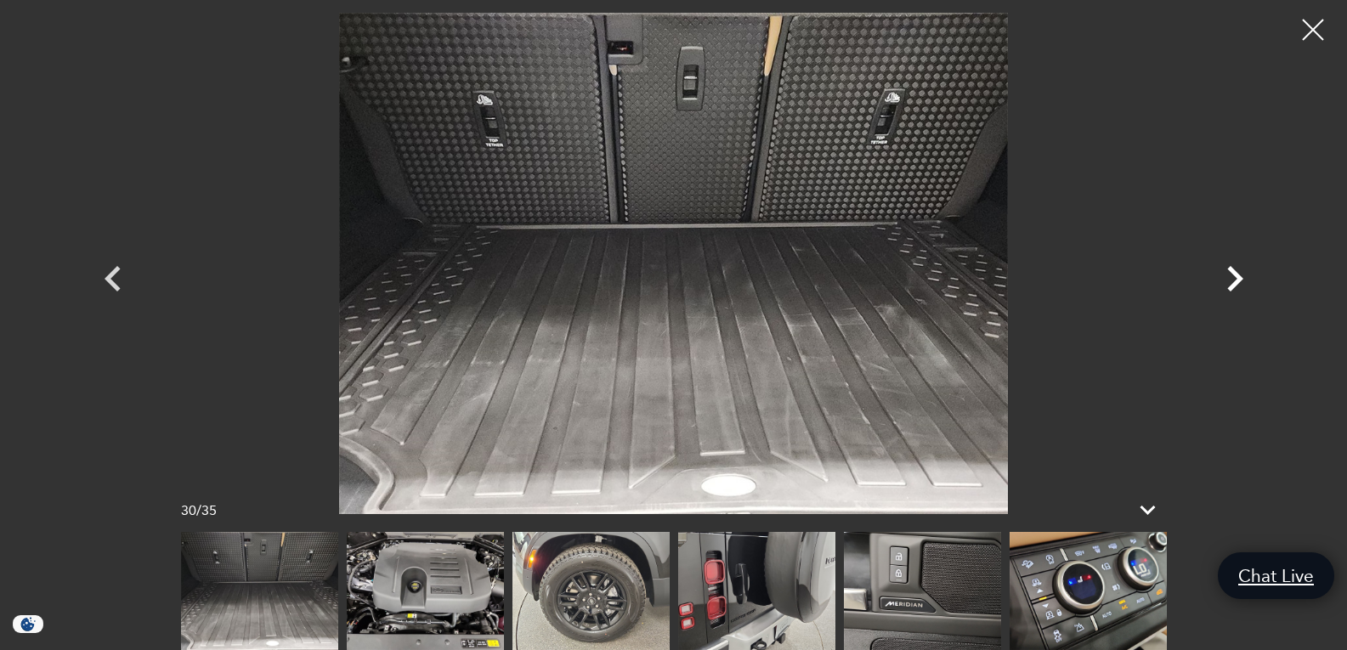
click at [1230, 283] on icon "Next" at bounding box center [1234, 278] width 51 height 51
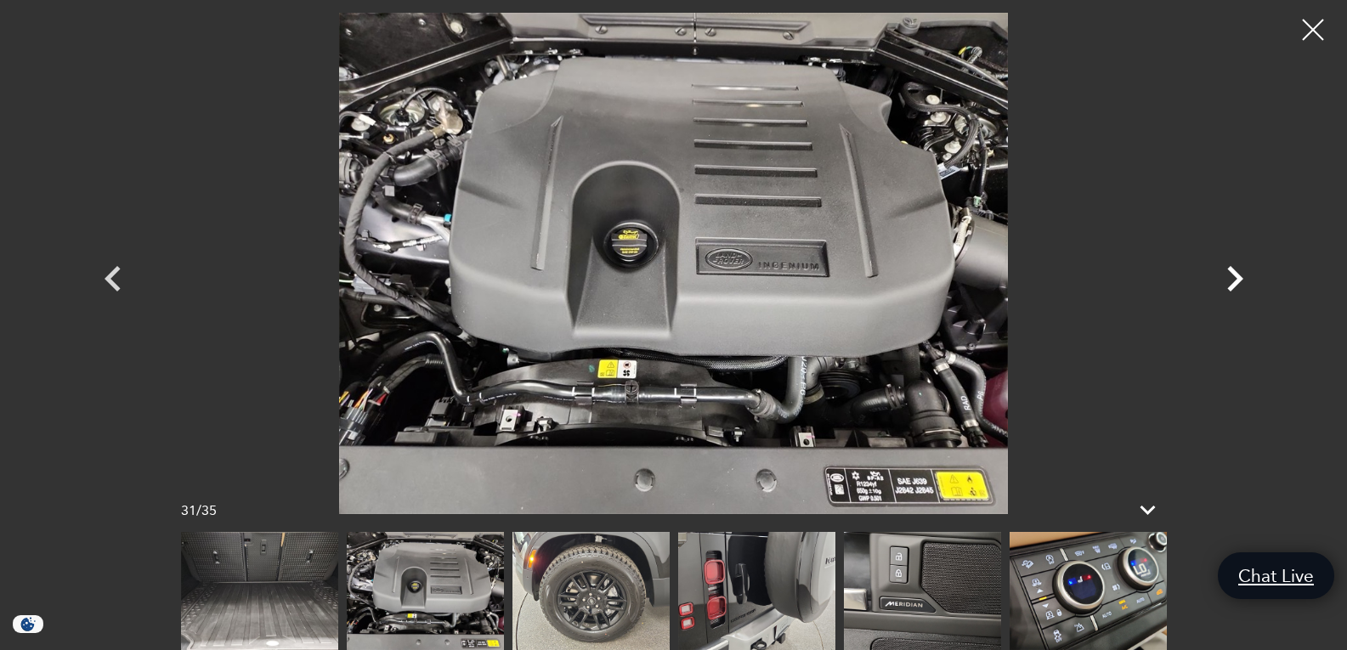
click at [1230, 283] on icon "Next" at bounding box center [1234, 278] width 51 height 51
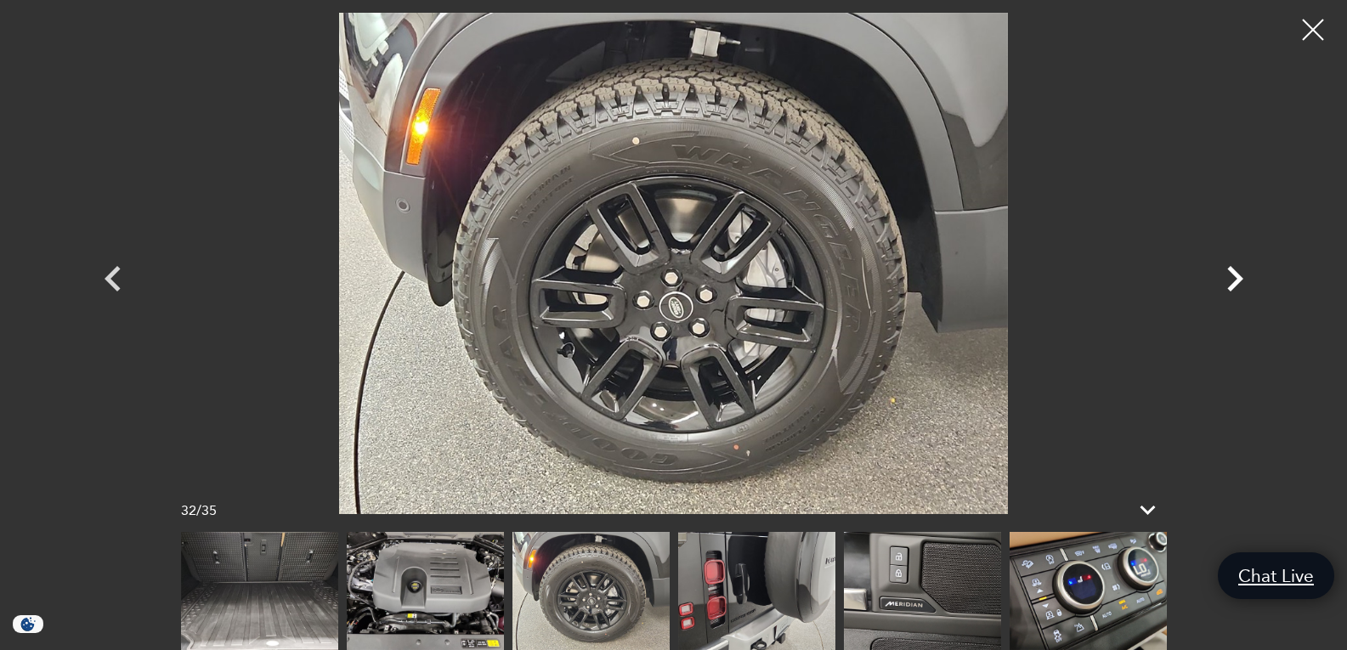
click at [1230, 283] on icon "Next" at bounding box center [1234, 278] width 51 height 51
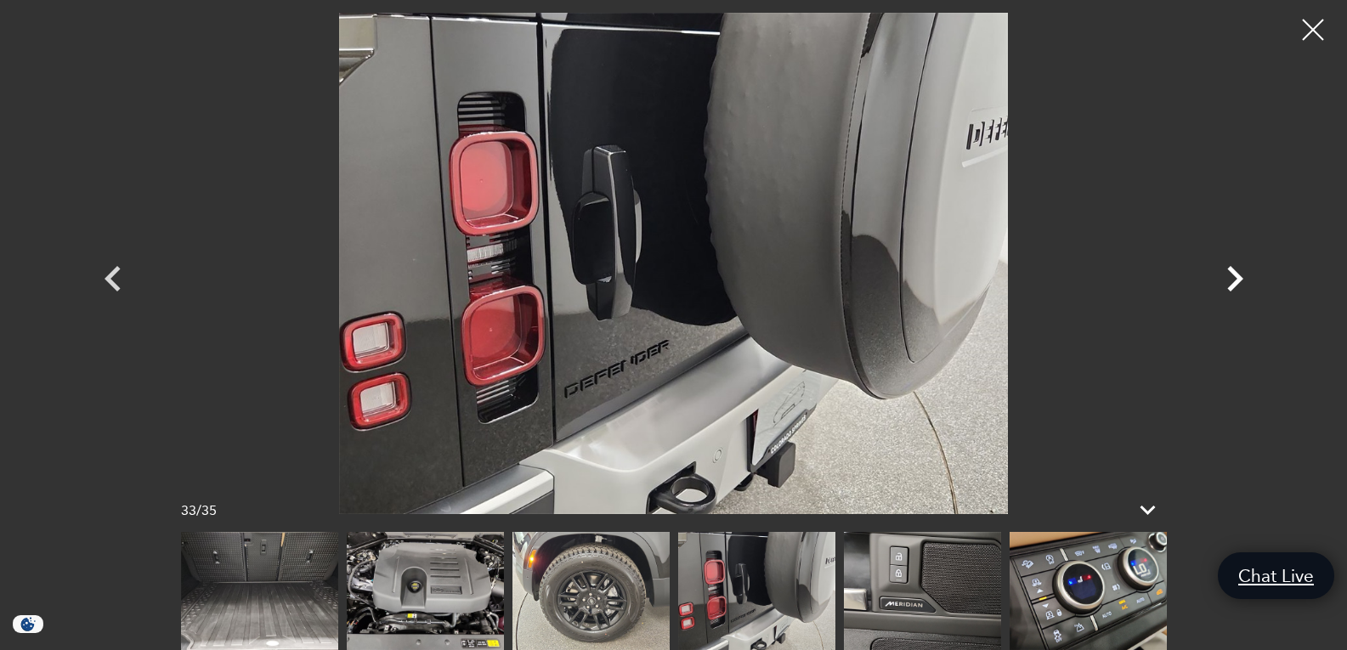
click at [1230, 283] on icon "Next" at bounding box center [1234, 278] width 51 height 51
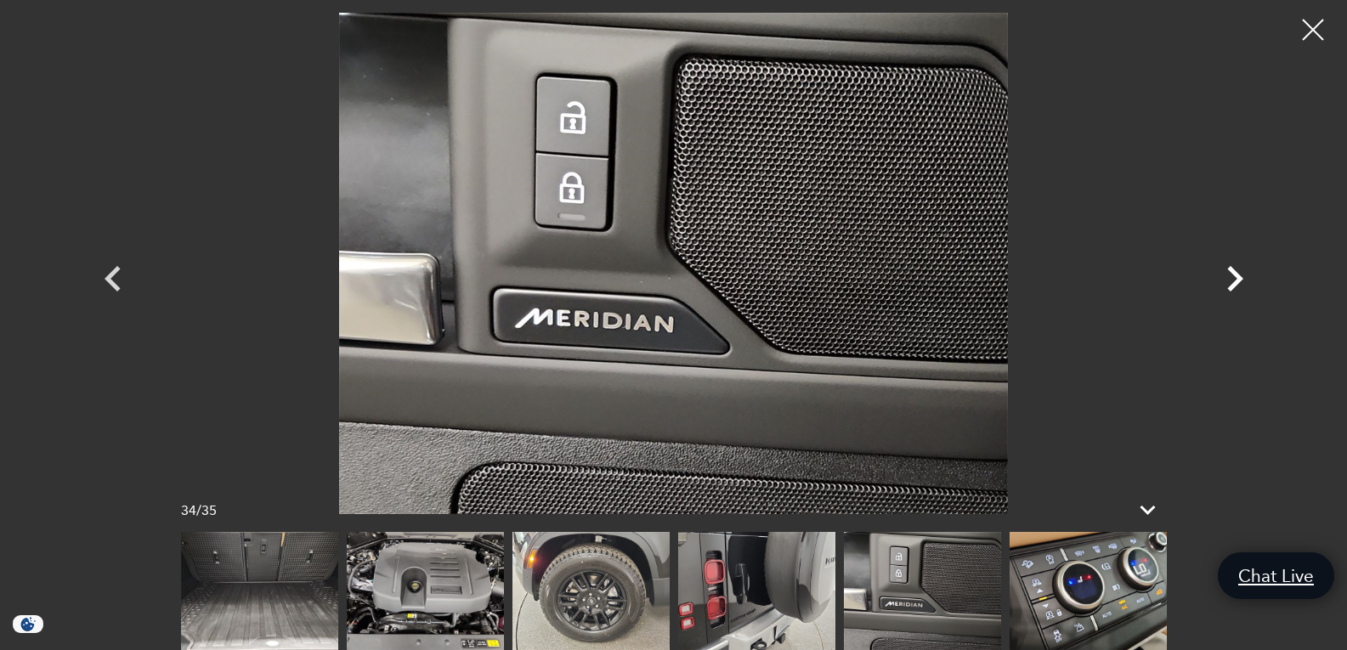
click at [1230, 283] on icon "Next" at bounding box center [1234, 278] width 51 height 51
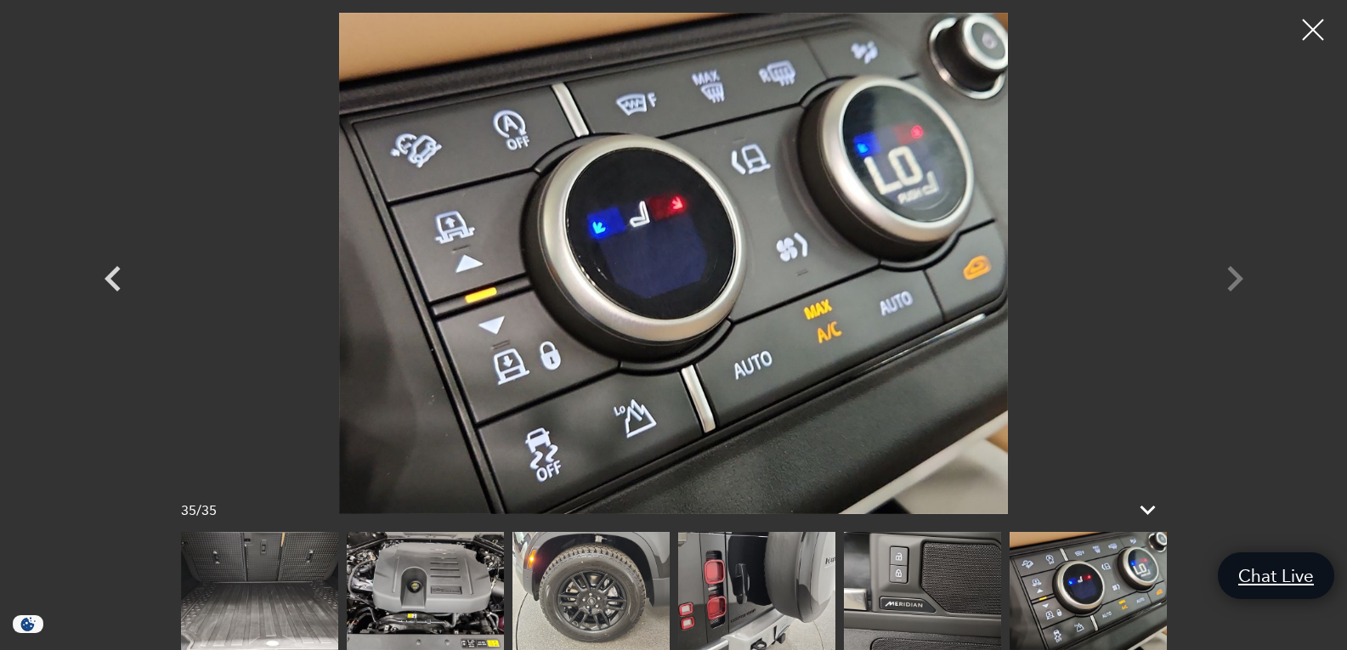
click at [1230, 283] on div at bounding box center [674, 263] width 1190 height 501
click at [1303, 25] on div at bounding box center [1313, 30] width 45 height 45
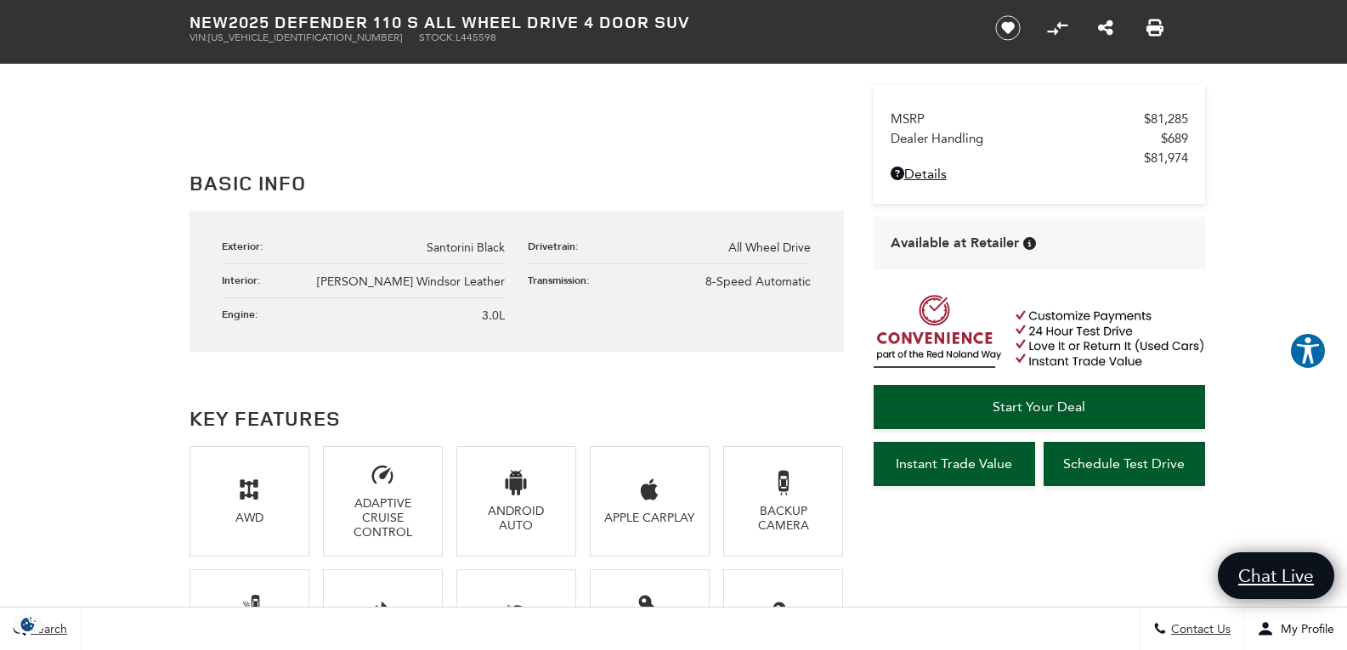
scroll to position [850, 0]
